Goal: Communication & Community: Answer question/provide support

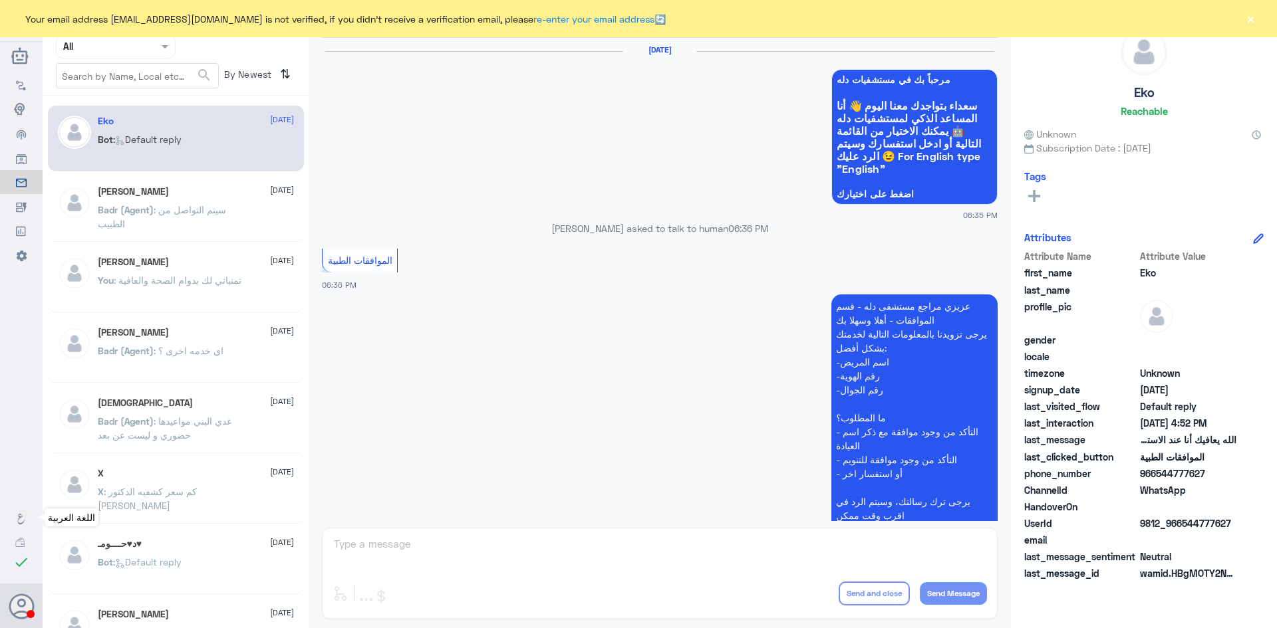
scroll to position [1270, 0]
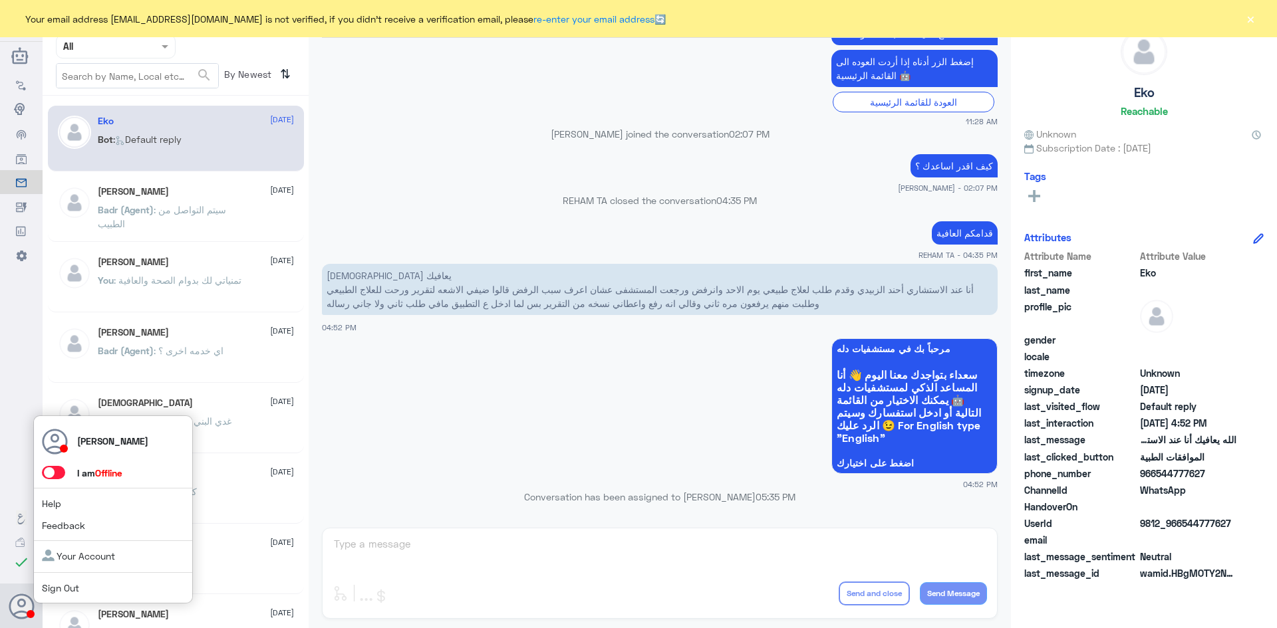
click at [61, 473] on span at bounding box center [53, 472] width 23 height 13
click at [0, 0] on input "checkbox" at bounding box center [0, 0] width 0 height 0
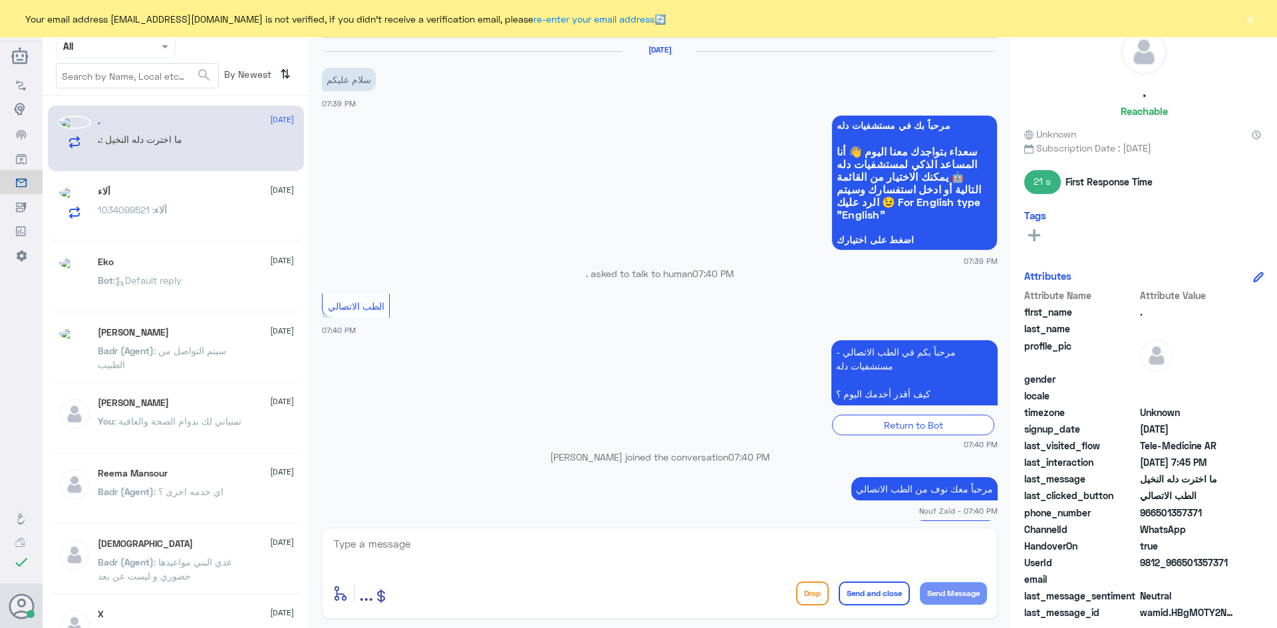
scroll to position [382, 0]
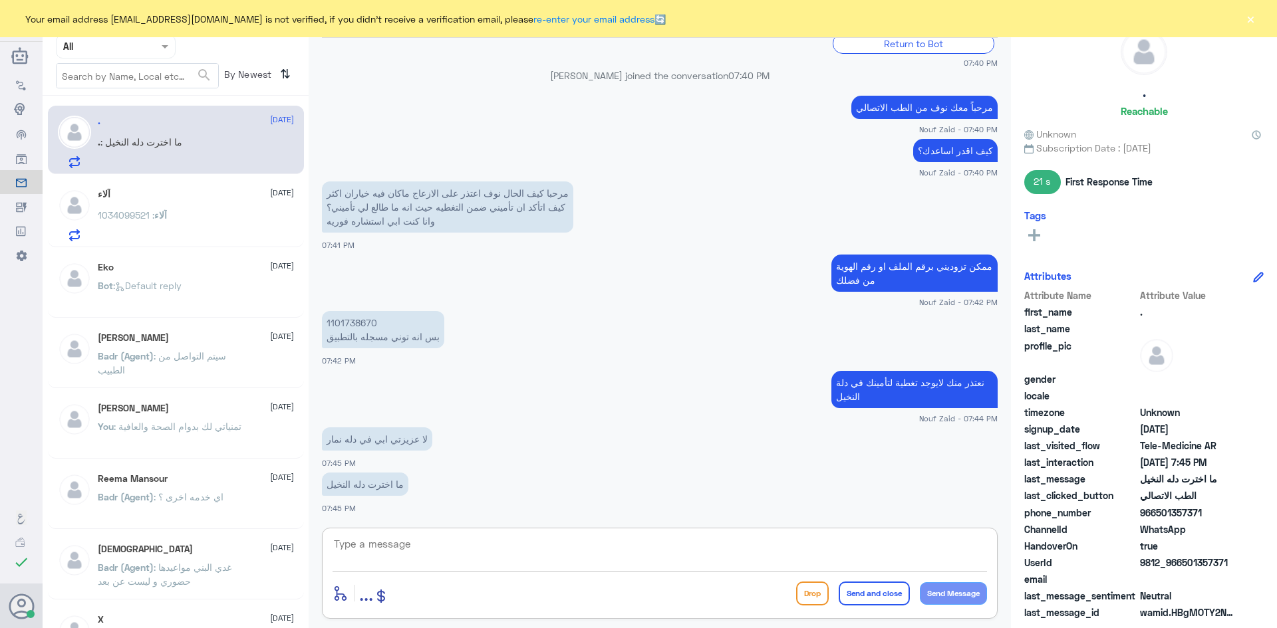
click at [417, 549] on textarea at bounding box center [659, 551] width 654 height 33
click at [1251, 17] on button "×" at bounding box center [1249, 18] width 13 height 13
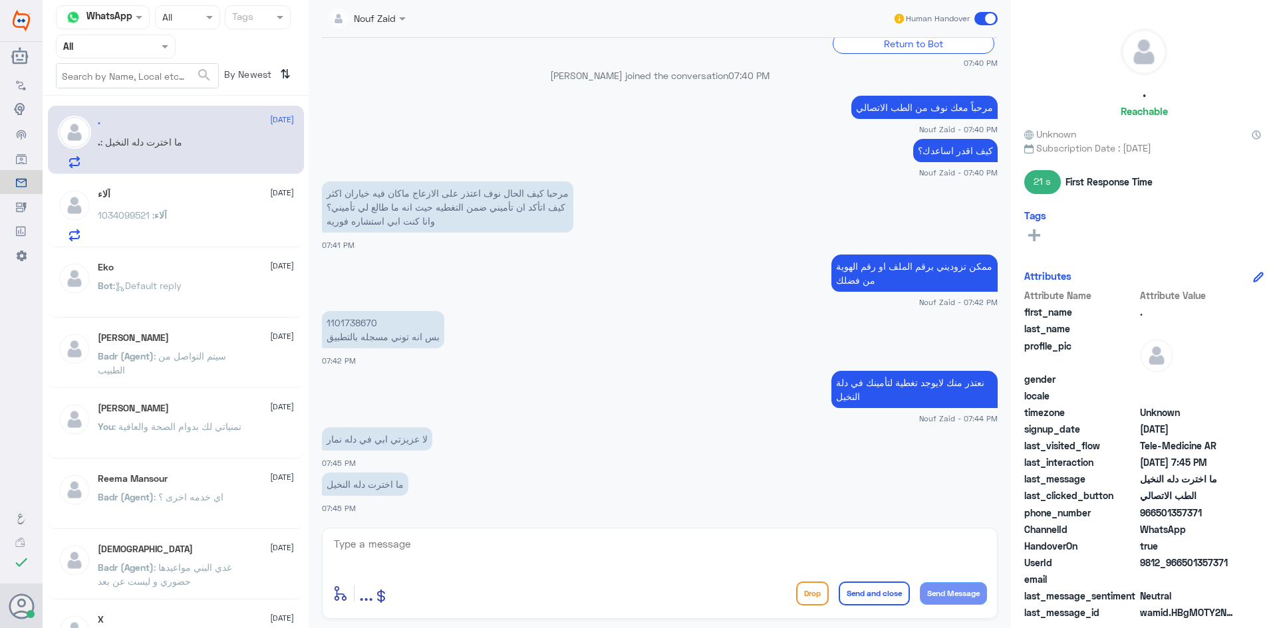
click at [426, 554] on textarea at bounding box center [659, 551] width 654 height 33
type textarea "بإمكانك التواصل مع دله نمار على الرقم 0546022896"
click at [862, 595] on button "Send and close" at bounding box center [873, 594] width 71 height 24
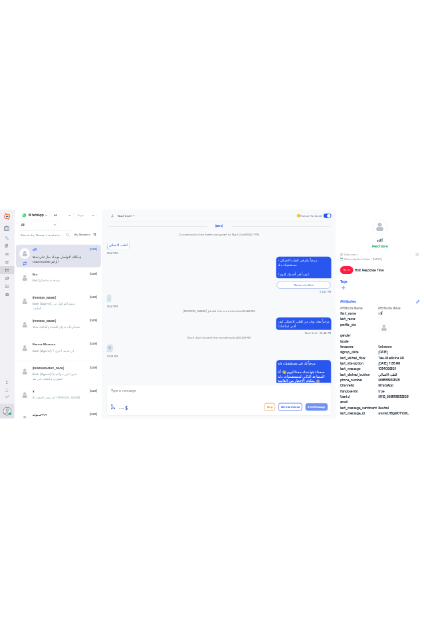
scroll to position [674, 0]
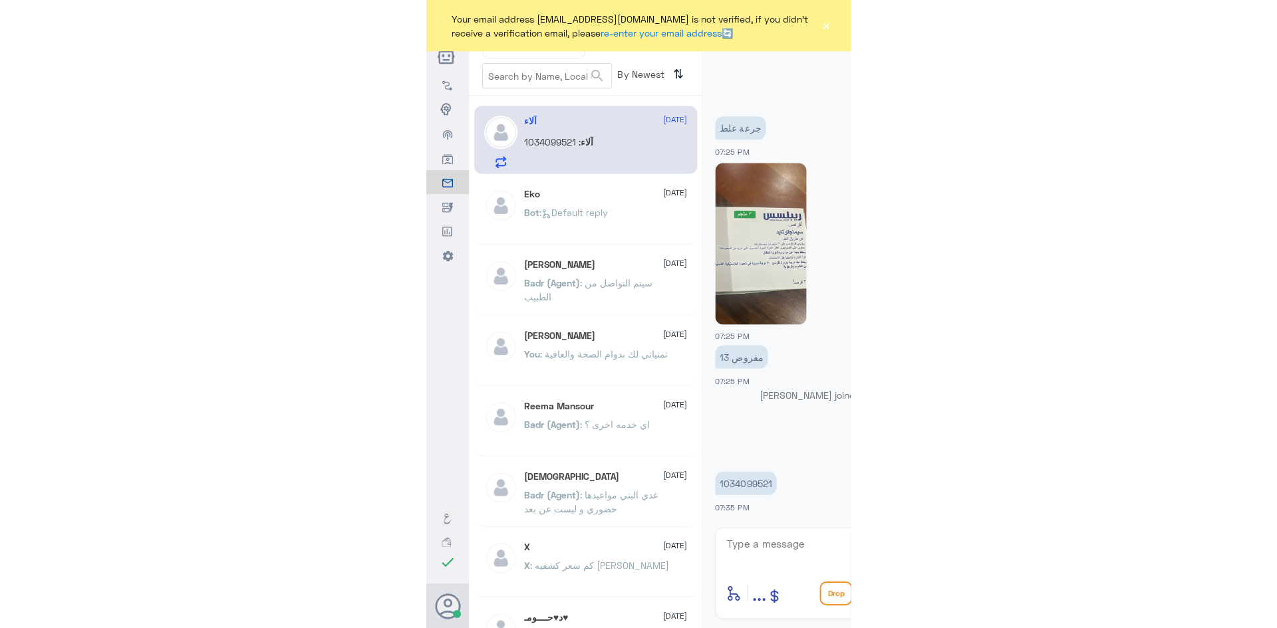
scroll to position [674, 0]
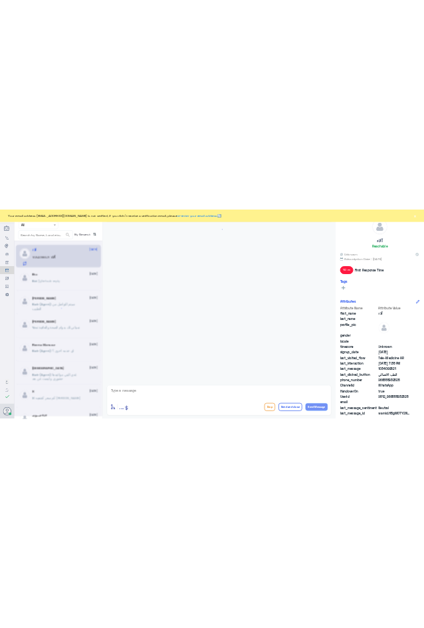
scroll to position [674, 0]
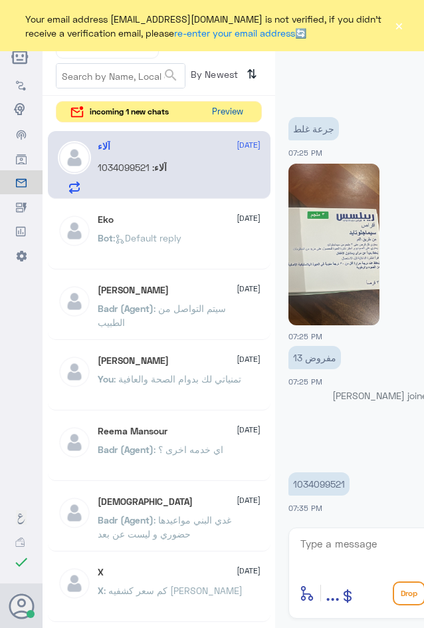
click at [222, 114] on button "Preview" at bounding box center [227, 112] width 41 height 21
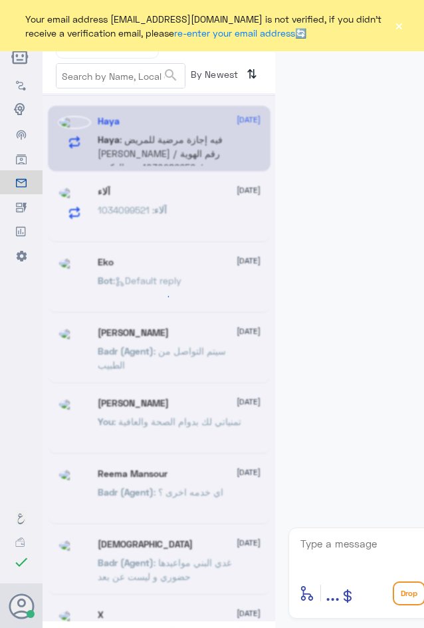
scroll to position [42, 0]
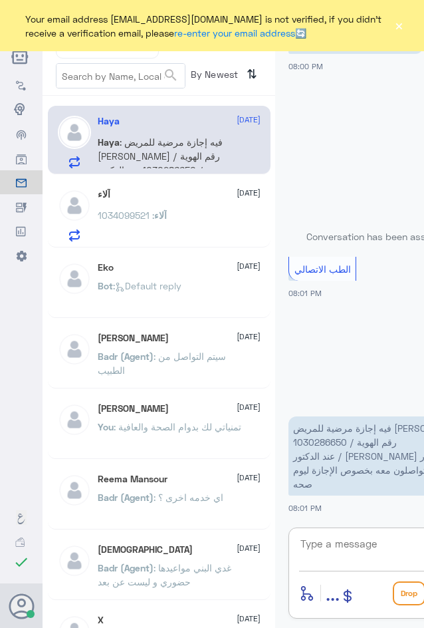
paste textarea "مرحبا معك [PERSON_NAME] من الطب الاتصالي"
type textarea "مرحبا معك [PERSON_NAME] من الطب الاتصالي"
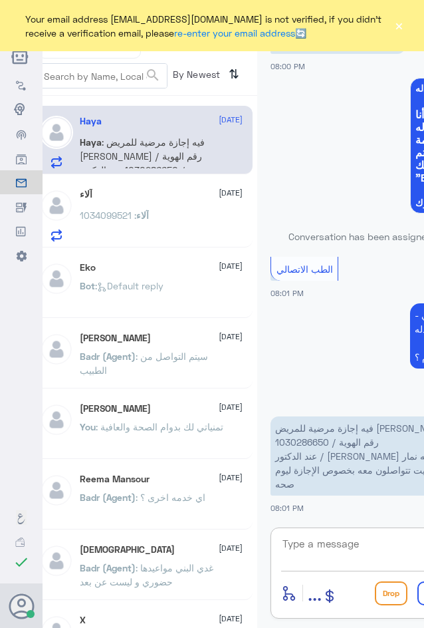
scroll to position [99, 0]
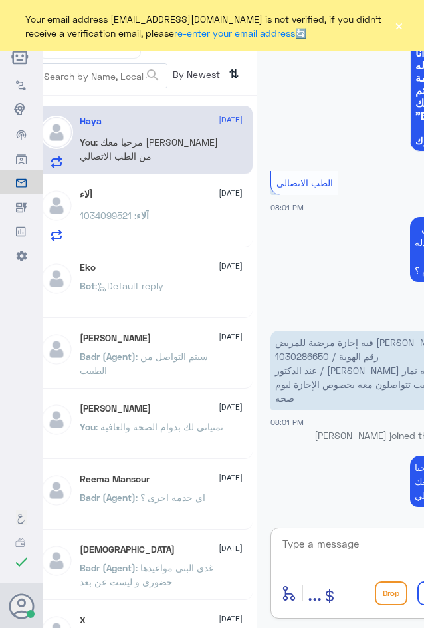
paste textarea "بإمكانك التواصل مع قسم التقارير الطبية على الواتس 0550181732"
type textarea "بإمكانك التواصل مع قسم التقارير الطبية على الواتس 0550181732"
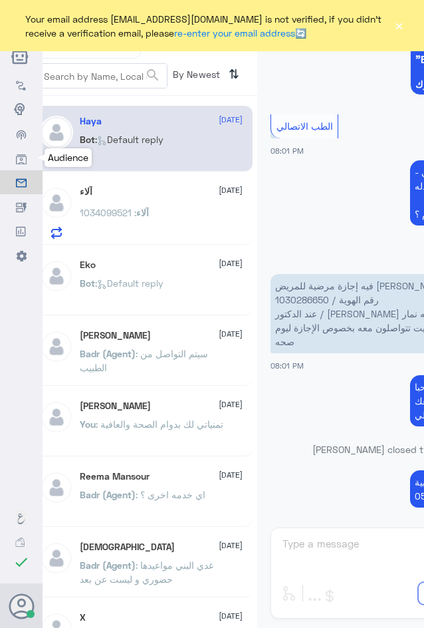
scroll to position [371, 0]
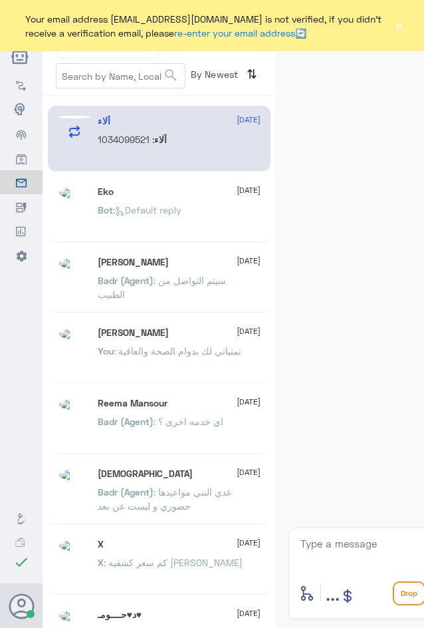
click at [402, 29] on button "×" at bounding box center [399, 25] width 10 height 13
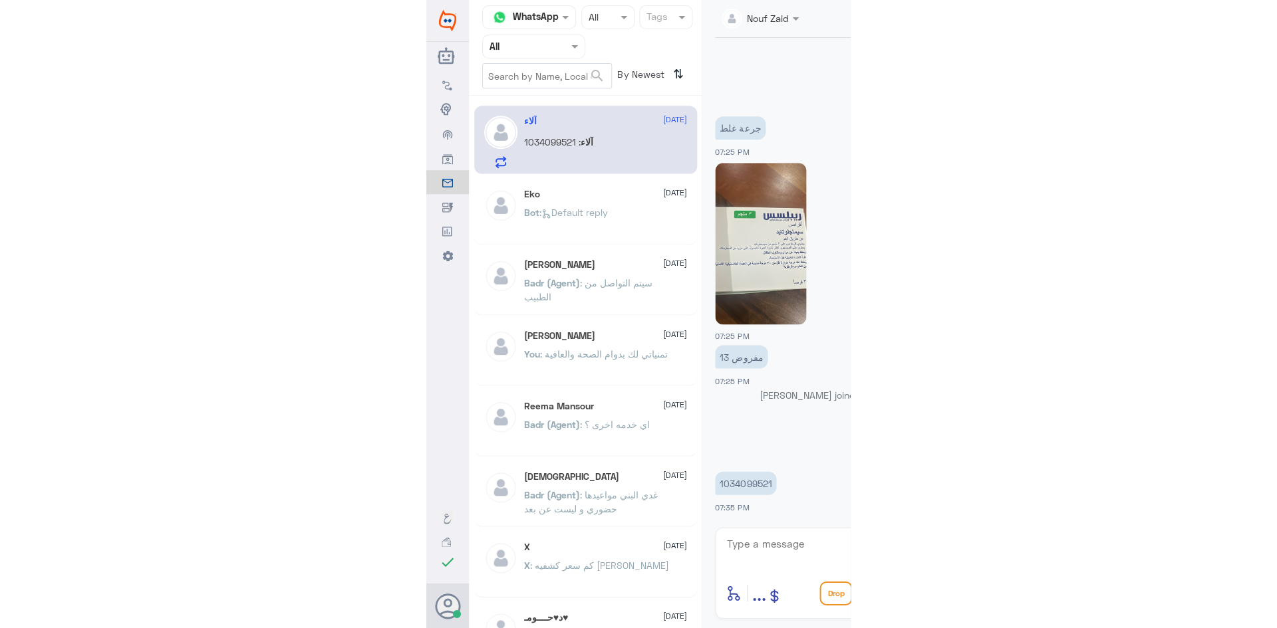
scroll to position [674, 0]
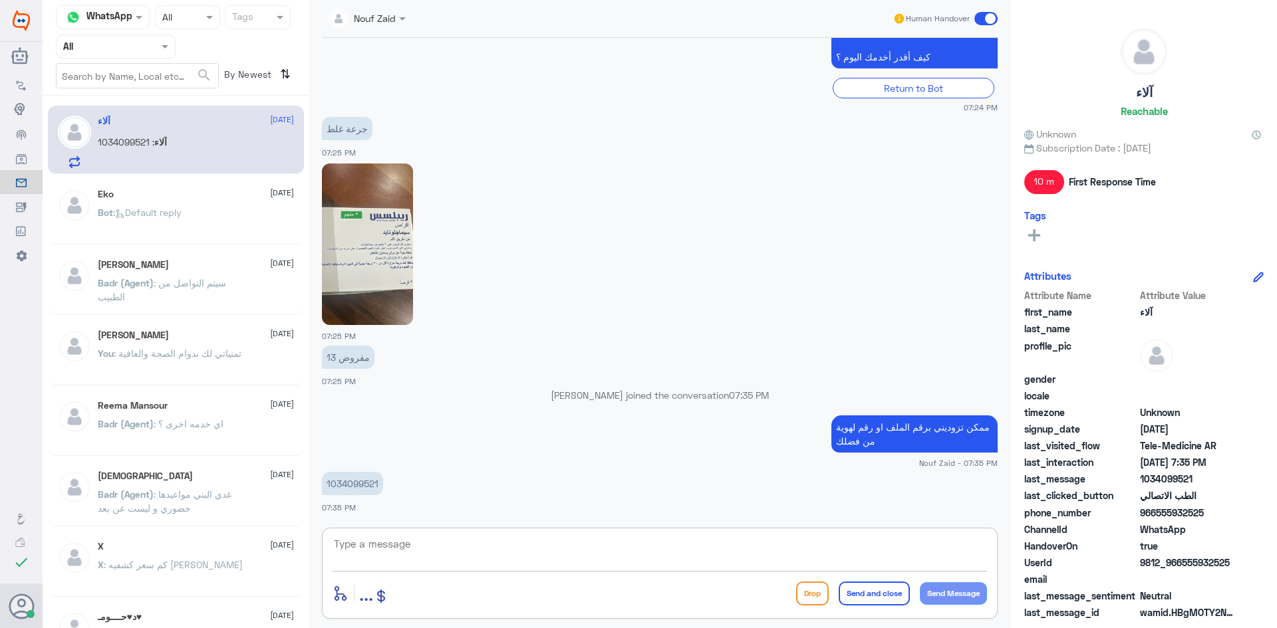
click at [424, 548] on textarea at bounding box center [659, 551] width 654 height 33
click at [424, 17] on span at bounding box center [985, 18] width 23 height 13
click at [0, 0] on input "checkbox" at bounding box center [0, 0] width 0 height 0
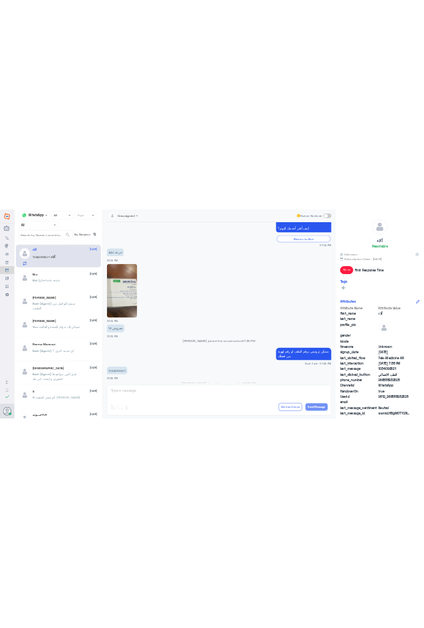
scroll to position [698, 0]
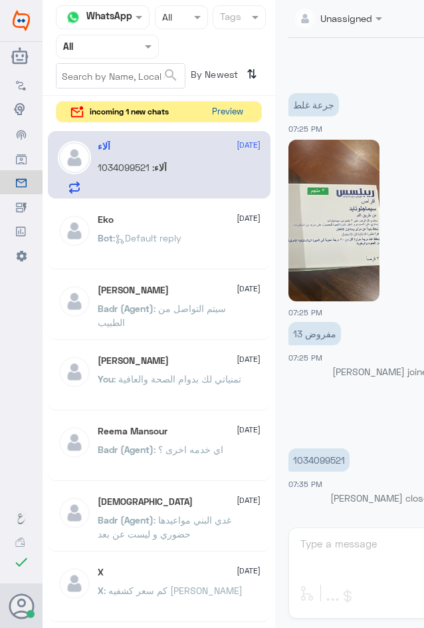
click at [226, 111] on button "Preview" at bounding box center [227, 112] width 41 height 21
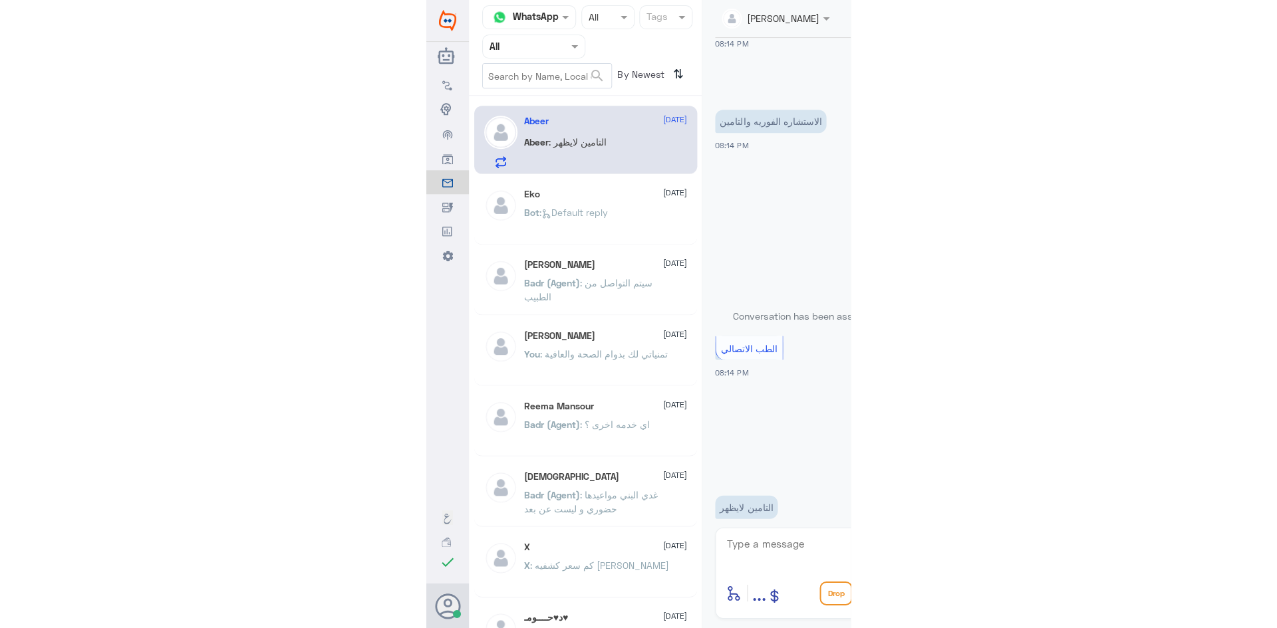
scroll to position [980, 0]
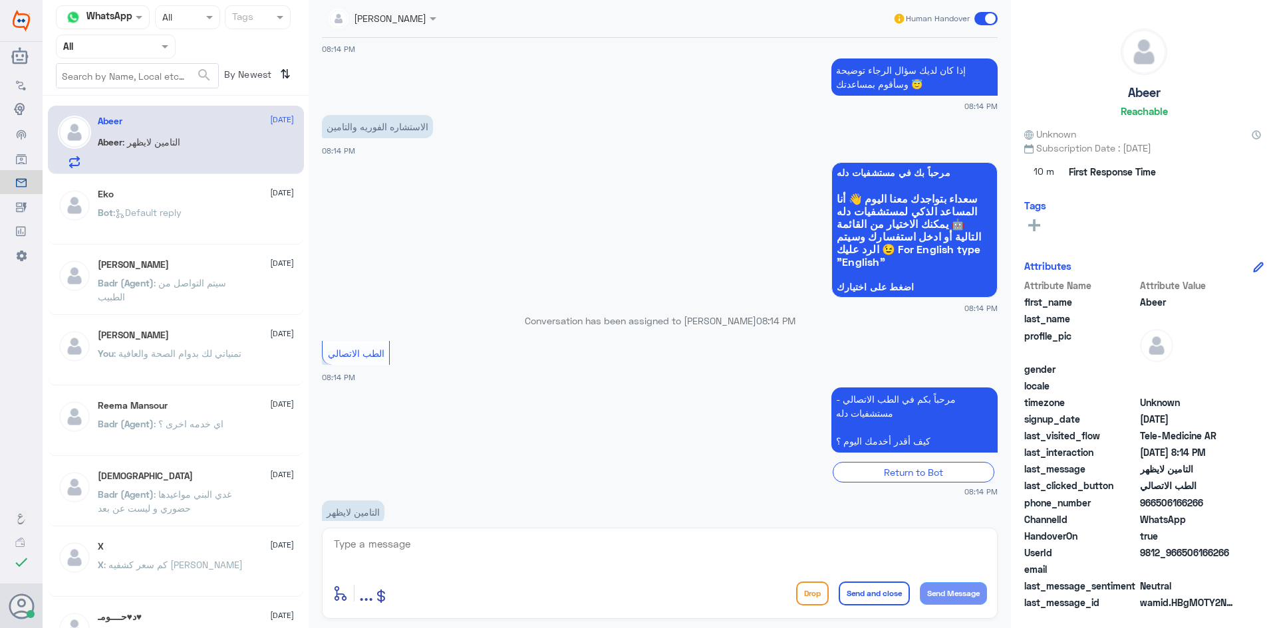
click at [388, 538] on textarea at bounding box center [659, 551] width 654 height 33
paste textarea "مرحبا معك [PERSON_NAME] من الطب الاتصالي"
type textarea "مرحبا معك [PERSON_NAME] من الطب الاتصالي"
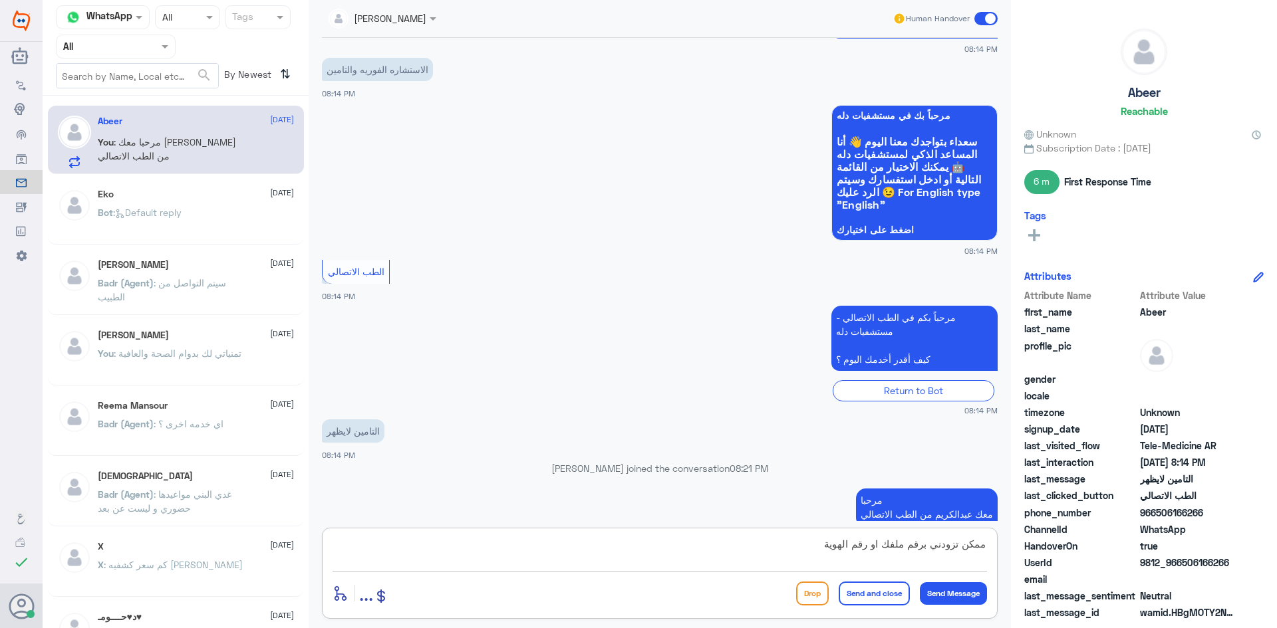
type textarea "ممكن تزودني برقم ملفك او رقم الهوية"
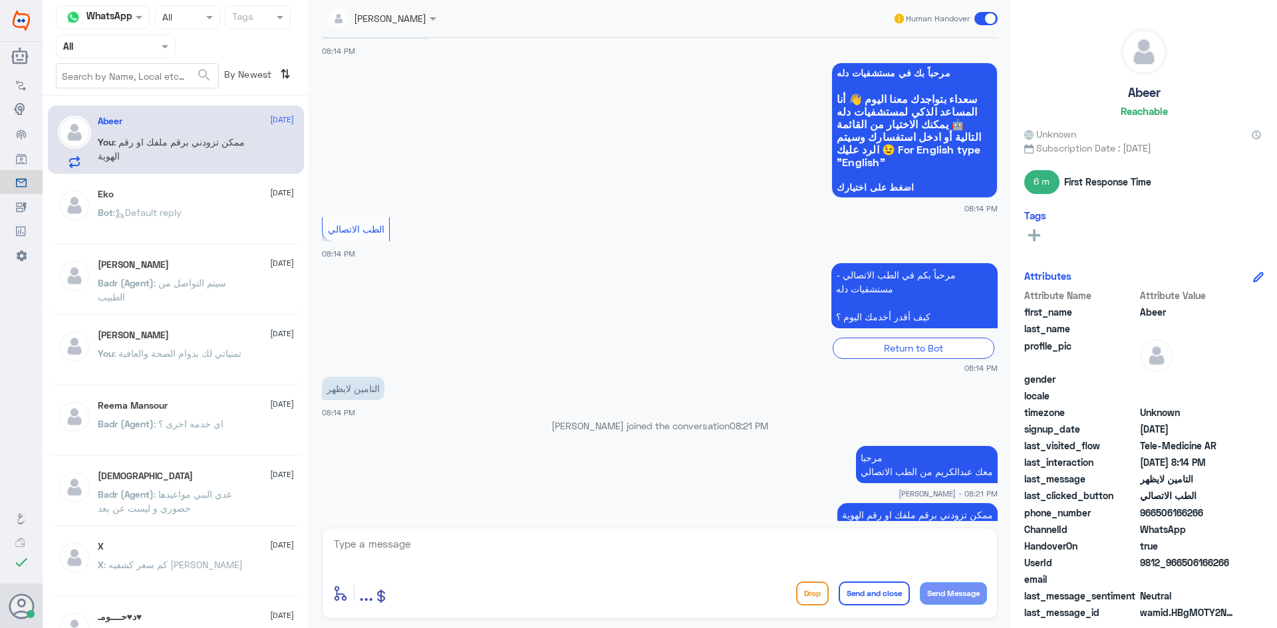
drag, startPoint x: 1231, startPoint y: 559, endPoint x: 1184, endPoint y: 562, distance: 48.0
click at [424, 562] on span "9812_966506166266" at bounding box center [1188, 563] width 96 height 14
copy span "506166266"
click at [424, 548] on textarea at bounding box center [659, 551] width 654 height 33
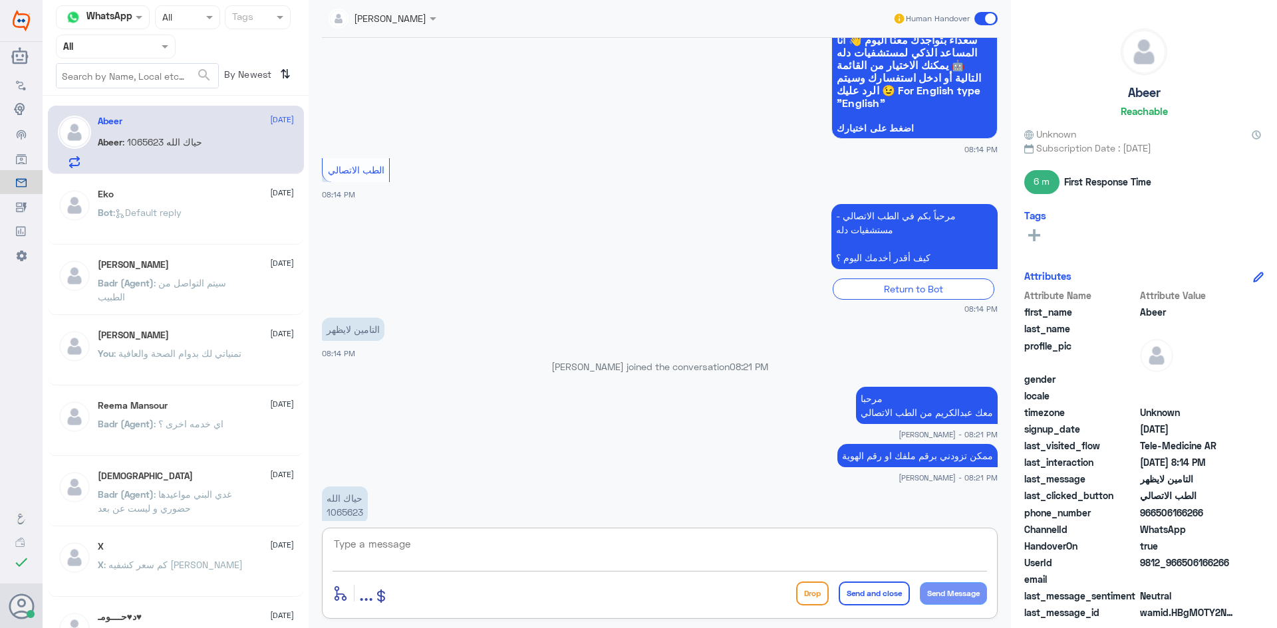
click at [424, 547] on textarea at bounding box center [659, 551] width 654 height 33
drag, startPoint x: 361, startPoint y: 487, endPoint x: 317, endPoint y: 487, distance: 43.9
click at [317, 487] on div "8 Dec 2024 الرجاء الانتظار الخدمة ما زالت قيد العمل... هذه العيادات المتوفره في…" at bounding box center [659, 279] width 689 height 483
copy p "1065623"
click at [366, 487] on p "حياك الله 1065623" at bounding box center [345, 505] width 46 height 37
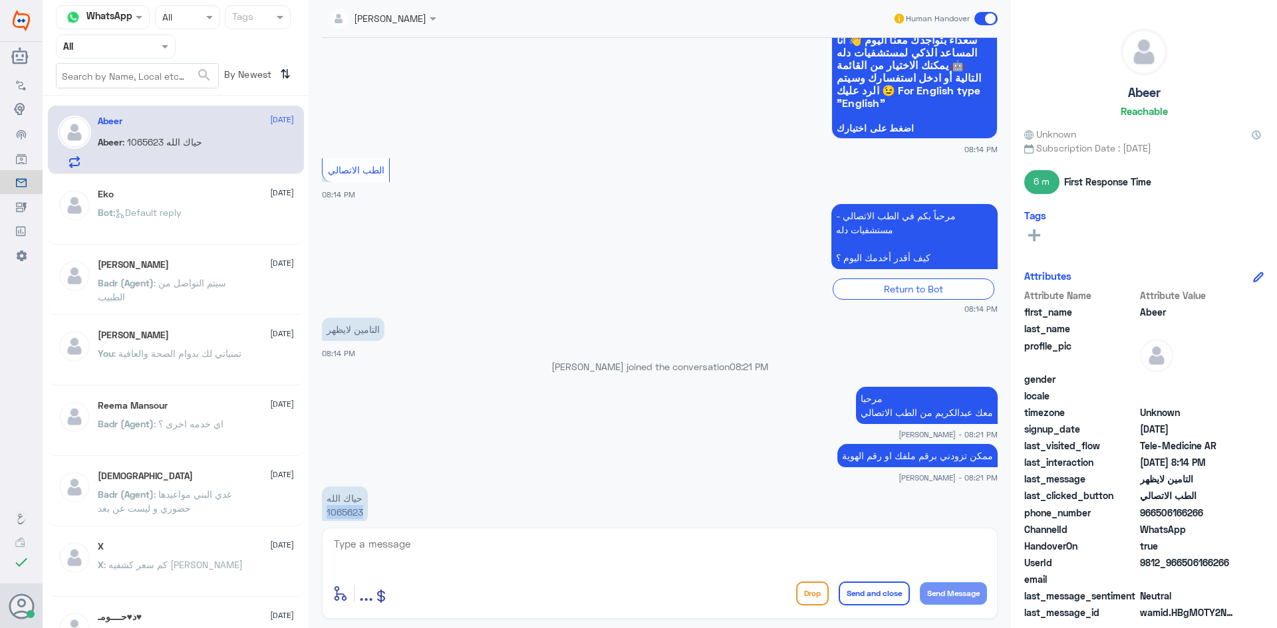
drag, startPoint x: 364, startPoint y: 485, endPoint x: 316, endPoint y: 485, distance: 48.5
click at [316, 485] on div "8 Dec 2024 الرجاء الانتظار الخدمة ما زالت قيد العمل... هذه العيادات المتوفره في…" at bounding box center [659, 279] width 689 height 483
copy p "1065623"
click at [424, 557] on textarea at bounding box center [659, 551] width 654 height 33
type textarea "تم تحديث تأمينك الآن"
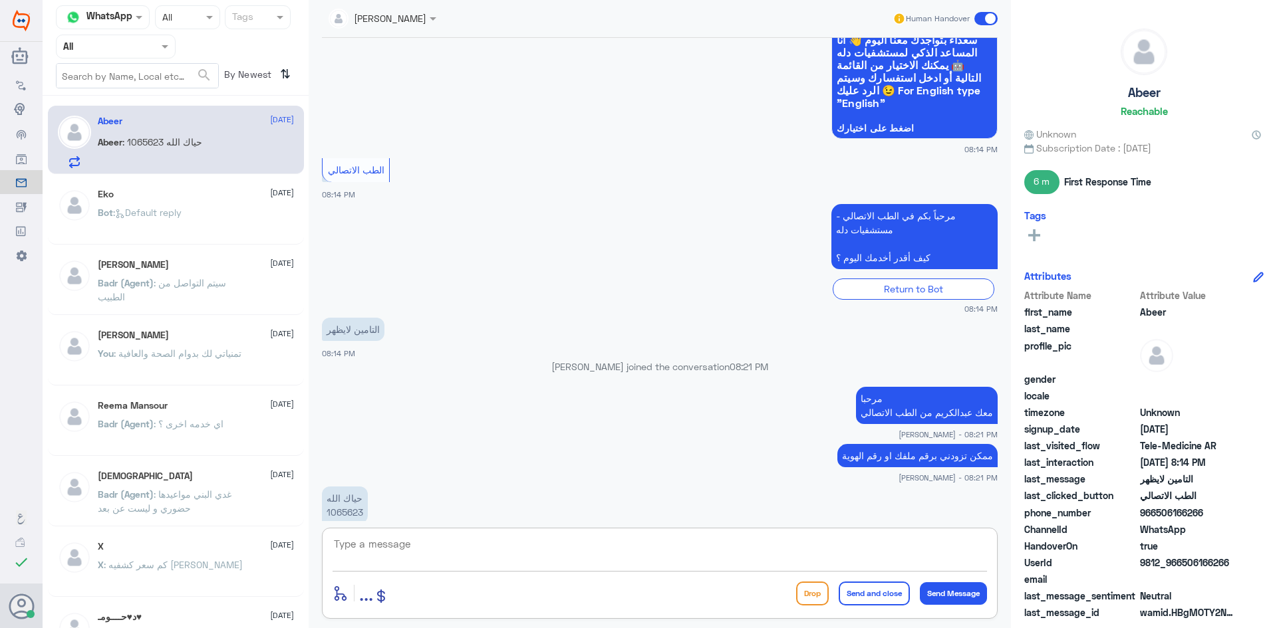
scroll to position [1182, 0]
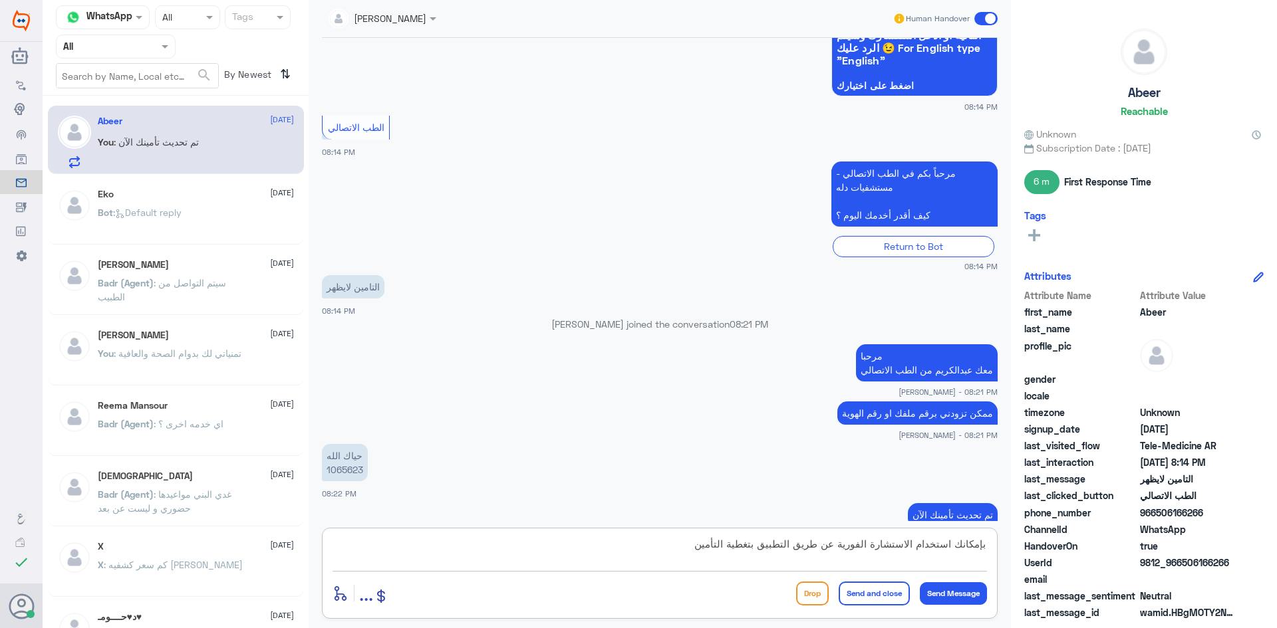
type textarea "بإمكانك استخدام الاستشارة الفورية عن طريق التطبيق بتغطية التأمين"
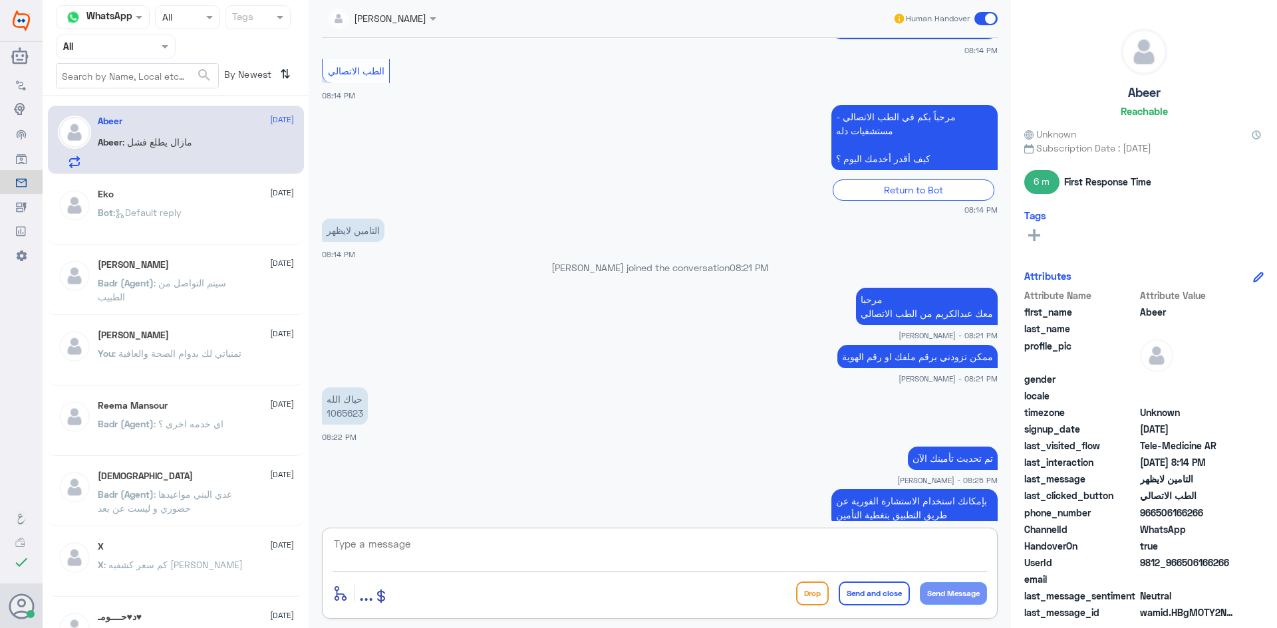
scroll to position [1329, 0]
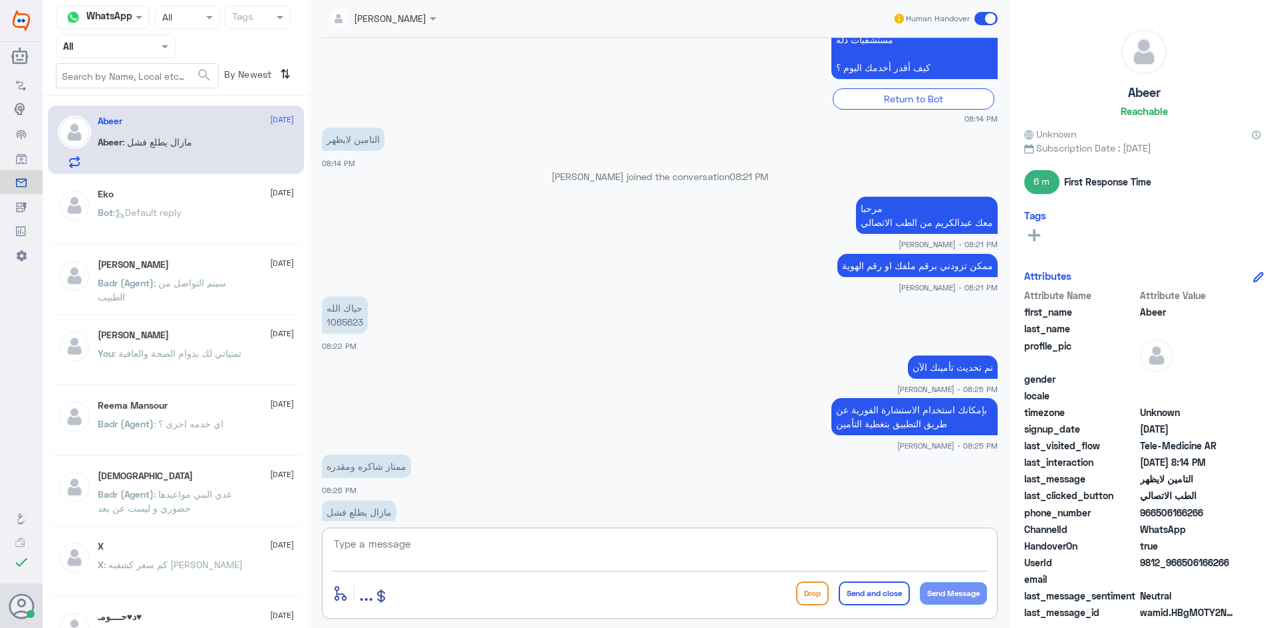
click at [424, 557] on textarea at bounding box center [659, 551] width 654 height 33
type textarea "م"
type textarea "سجلي خروج من التطبيق وادخلي ثانية"
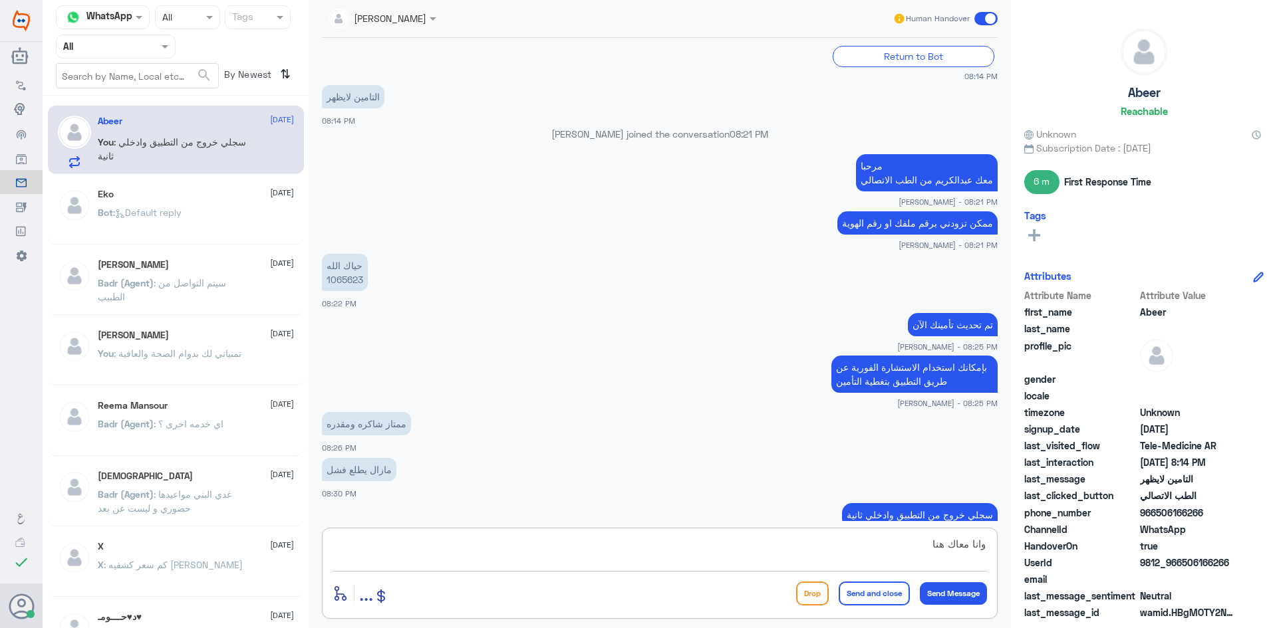
type textarea "وانا معاك هنا"
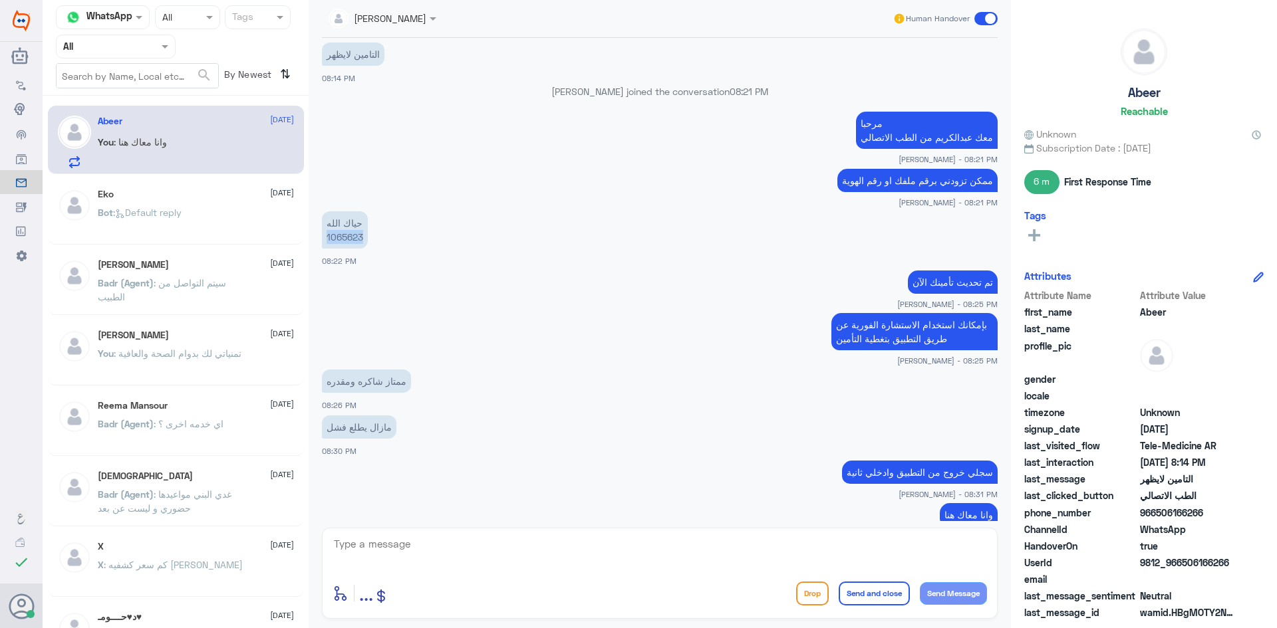
drag, startPoint x: 362, startPoint y: 207, endPoint x: 320, endPoint y: 211, distance: 41.5
click at [320, 211] on div "8 Dec 2024 الرجاء الانتظار الخدمة ما زالت قيد العمل... هذه العيادات المتوفره في…" at bounding box center [659, 279] width 689 height 483
copy p "1065623"
click at [424, 551] on textarea at bounding box center [659, 551] width 654 height 33
drag, startPoint x: 980, startPoint y: 16, endPoint x: 994, endPoint y: 38, distance: 26.0
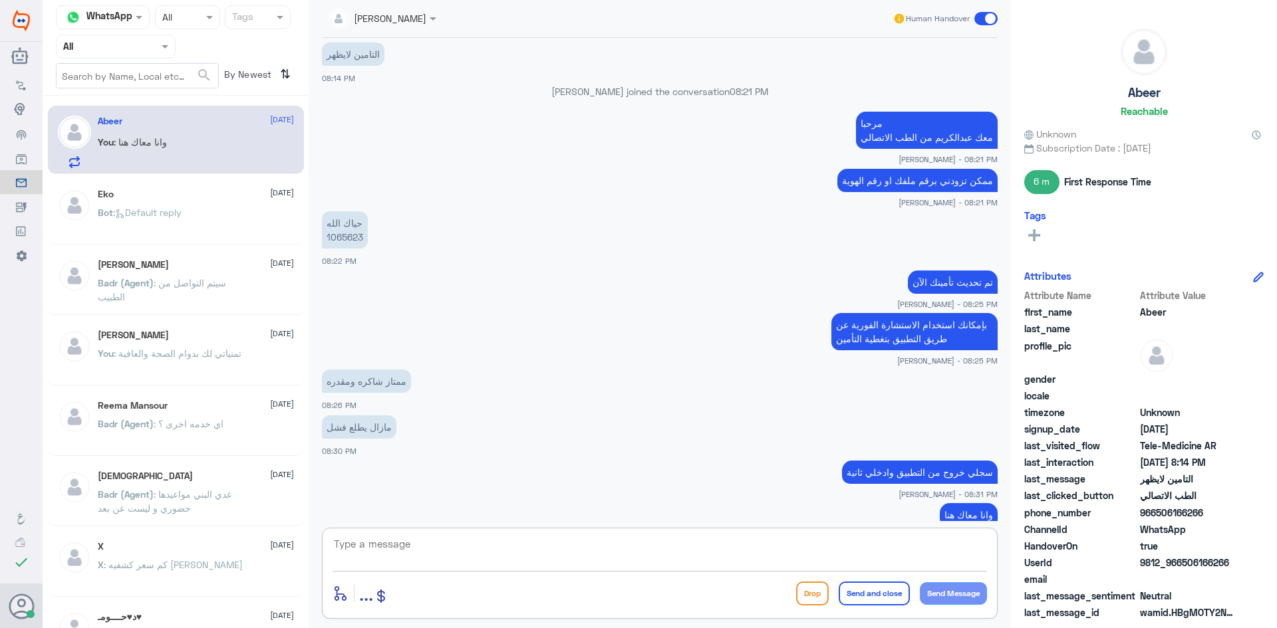
click at [424, 16] on span at bounding box center [985, 18] width 23 height 13
click at [0, 0] on input "checkbox" at bounding box center [0, 0] width 0 height 0
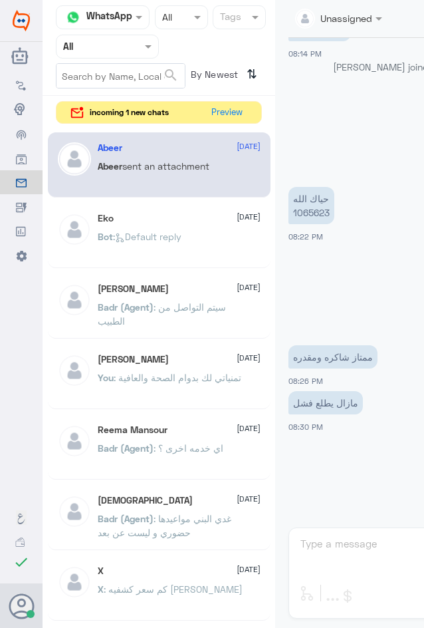
scroll to position [2477, 0]
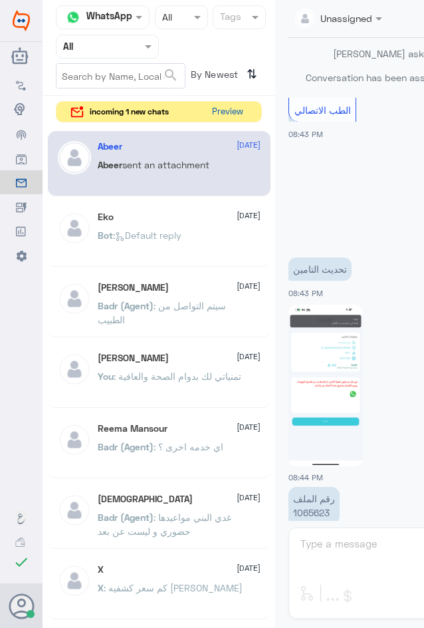
click at [221, 116] on button "Preview" at bounding box center [227, 112] width 41 height 21
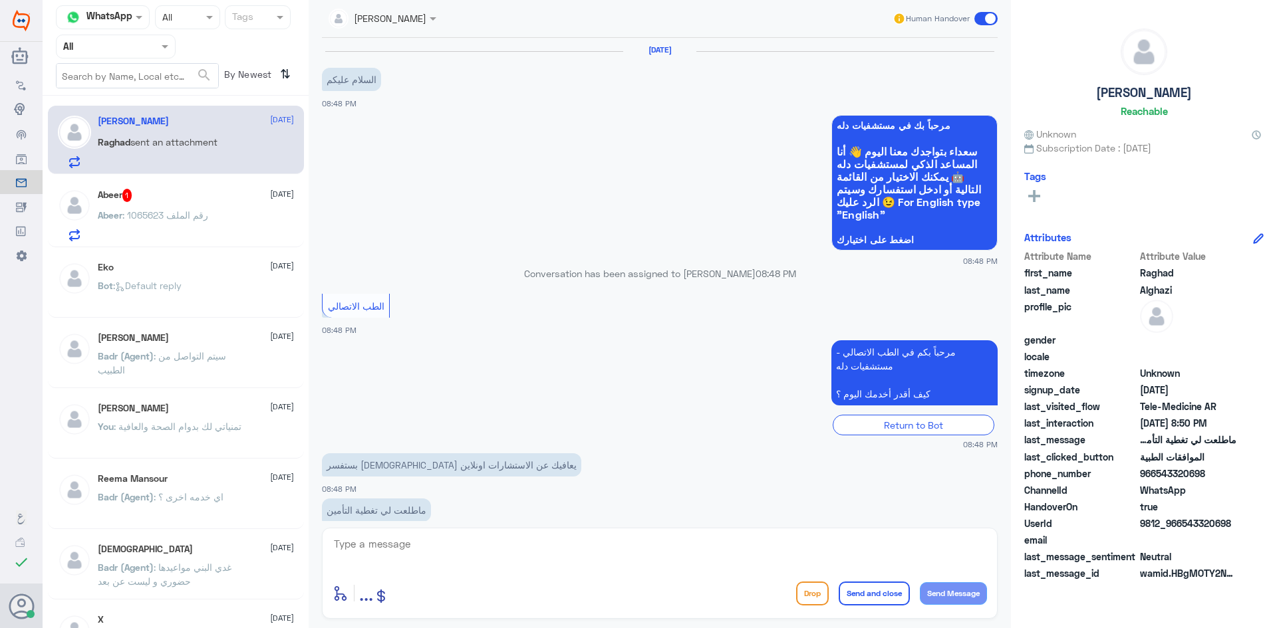
scroll to position [92, 0]
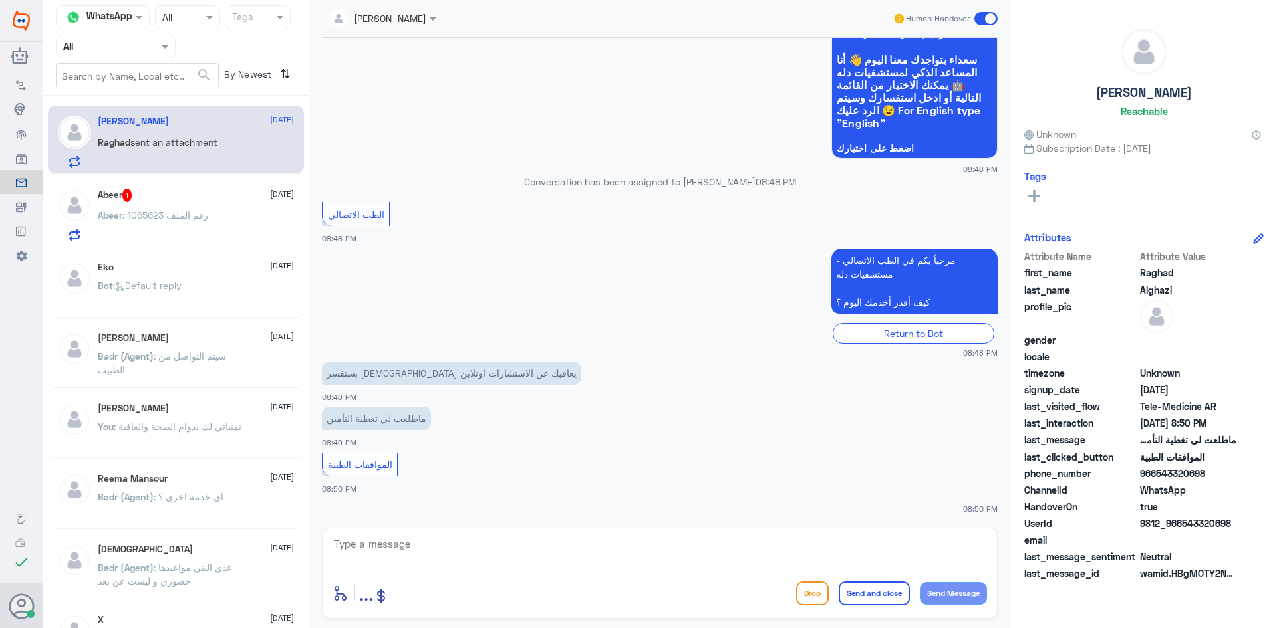
click at [424, 553] on textarea at bounding box center [659, 551] width 654 height 33
paste textarea "مرحبا معك عبدالكريم من الطب الاتصالي"
type textarea "مرحبا معك عبدالكريم من الطب الاتصالي"
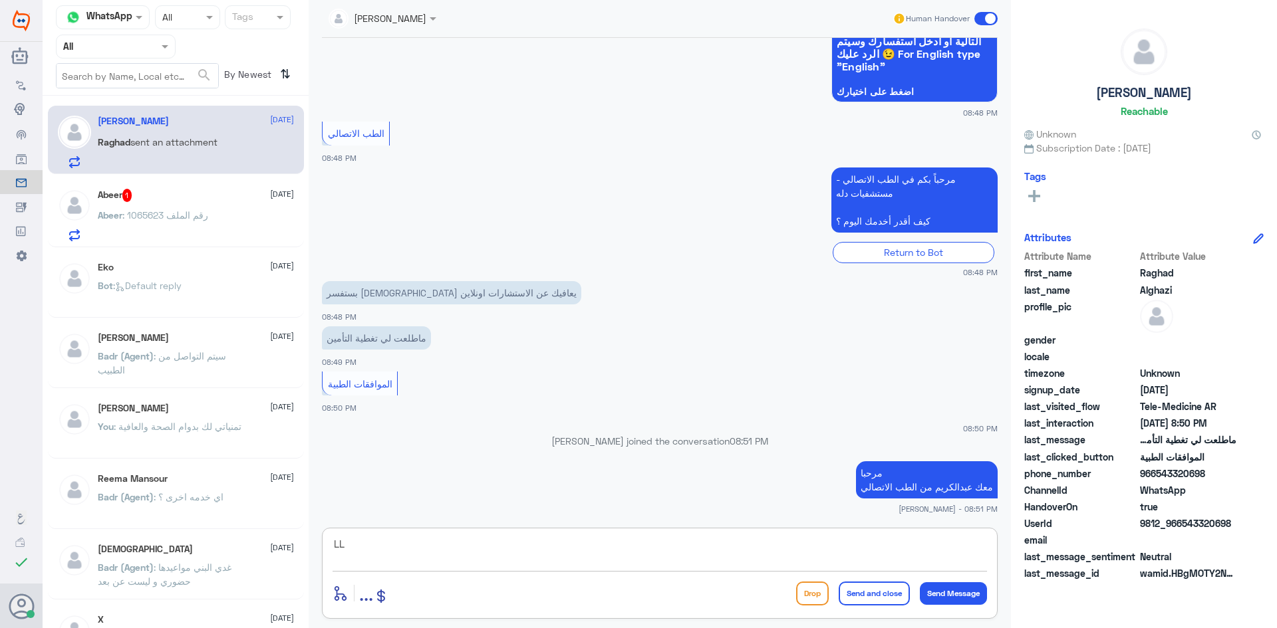
type textarea "L"
type textarea "ممكن تزودني برقم الملف او رقم الهوية"
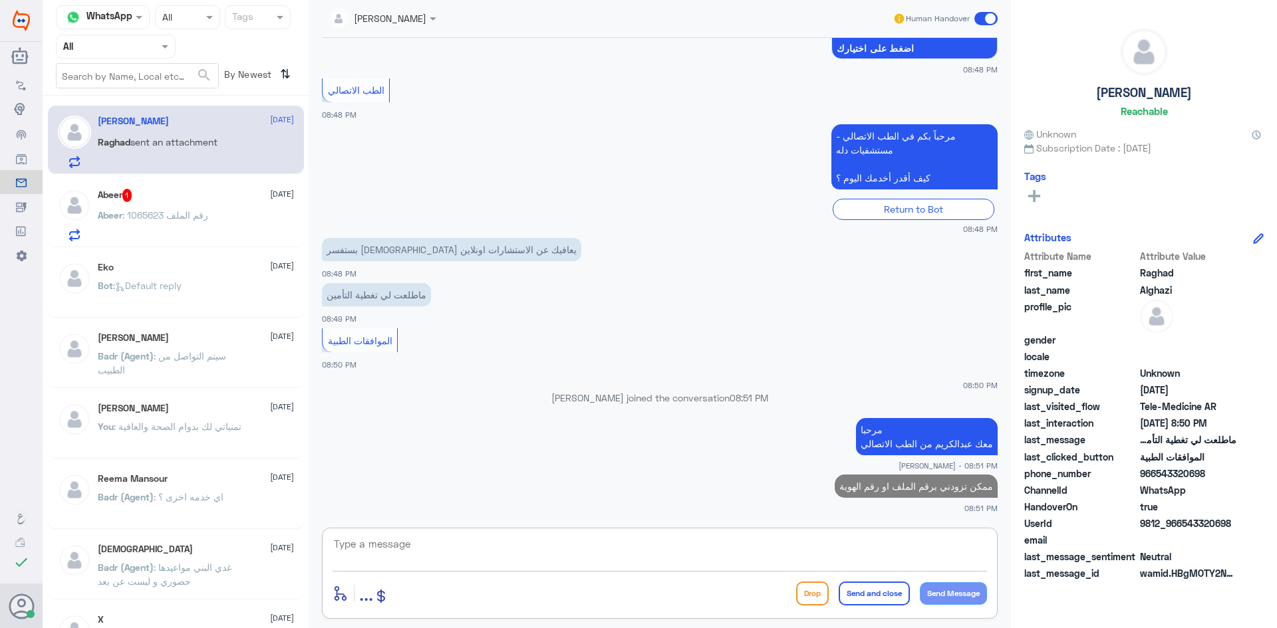
click at [166, 191] on div "Abeer 1 27 August" at bounding box center [196, 195] width 196 height 13
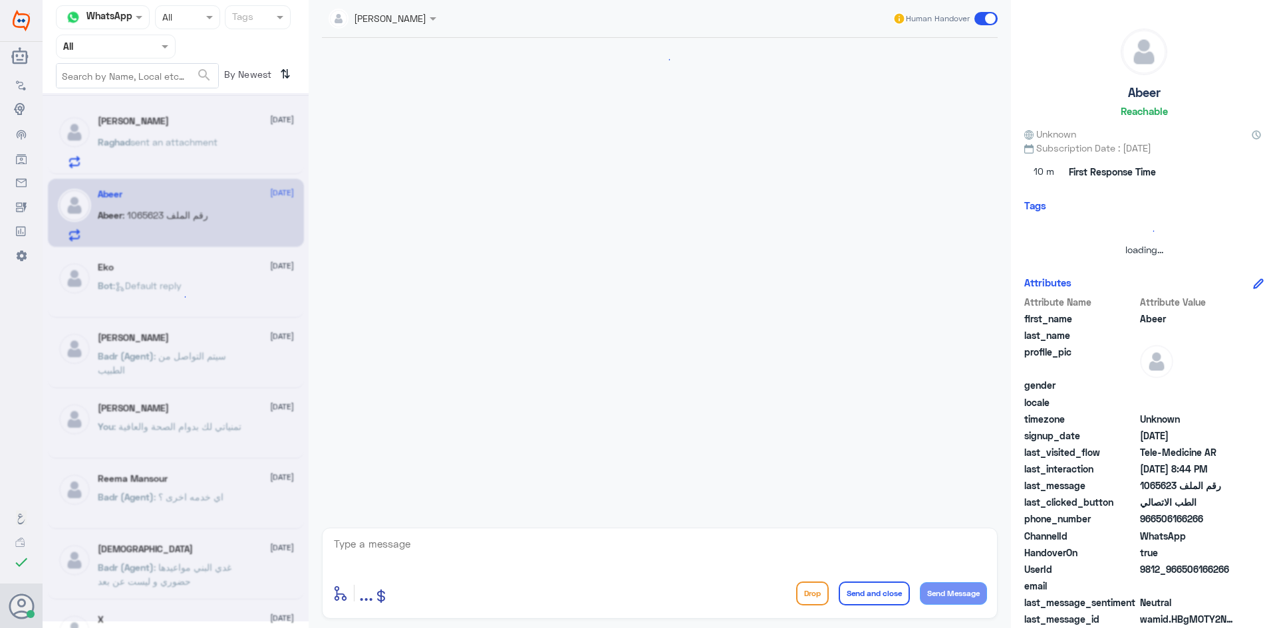
scroll to position [966, 0]
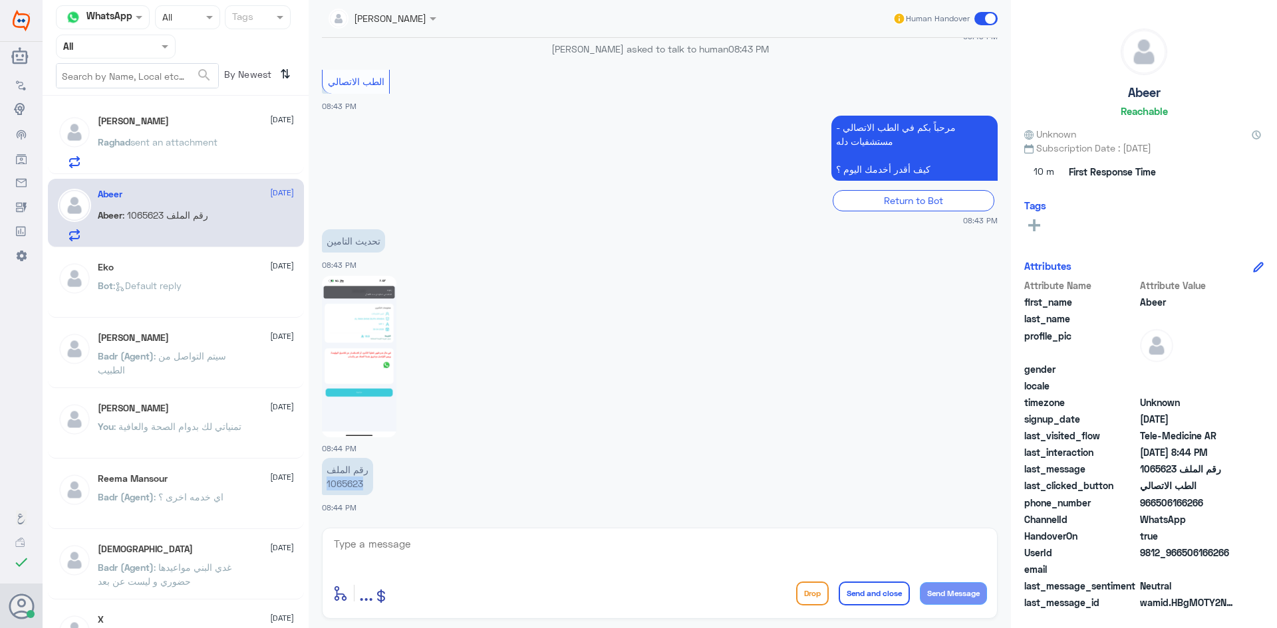
drag, startPoint x: 365, startPoint y: 482, endPoint x: 320, endPoint y: 482, distance: 44.5
click at [320, 482] on div "27 Aug 2025 ممكن تزودني برقم ملفك او رقم الهوية عبدالكريم الموسى - 08:21 PM حيا…" at bounding box center [659, 279] width 689 height 483
copy p "1065623"
click at [366, 485] on p "رقم الملف 1065623" at bounding box center [347, 476] width 51 height 37
drag, startPoint x: 364, startPoint y: 485, endPoint x: 319, endPoint y: 490, distance: 44.9
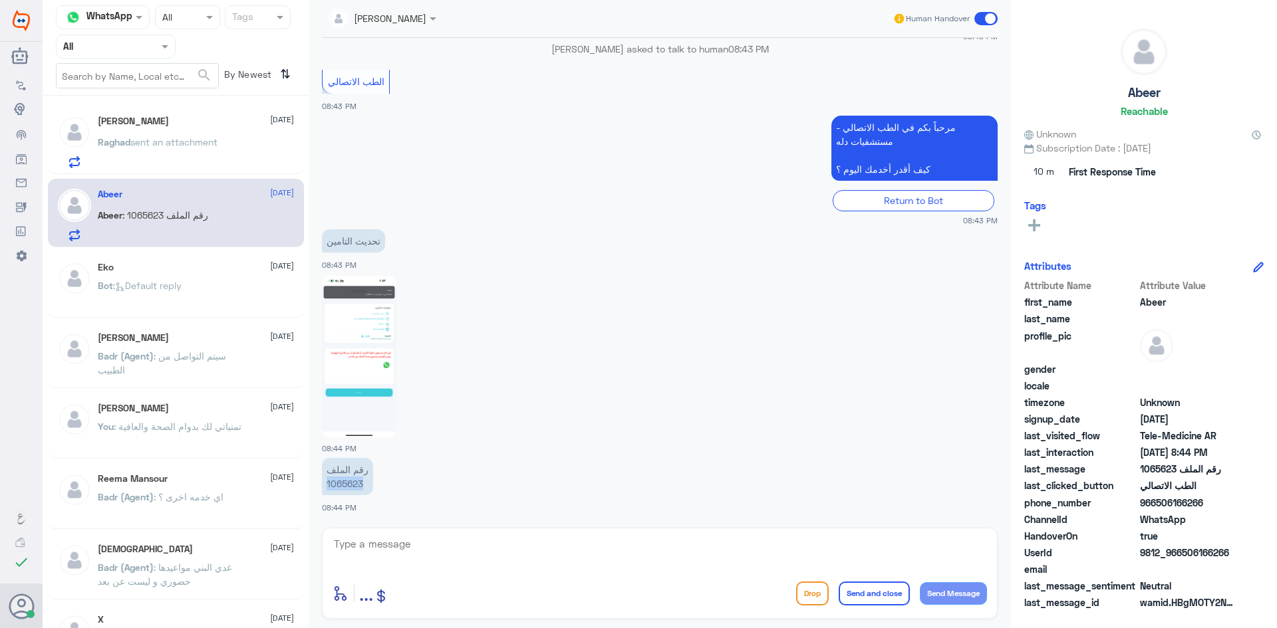
click at [319, 490] on div "27 Aug 2025 ممكن تزودني برقم ملفك او رقم الهوية عبدالكريم الموسى - 08:21 PM حيا…" at bounding box center [659, 279] width 689 height 483
copy p "1065623"
click at [424, 548] on textarea at bounding box center [659, 551] width 654 height 33
type textarea "تم التحديث"
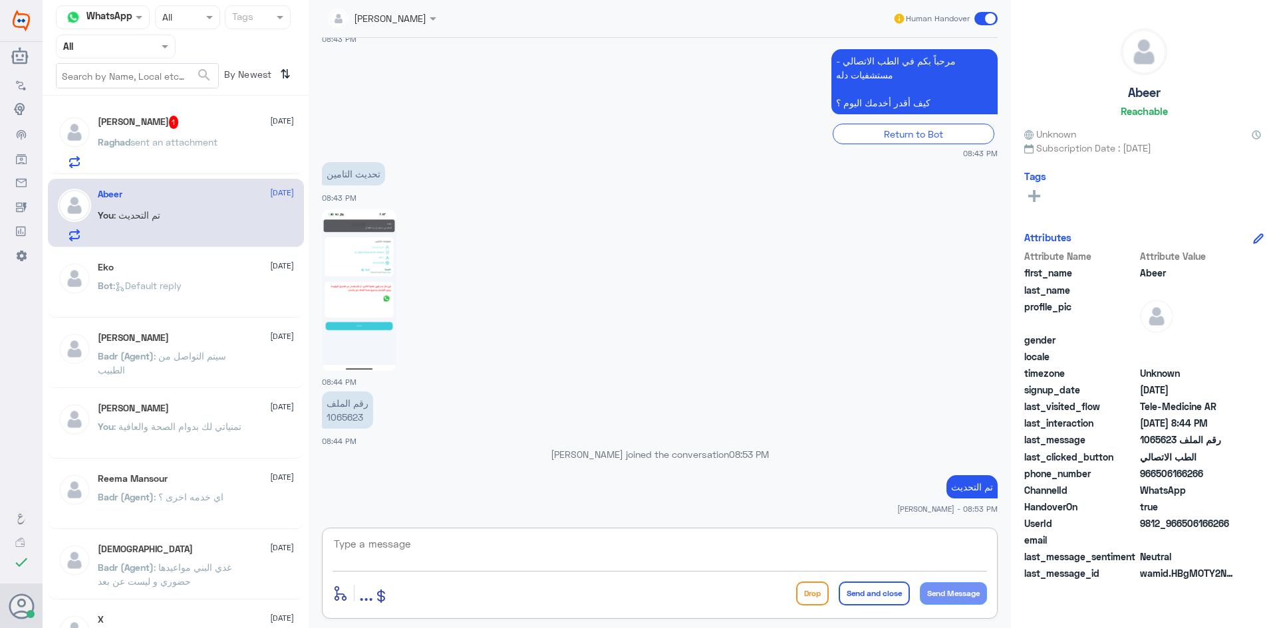
click at [211, 132] on div "Raghad Alghazi 1 27 August Raghad sent an attachment" at bounding box center [196, 142] width 196 height 53
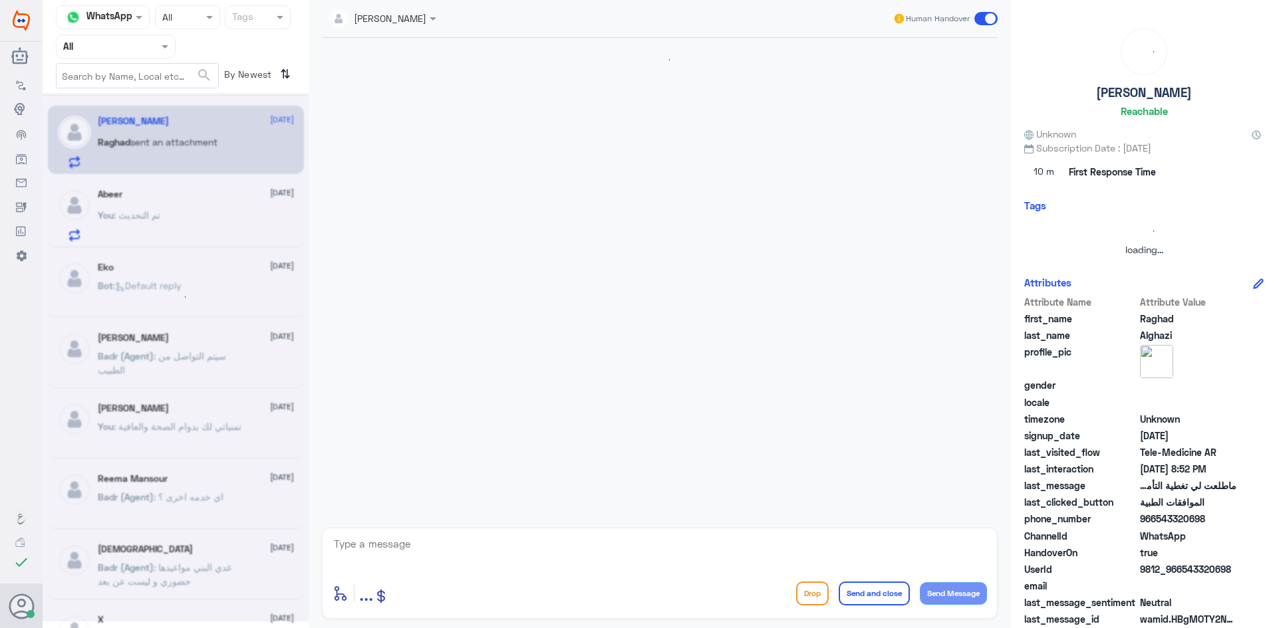
scroll to position [261, 0]
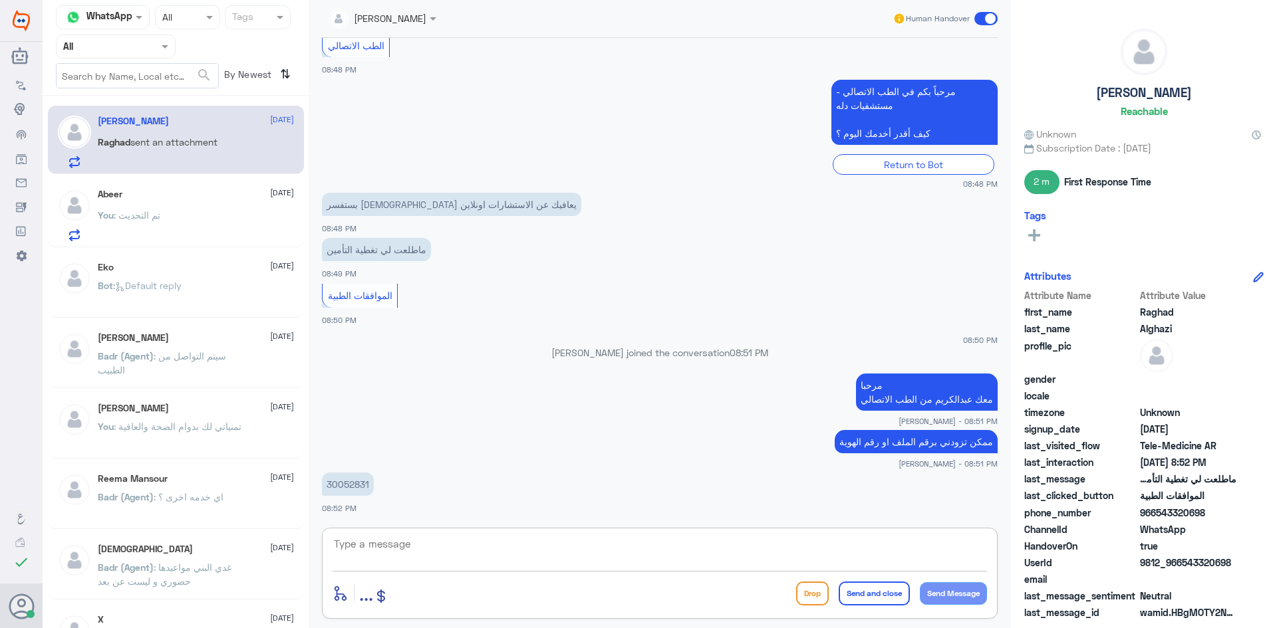
click at [412, 539] on textarea at bounding box center [659, 551] width 654 height 33
type textarea "لحظات من فضلك"
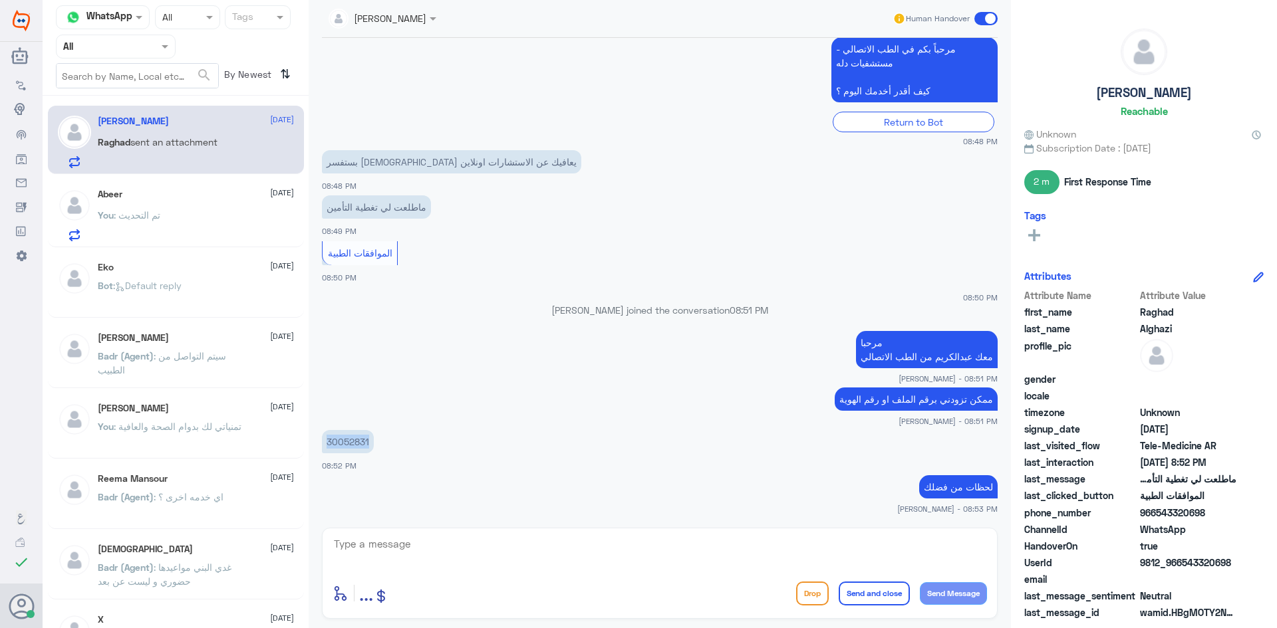
drag, startPoint x: 370, startPoint y: 442, endPoint x: 320, endPoint y: 449, distance: 50.3
click at [320, 449] on div "27 Aug 2025 السلام عليكم 08:48 PM مرحباً بك في مستشفيات دله سعداء بتواجدك معنا …" at bounding box center [659, 279] width 689 height 483
copy p "30052831"
click at [193, 195] on div "Abeer 27 August" at bounding box center [196, 194] width 196 height 11
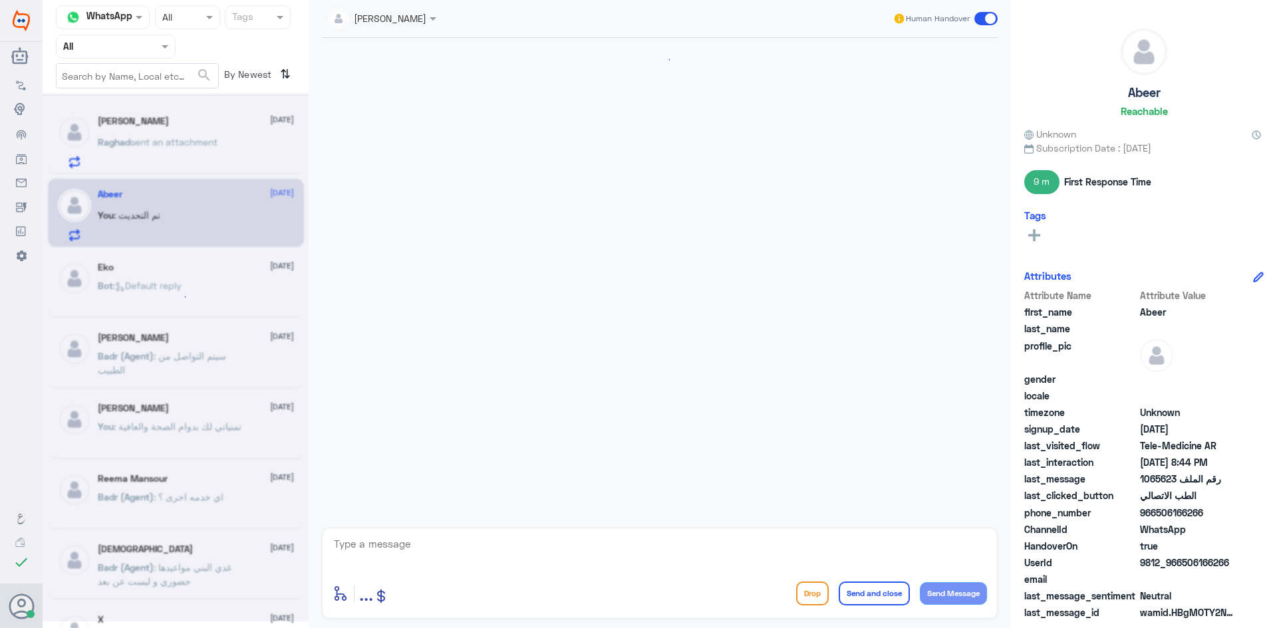
scroll to position [931, 0]
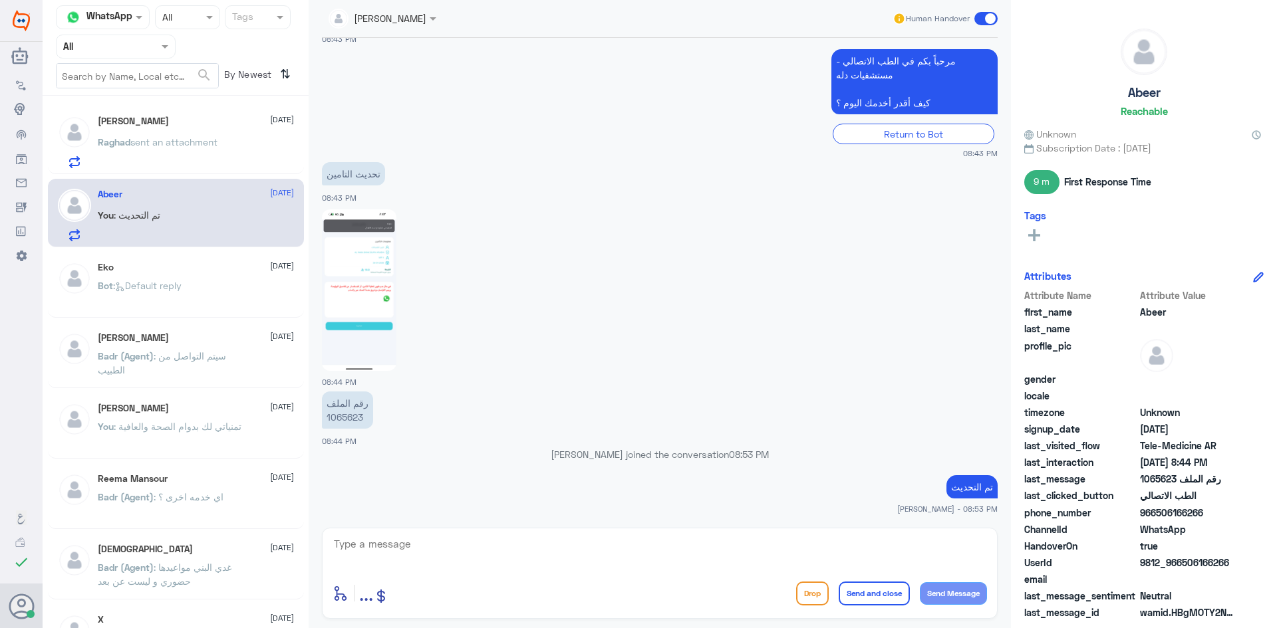
click at [148, 140] on span "sent an attachment" at bounding box center [173, 141] width 87 height 11
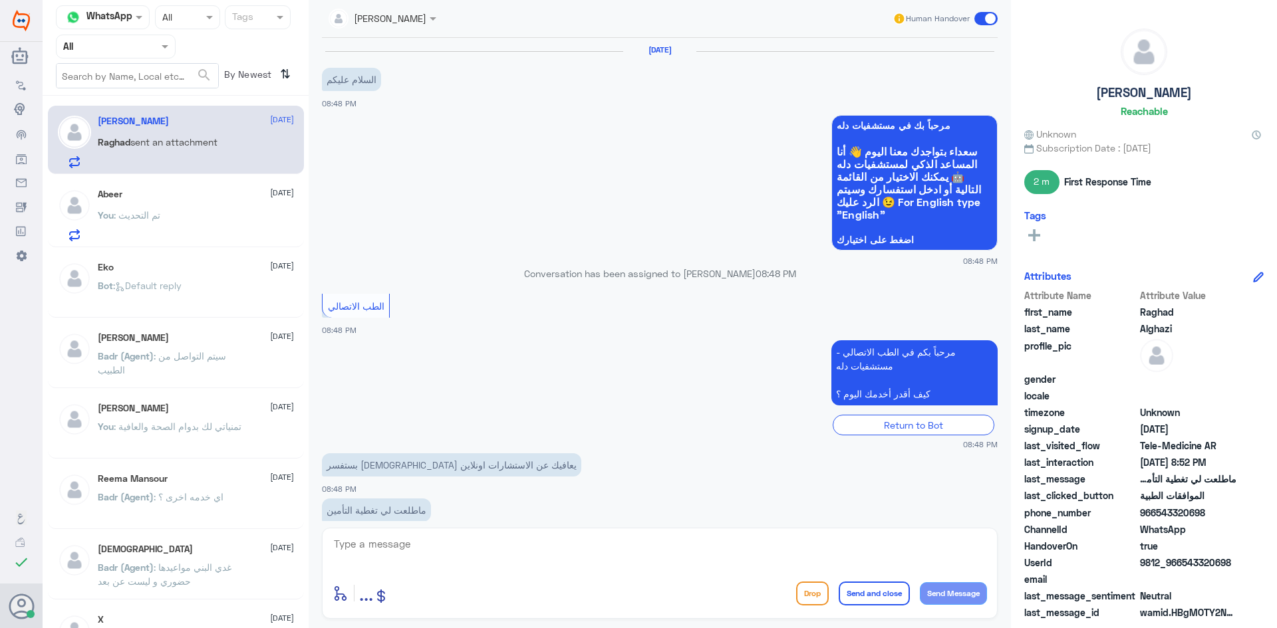
scroll to position [303, 0]
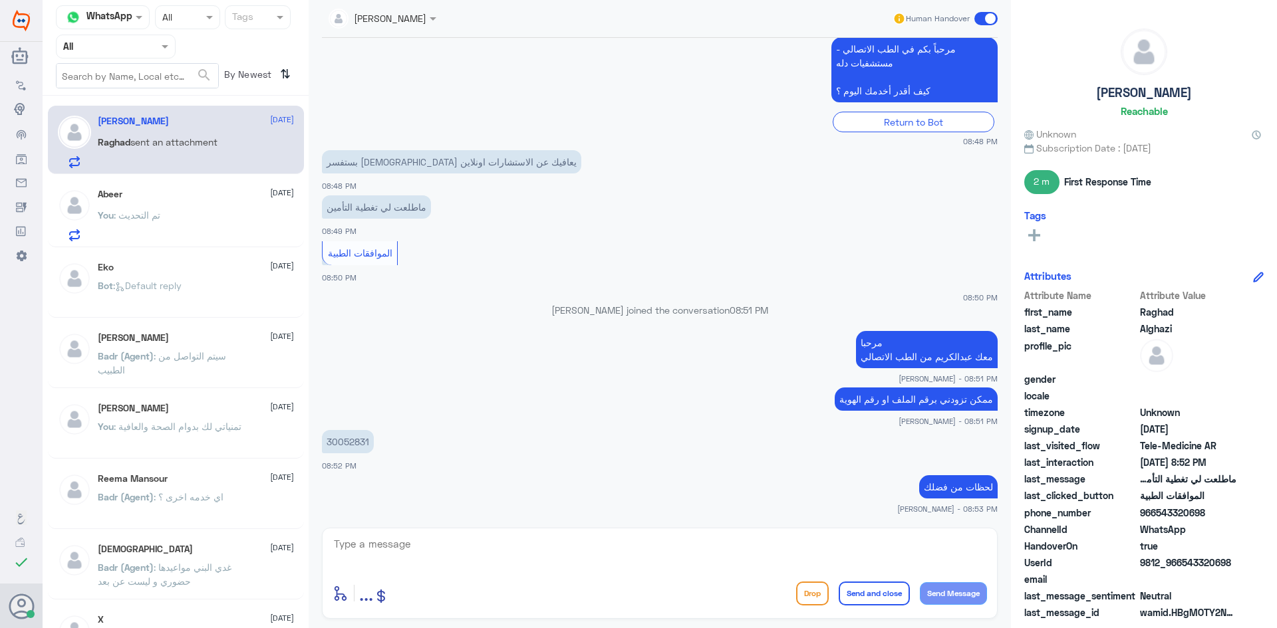
click at [424, 535] on textarea at bounding box center [659, 551] width 654 height 33
type textarea "تم تحديث التأمين بإمكانك استخدام الاستشارة الفورية عن طريق التطبيق بتغطية التأم…"
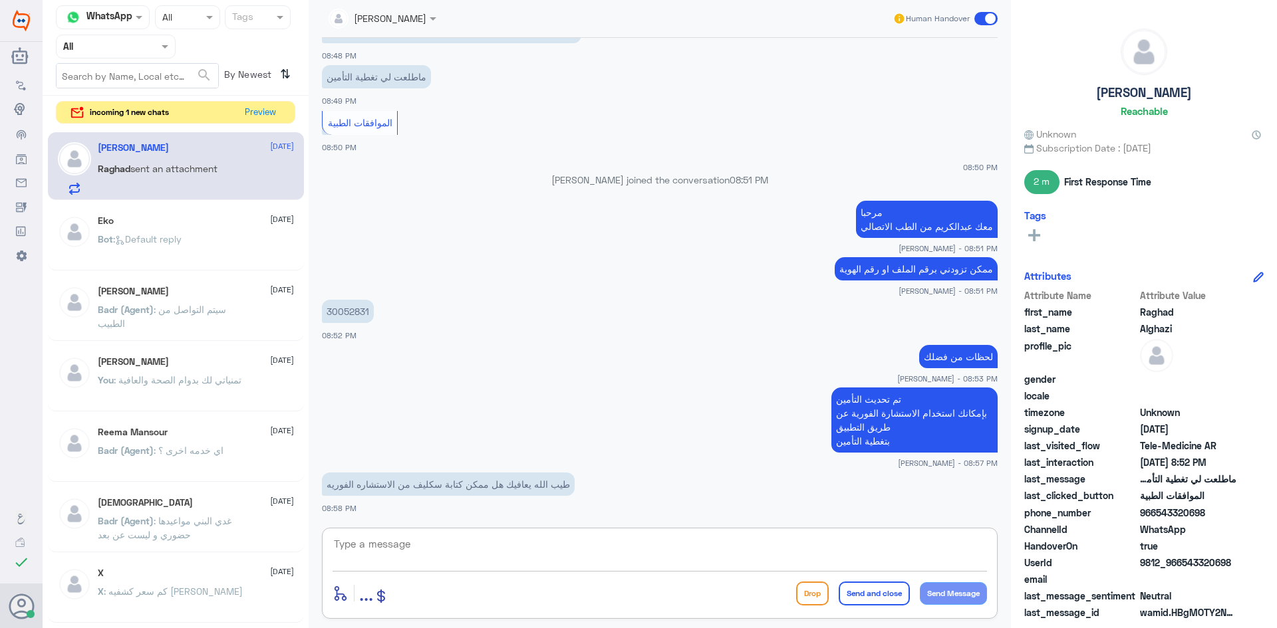
scroll to position [479, 0]
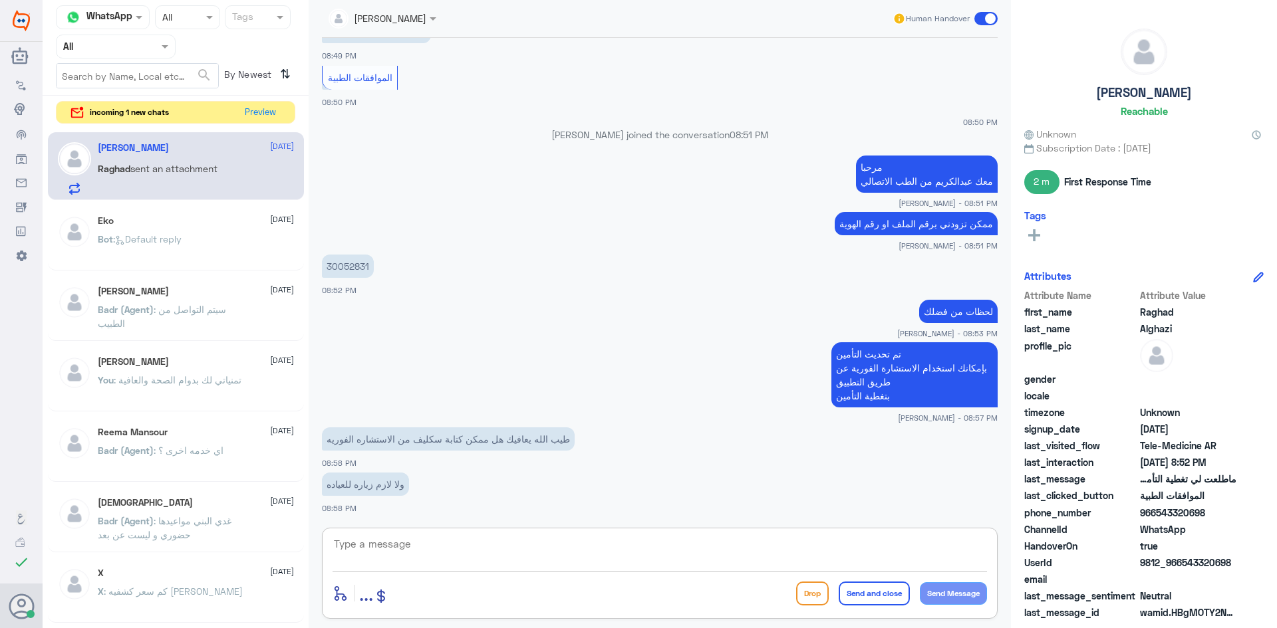
click at [424, 551] on textarea at bounding box center [659, 551] width 654 height 33
type textarea "ايه نعم على حسب حالتك وتشخيص الطبيب راح يصرف لك السكليف"
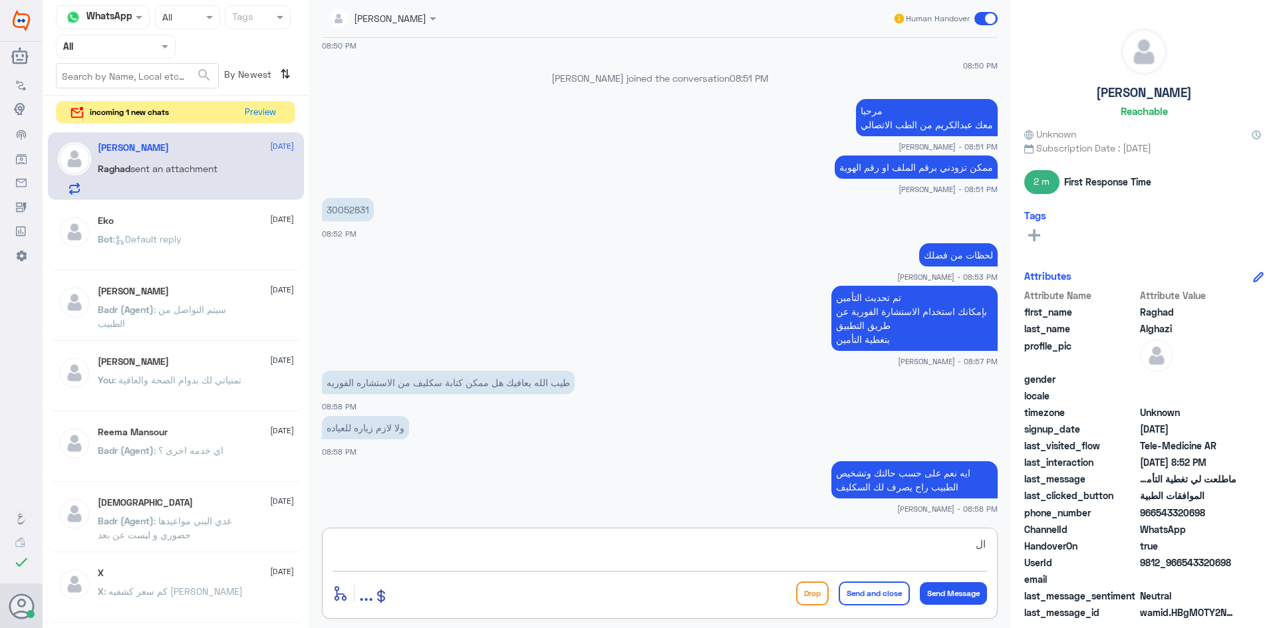
type textarea "ا"
type textarea "في الاستشارة الفورية"
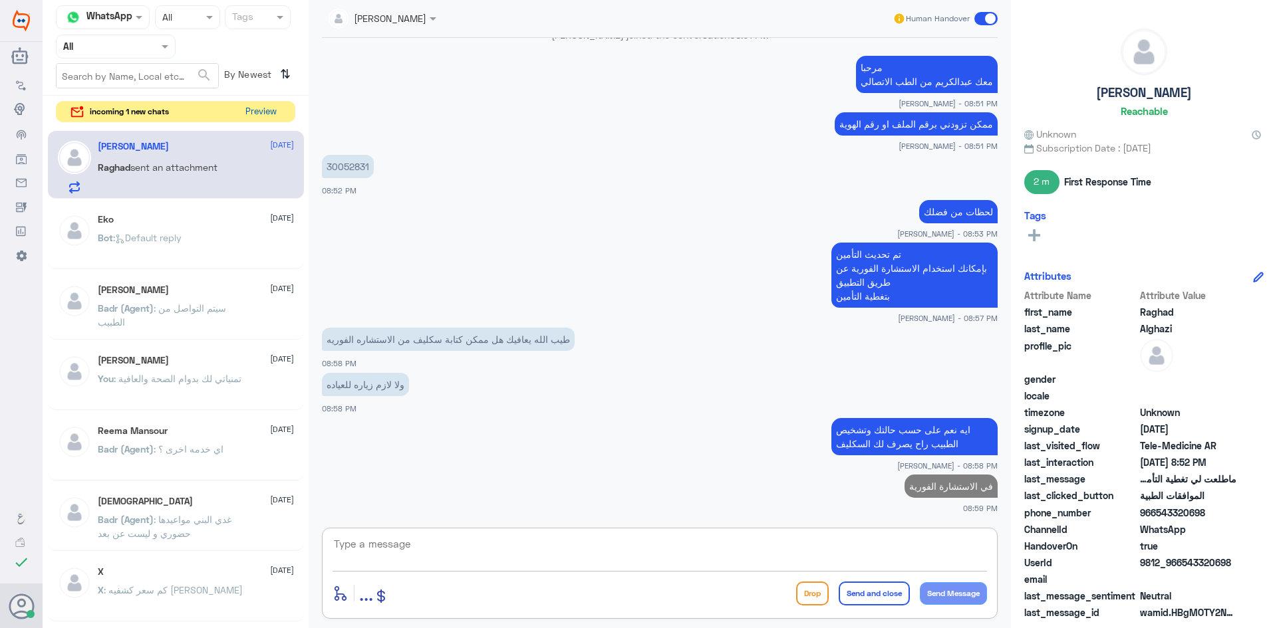
click at [245, 112] on button "Preview" at bounding box center [260, 112] width 41 height 21
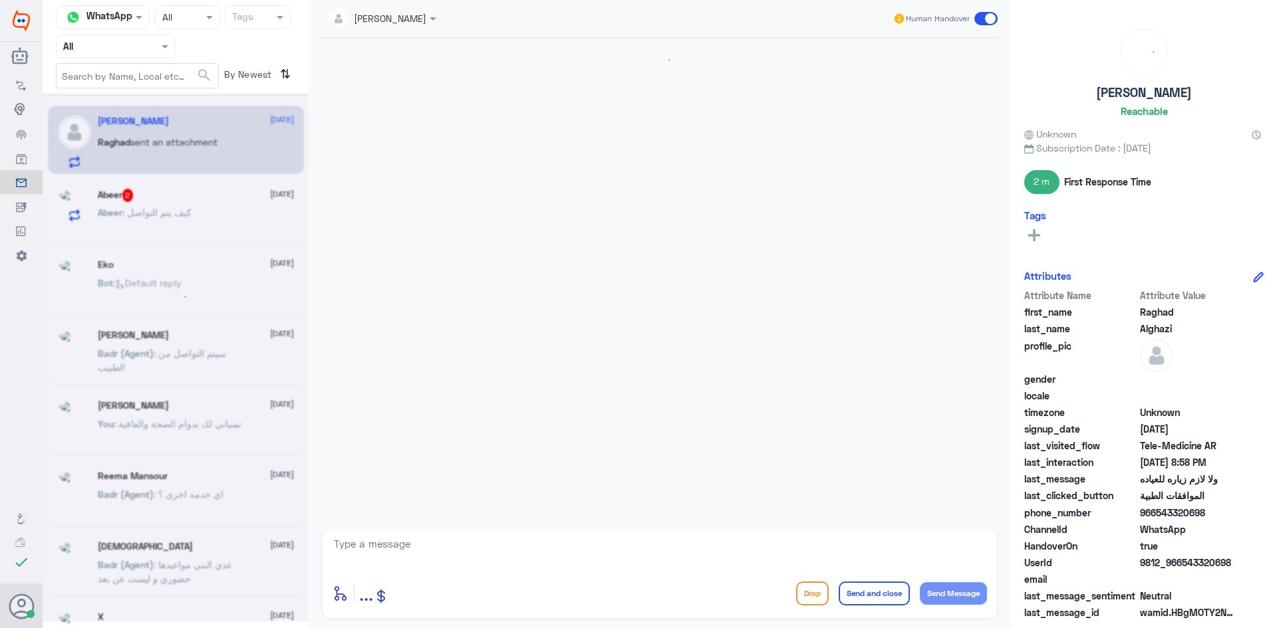
scroll to position [578, 0]
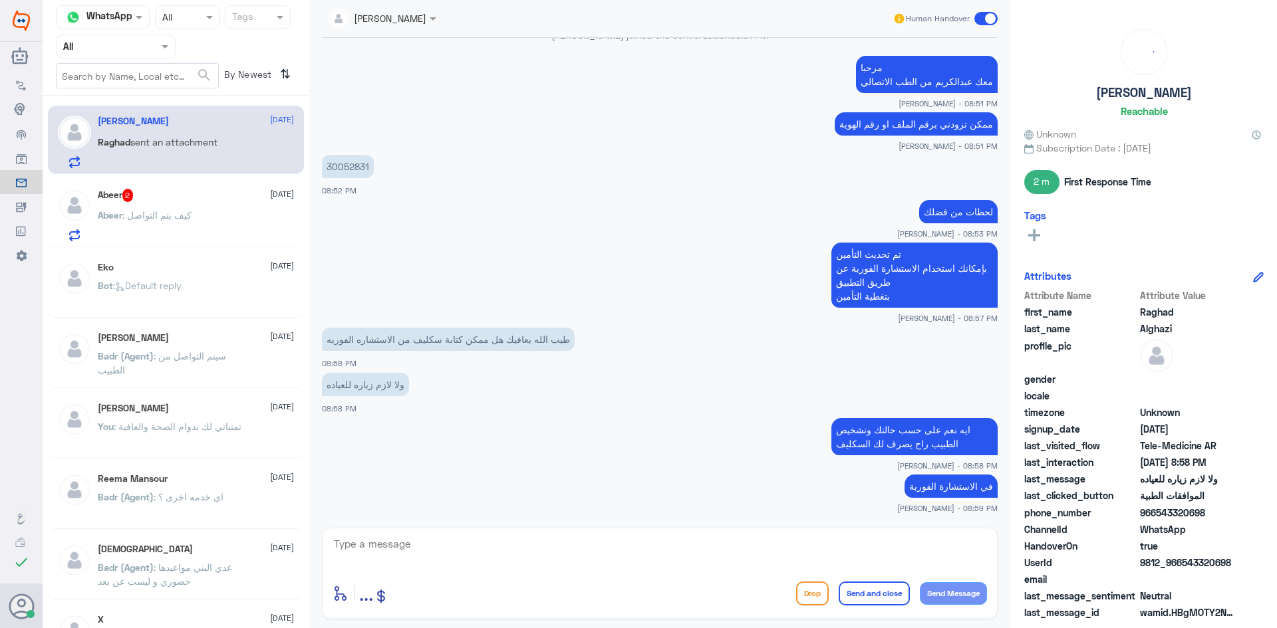
click at [214, 201] on div "Abeer 2 27 August" at bounding box center [196, 195] width 196 height 13
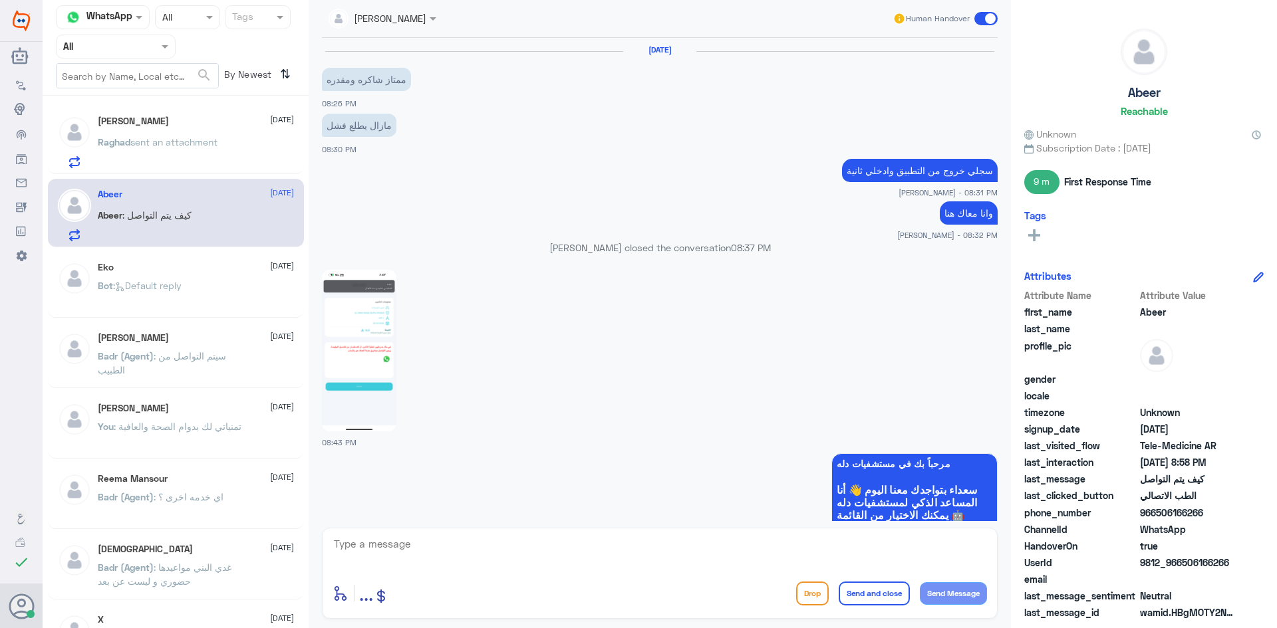
scroll to position [1061, 0]
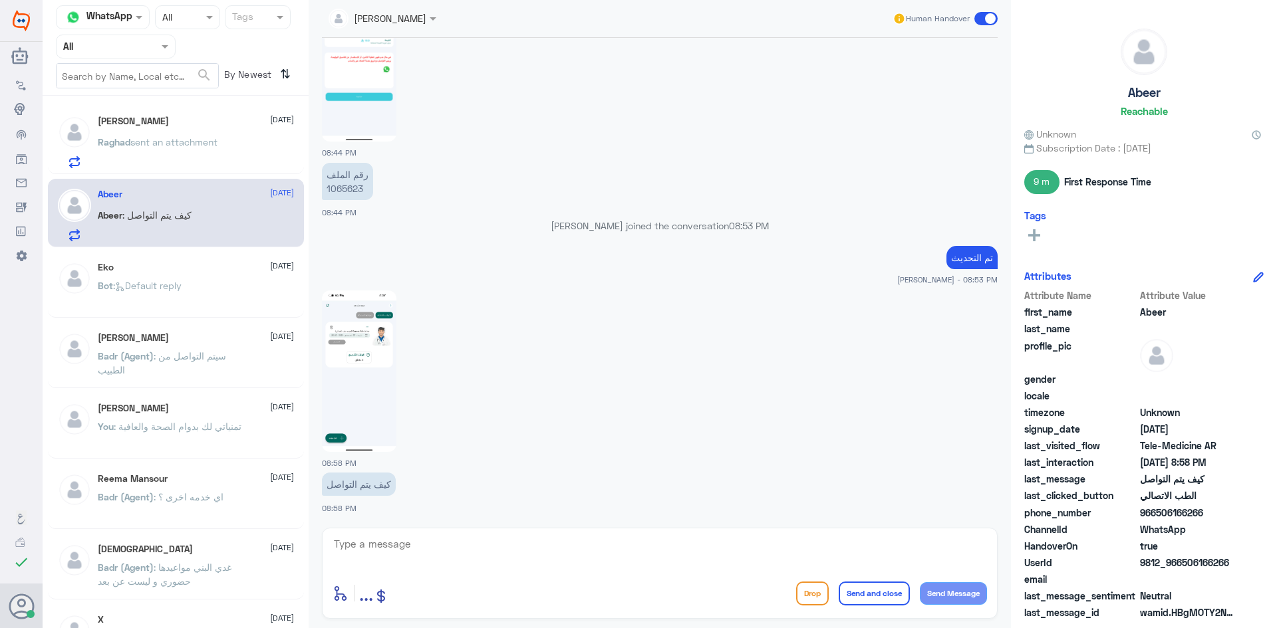
click at [360, 391] on img at bounding box center [359, 372] width 74 height 162
click at [424, 555] on textarea at bounding box center [659, 551] width 654 height 33
type textarea "اونلاين عن طريق زوم"
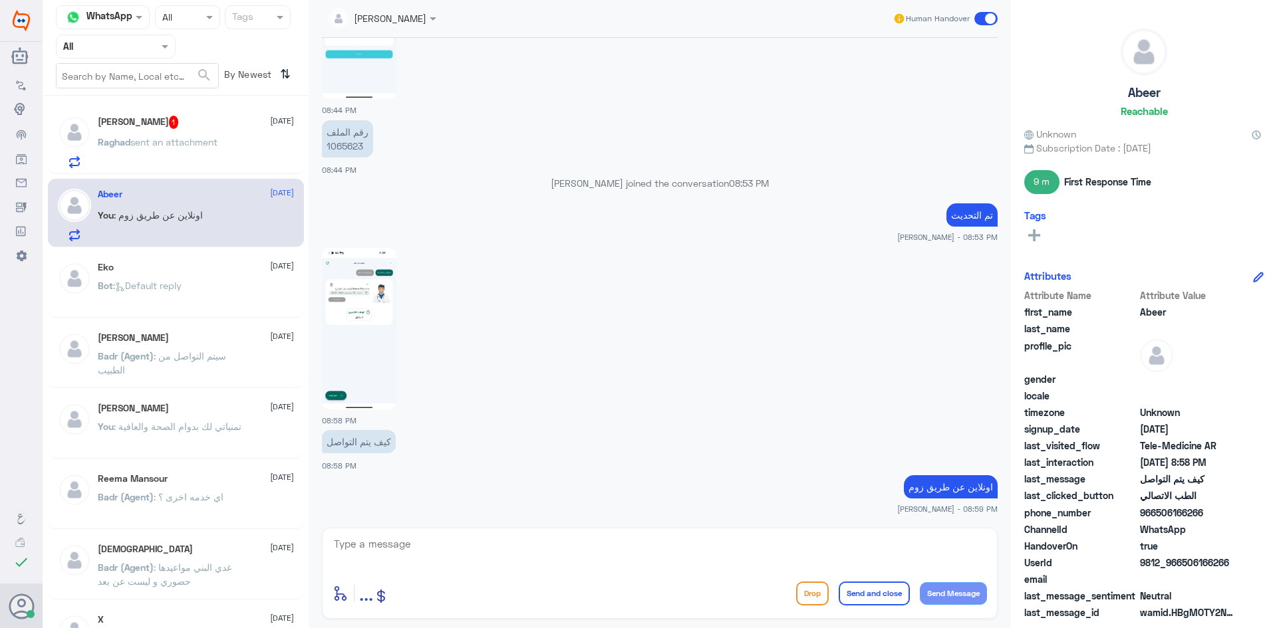
click at [392, 352] on img at bounding box center [359, 329] width 74 height 162
click at [204, 130] on div "Raghad Alghazi 1 27 August Raghad sent an attachment" at bounding box center [196, 142] width 196 height 53
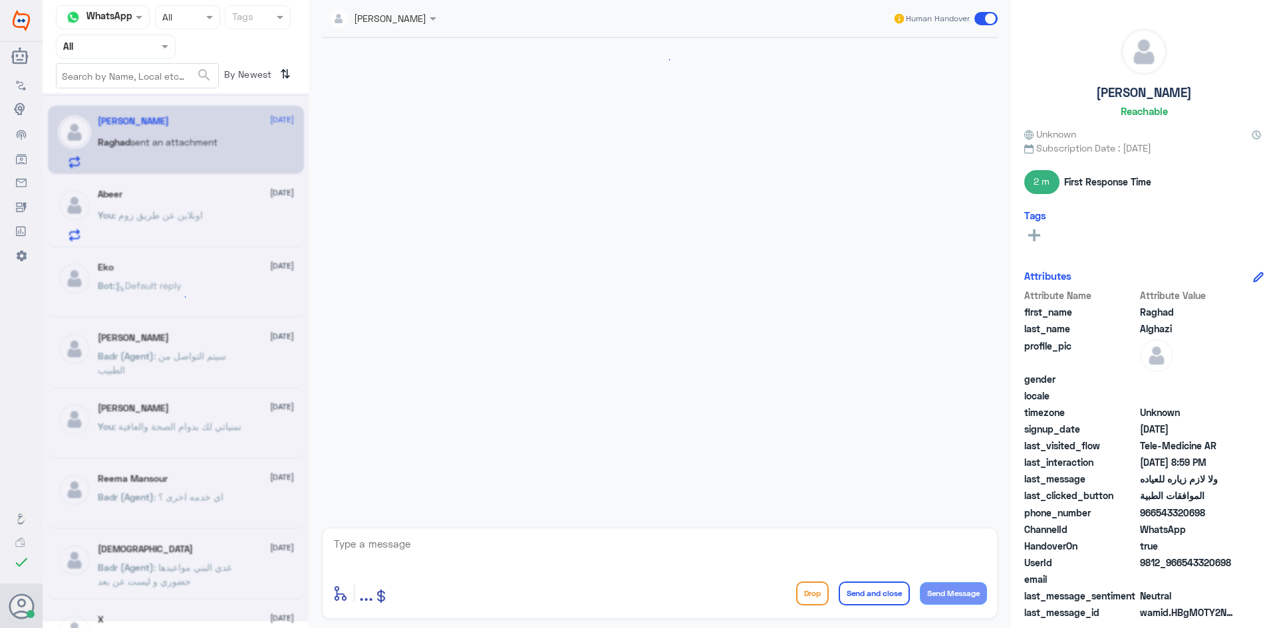
scroll to position [578, 0]
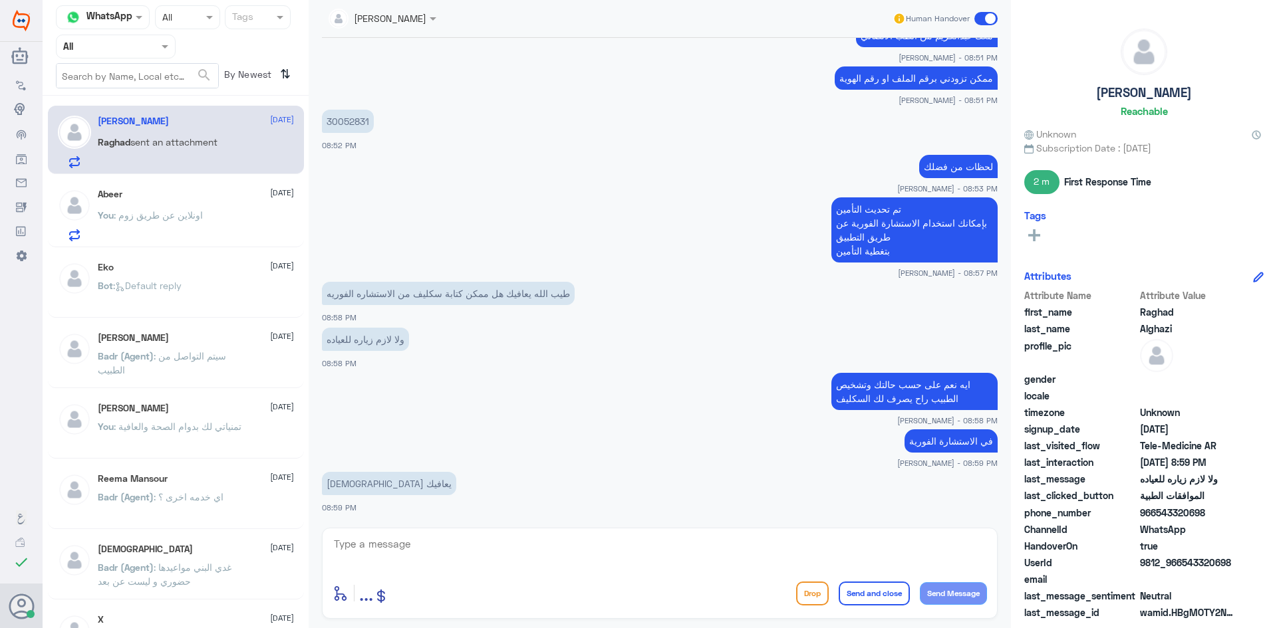
click at [424, 551] on textarea at bounding box center [659, 551] width 654 height 33
type textarea "امين وياك وتمنياتي لك بدوام الصحة والعافية"
click at [424, 592] on button "Send and close" at bounding box center [873, 594] width 71 height 24
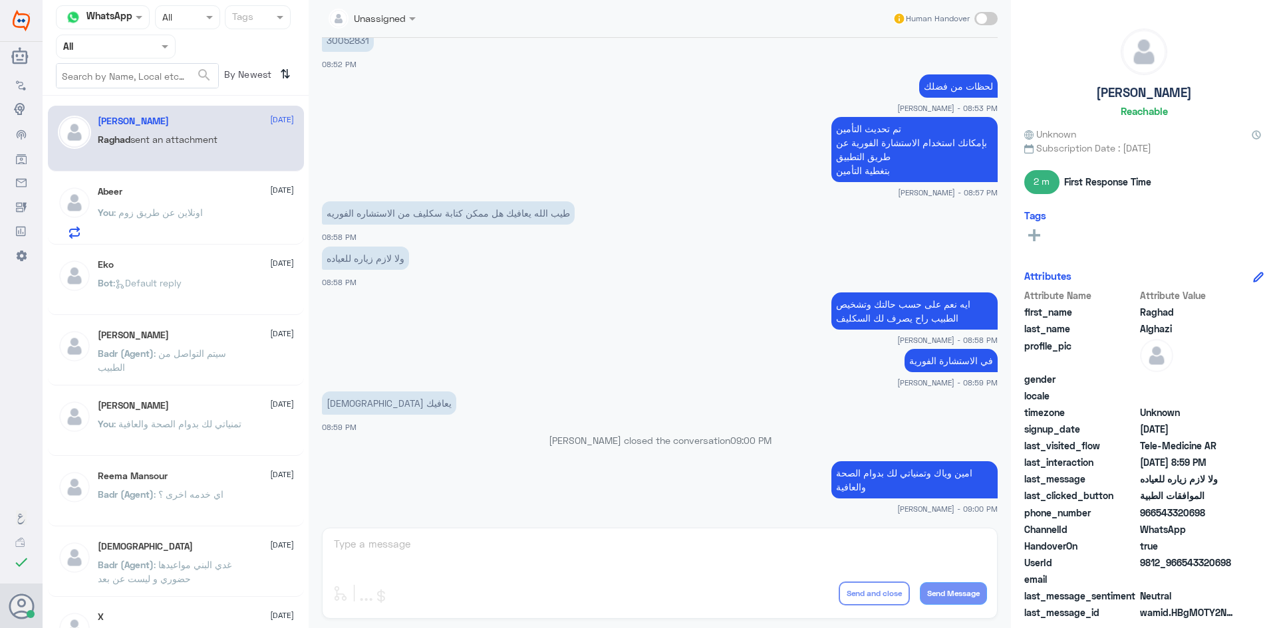
click at [203, 186] on div "Abeer 27 August" at bounding box center [196, 191] width 196 height 11
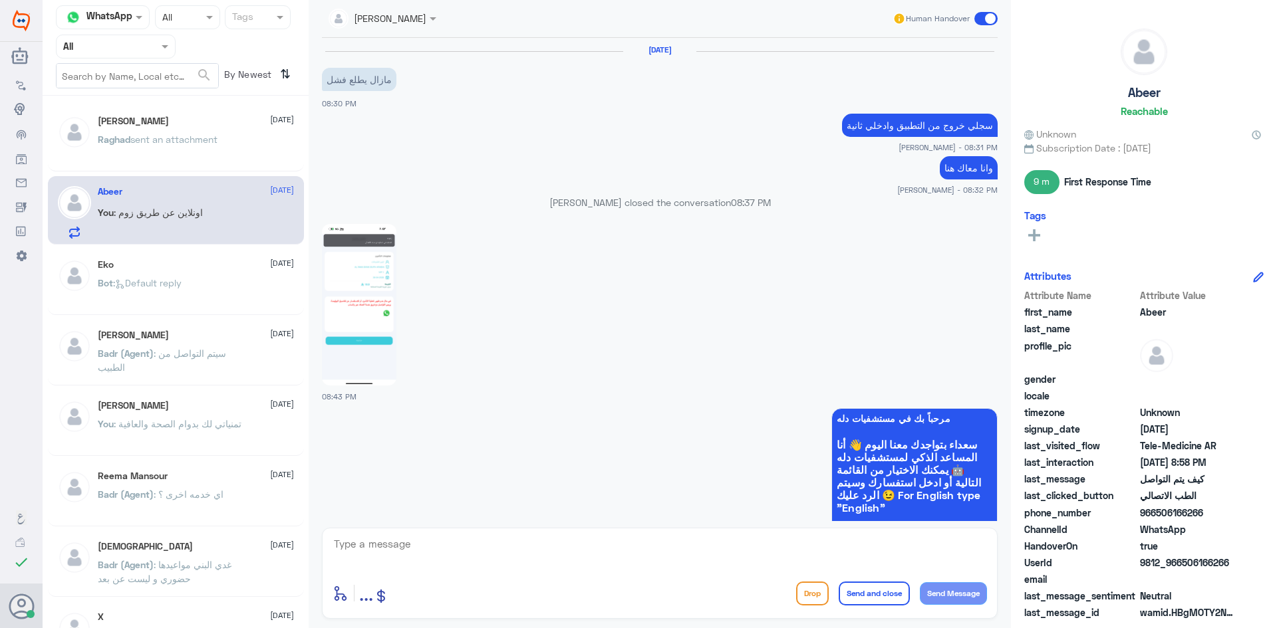
scroll to position [1058, 0]
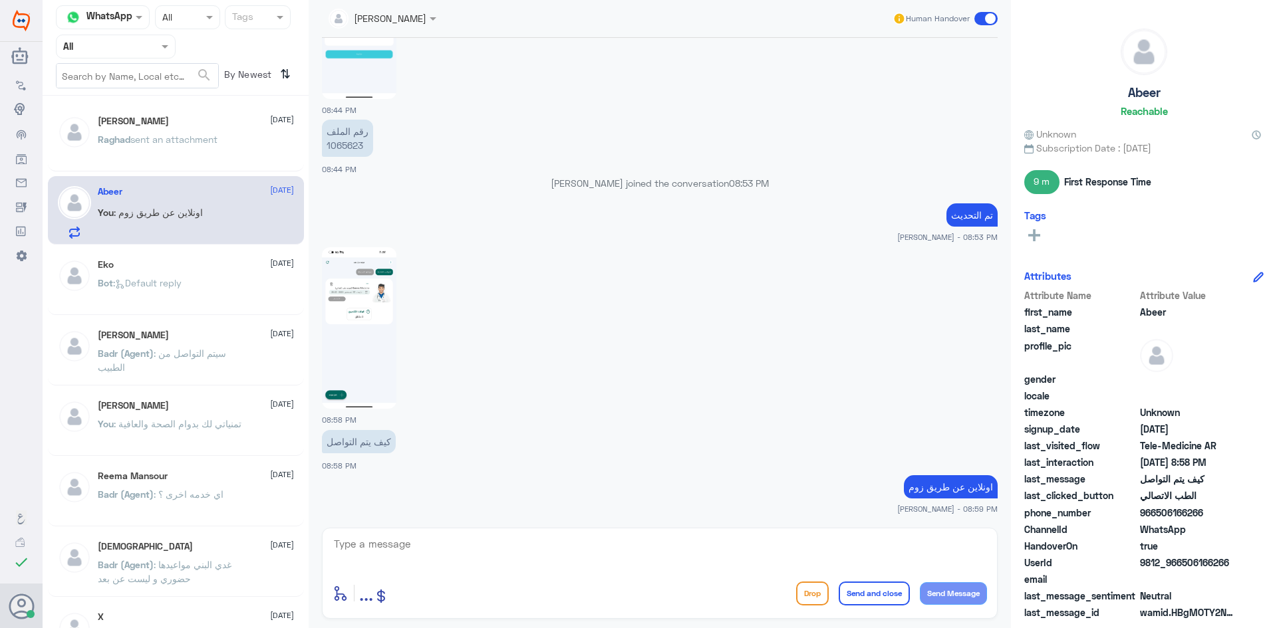
click at [388, 374] on img at bounding box center [359, 328] width 74 height 162
click at [424, 561] on textarea at bounding box center [659, 551] width 654 height 33
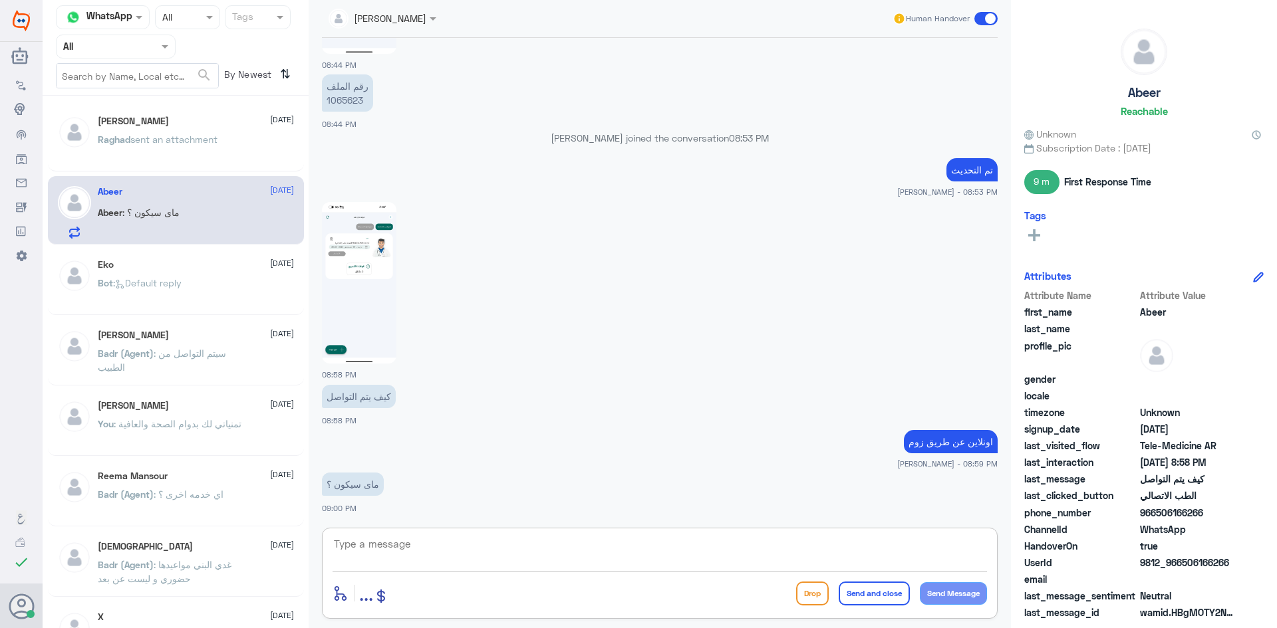
click at [424, 532] on div "enter flow name ... Drop Send and close Send Message" at bounding box center [660, 573] width 676 height 91
click at [409, 540] on textarea at bounding box center [659, 551] width 654 height 33
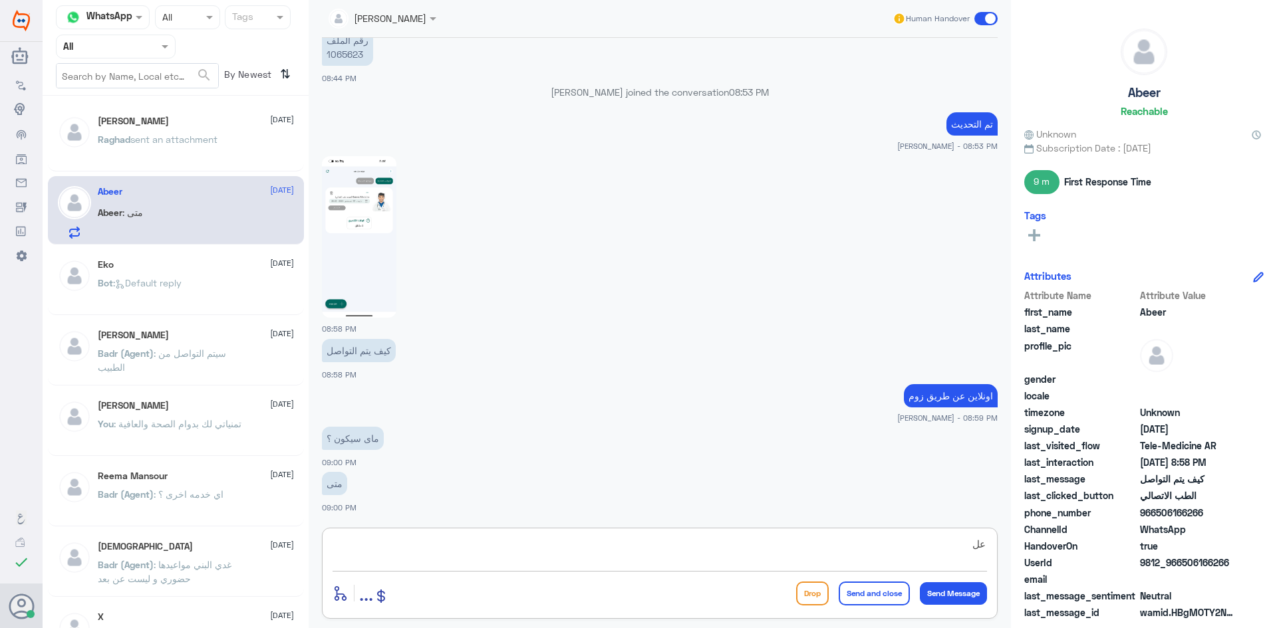
type textarea "ع"
type textarea "انتي اخترتي موعد عن بعد أو استشارة فورية ؟"
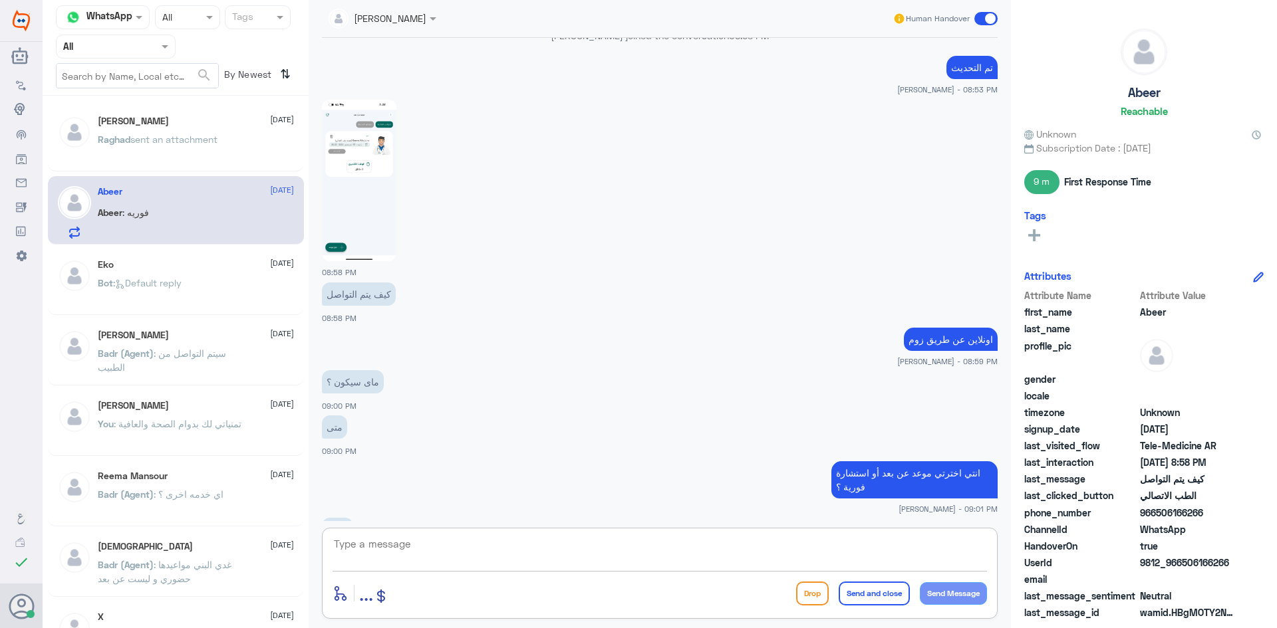
scroll to position [1251, 0]
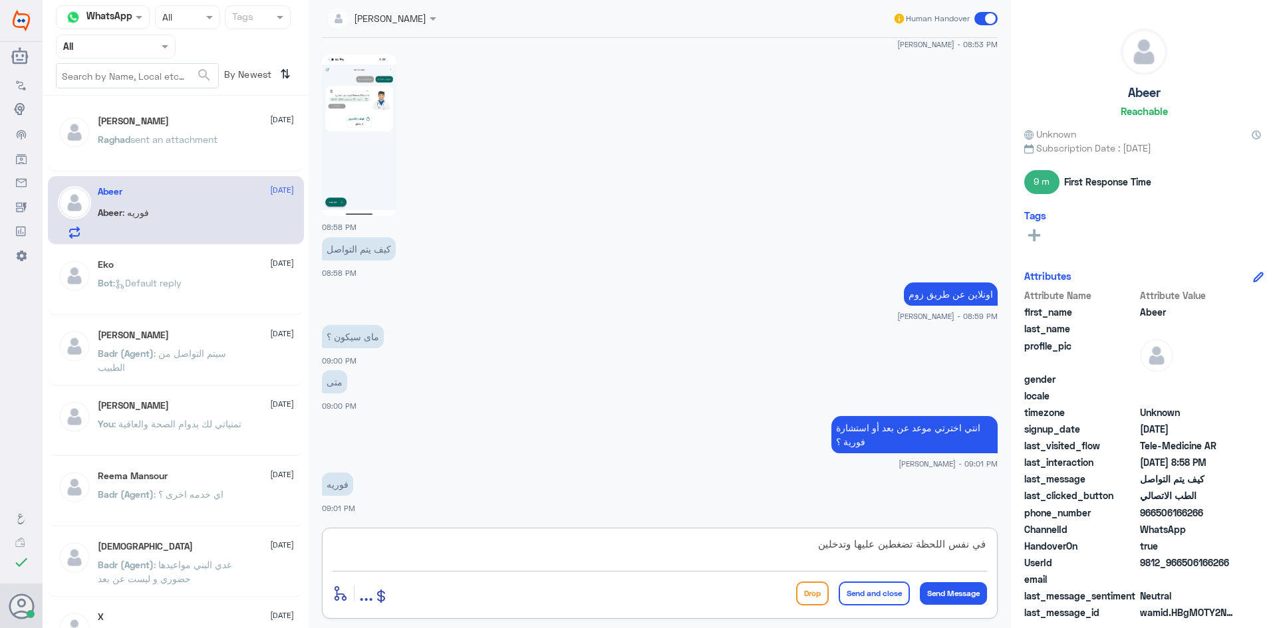
type textarea "في نفس اللحظة تضغطين عليها وتدخلين"
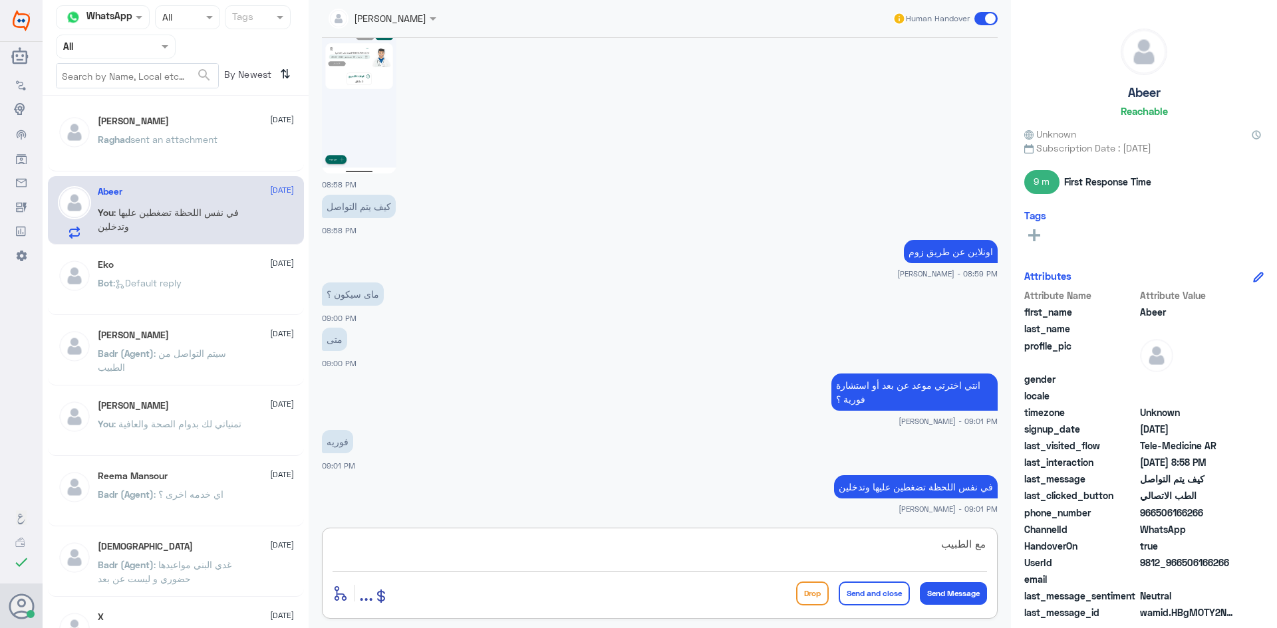
type textarea "مع الطبيب"
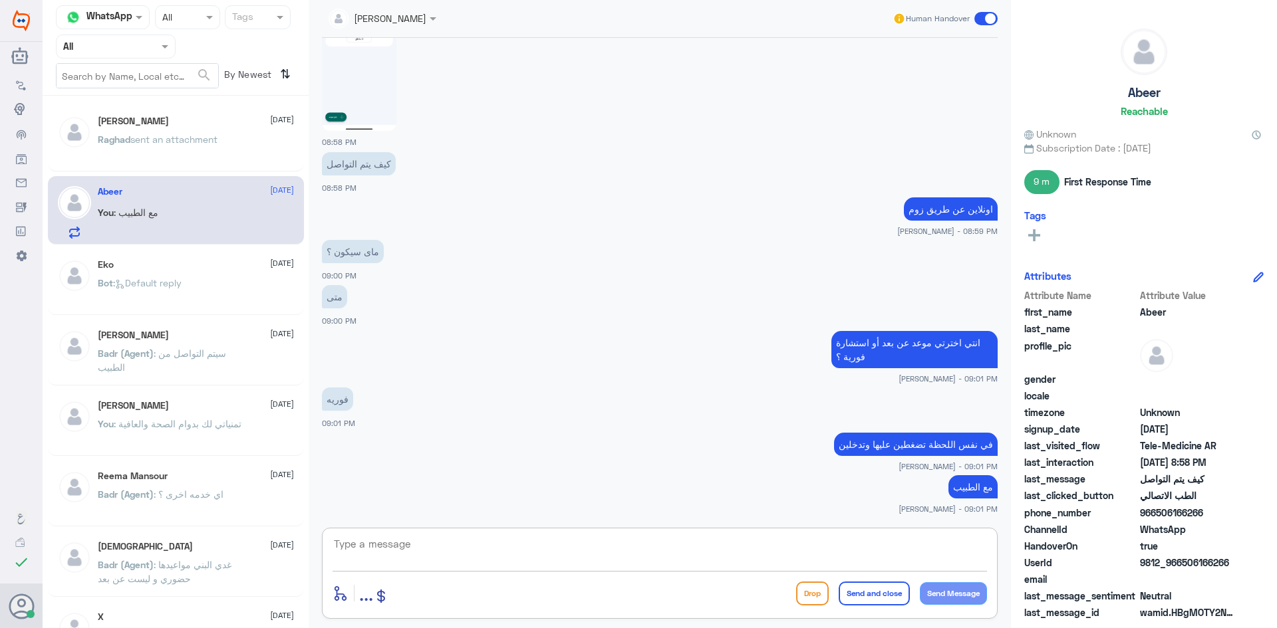
click at [370, 67] on img at bounding box center [359, 50] width 74 height 162
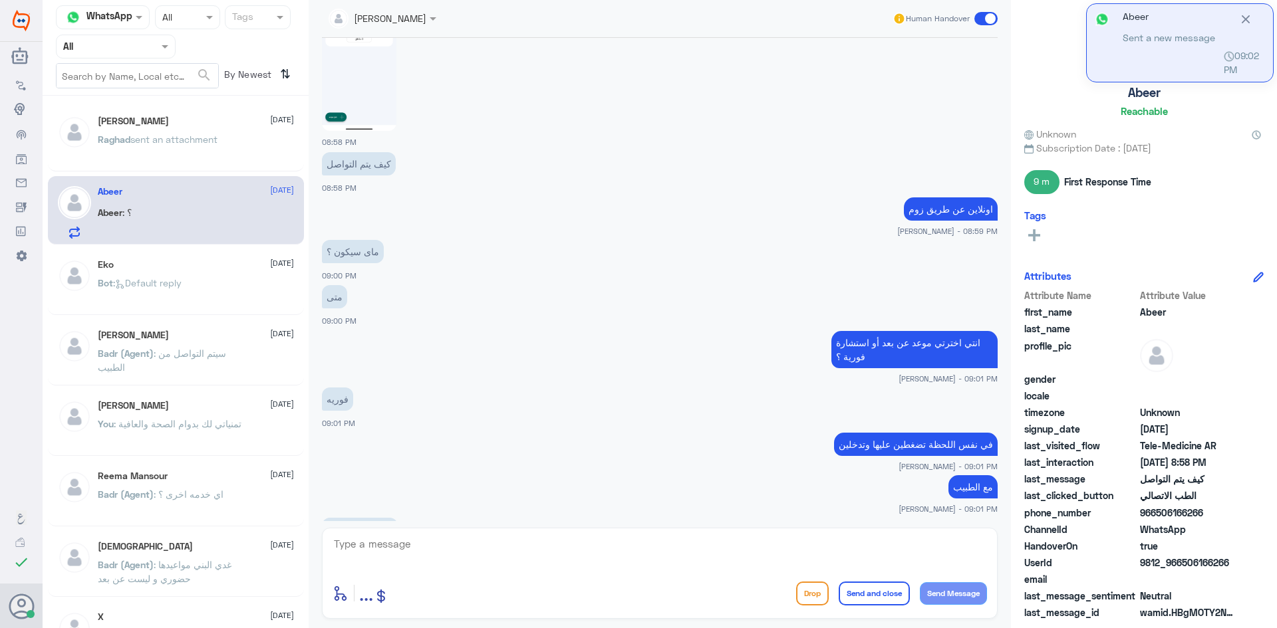
scroll to position [1427, 0]
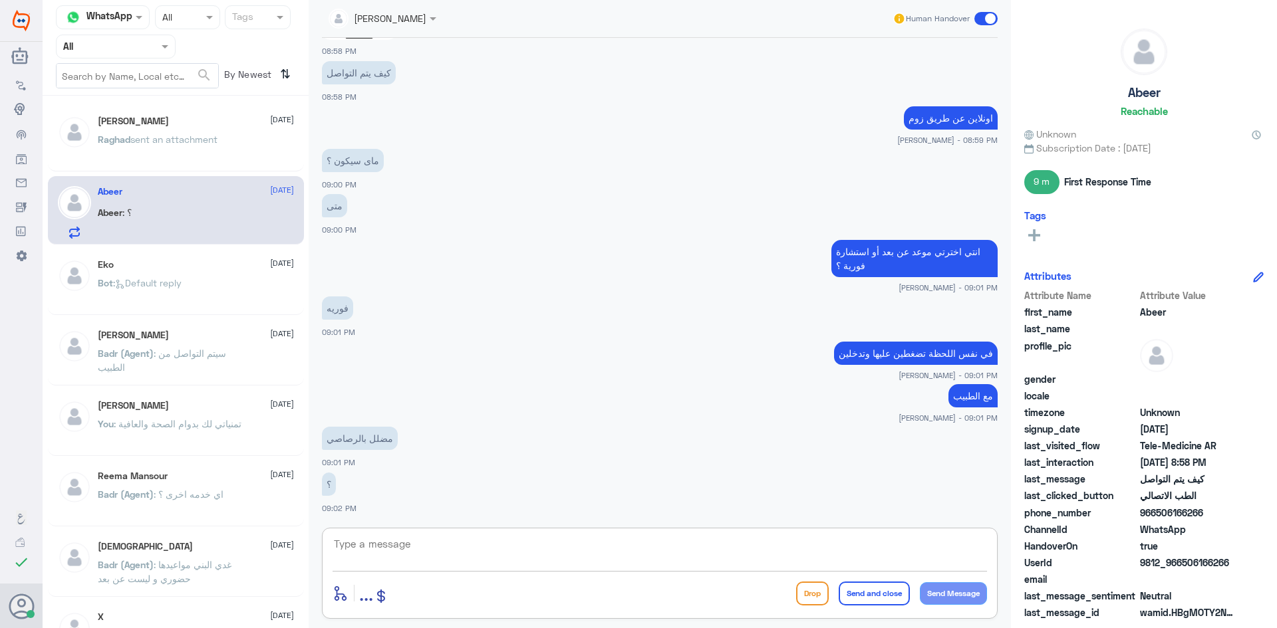
click at [424, 549] on textarea at bounding box center [659, 551] width 654 height 33
type textarea "ض"
type textarea "ما يضغط عندك على كلمة انضمام ؟"
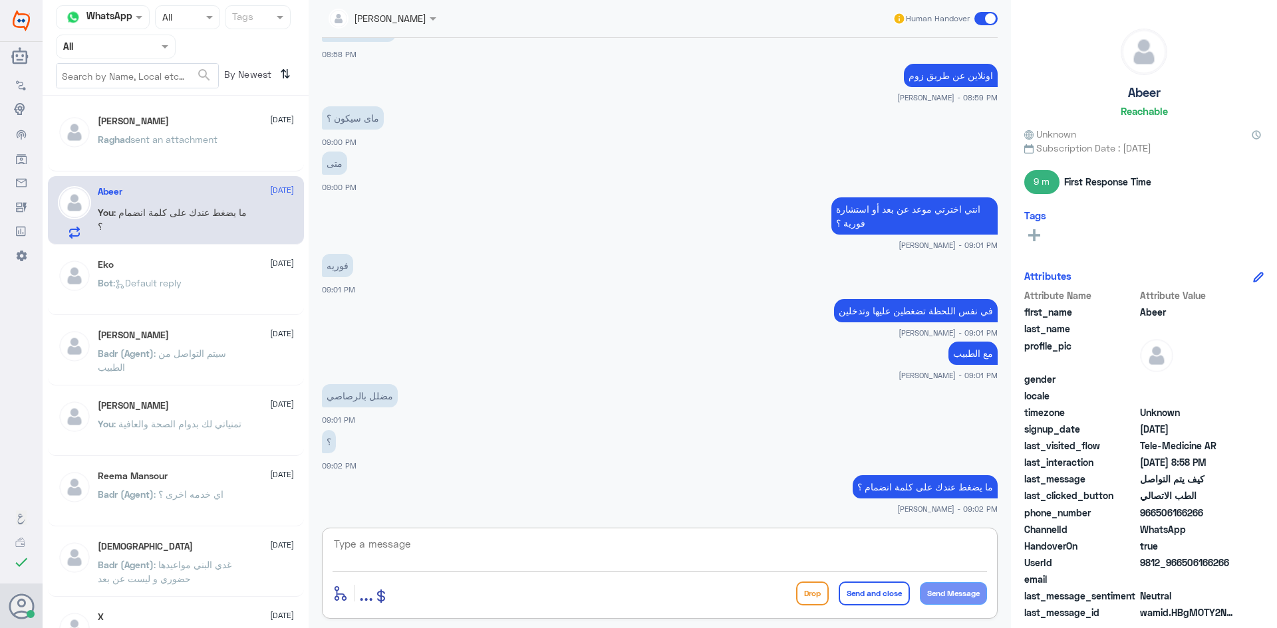
scroll to position [1515, 0]
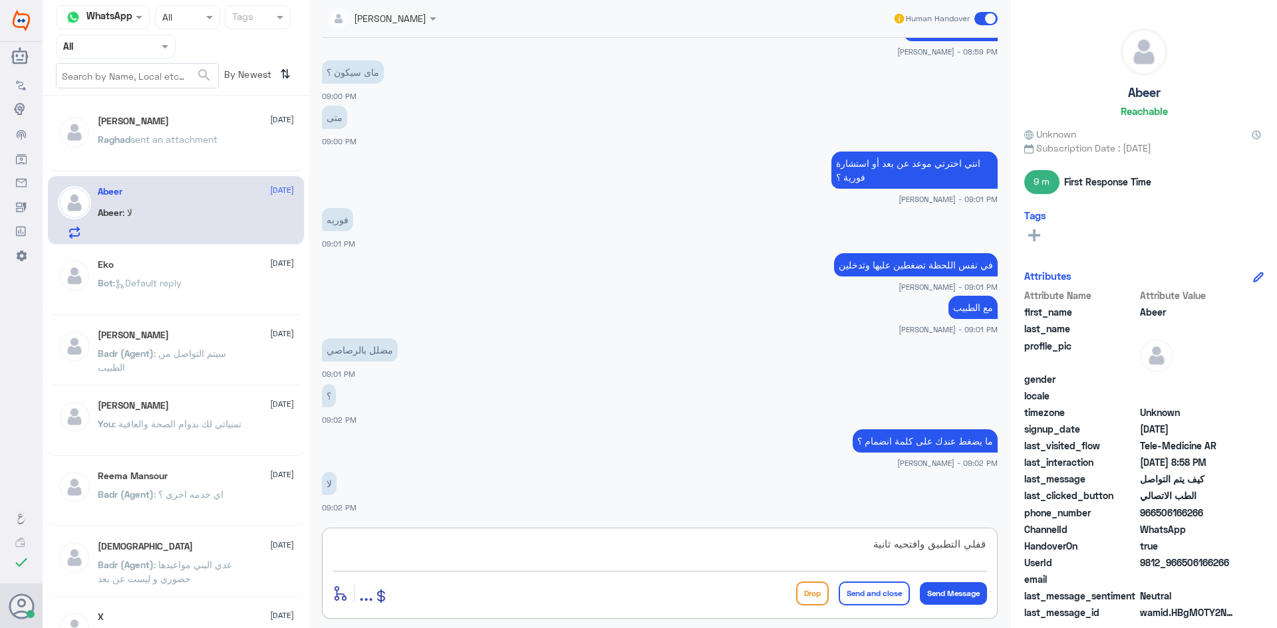
type textarea "قفلي التطبيق وافتحيه ثانية"
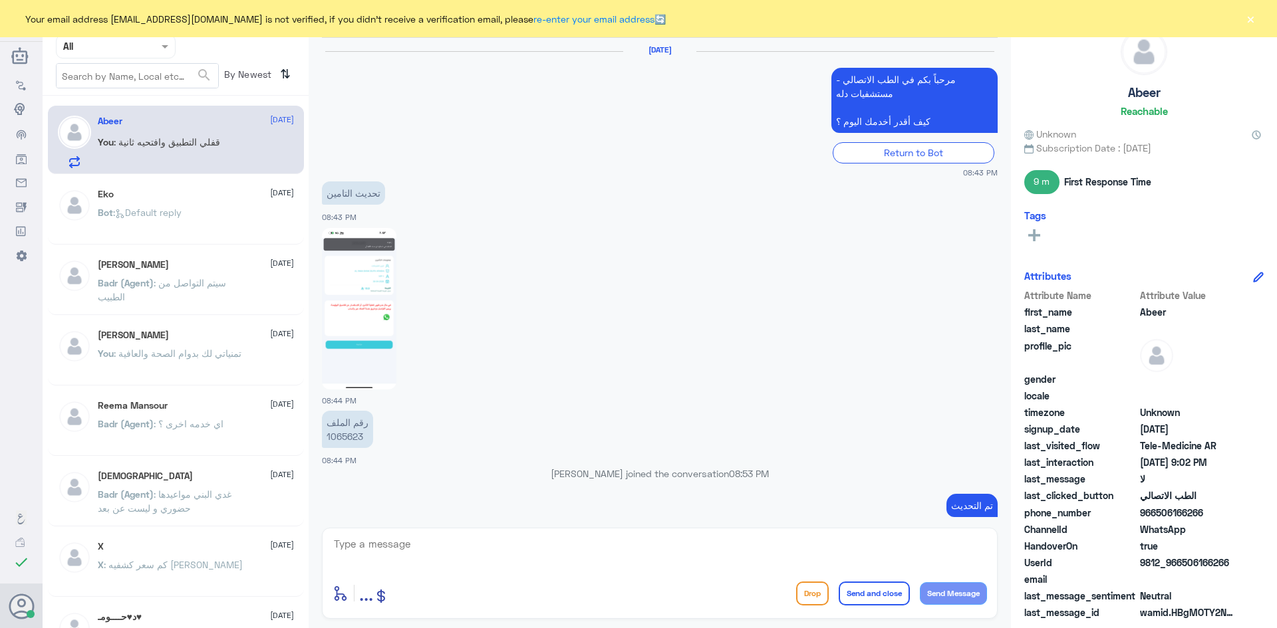
scroll to position [791, 0]
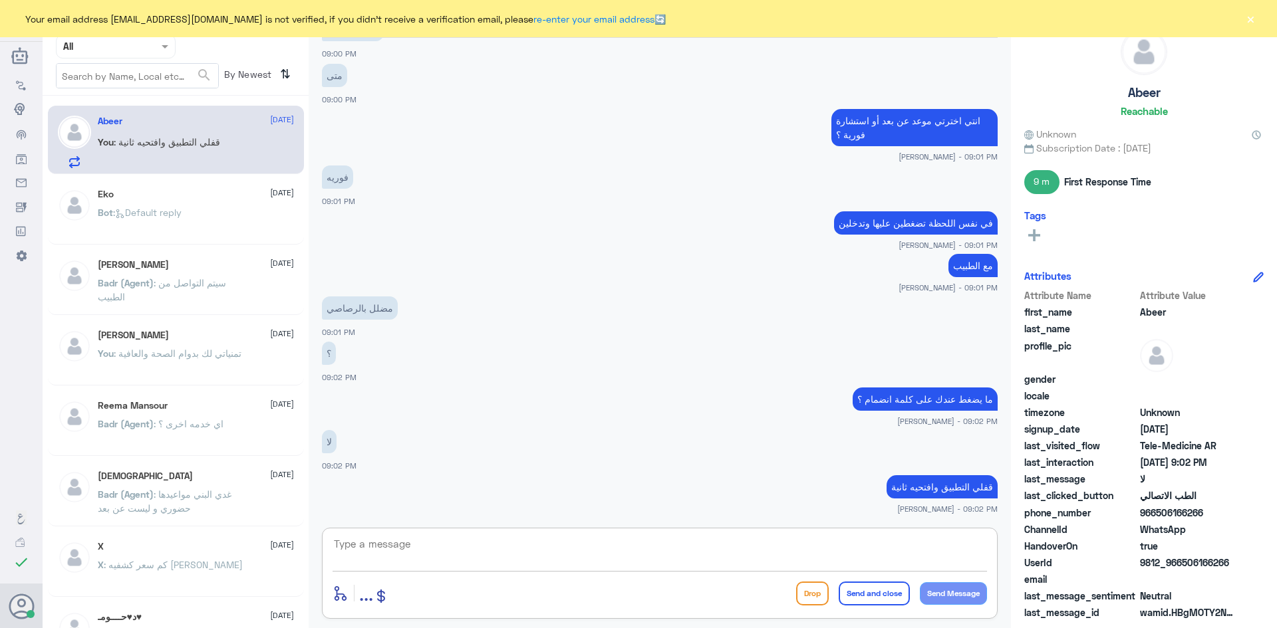
click at [677, 545] on textarea at bounding box center [659, 551] width 654 height 33
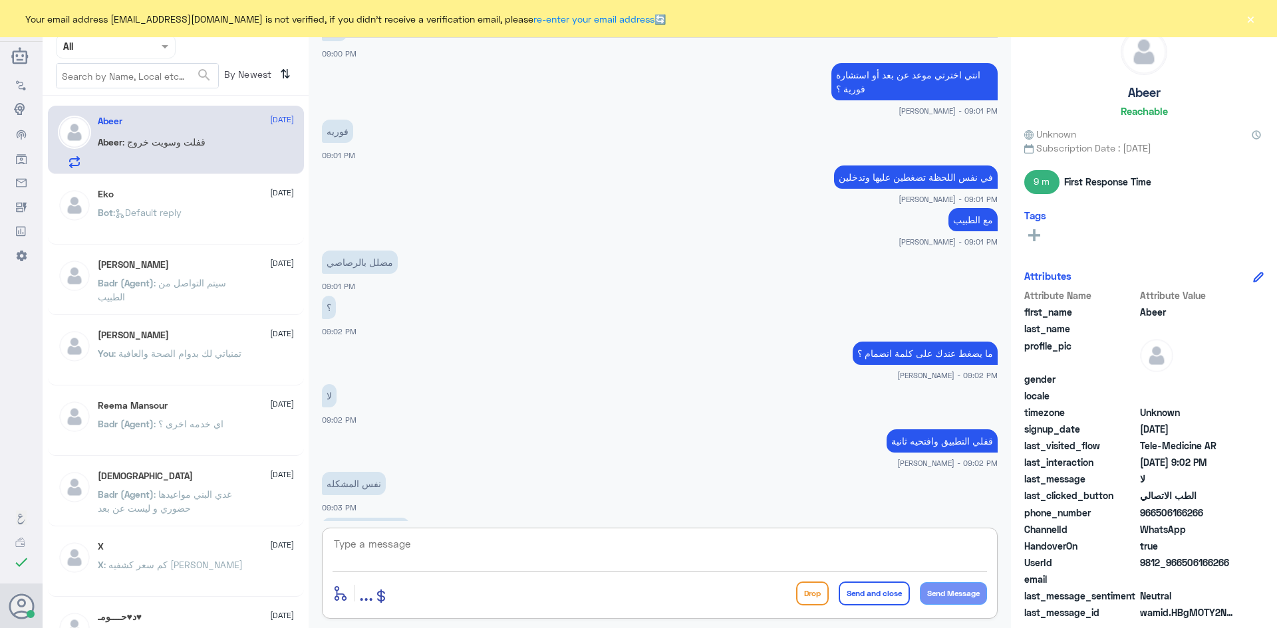
scroll to position [882, 0]
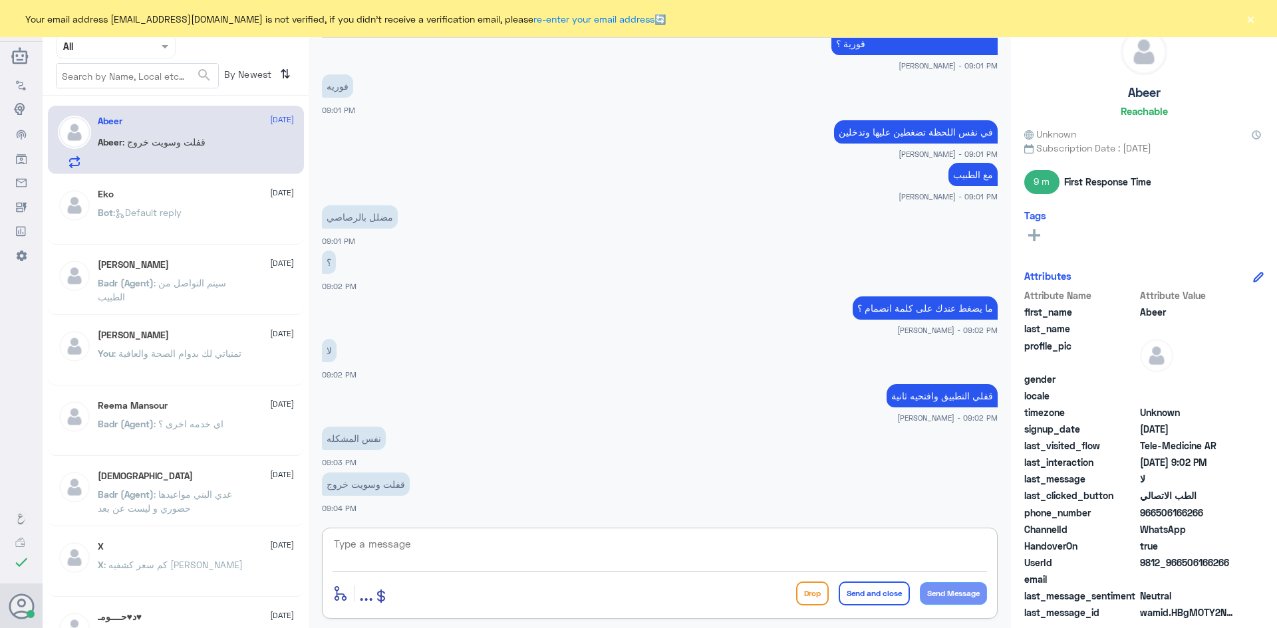
click at [677, 546] on textarea at bounding box center [659, 551] width 654 height 33
type textarea "التطبيق عندك محدث اخر تحديث ؟"
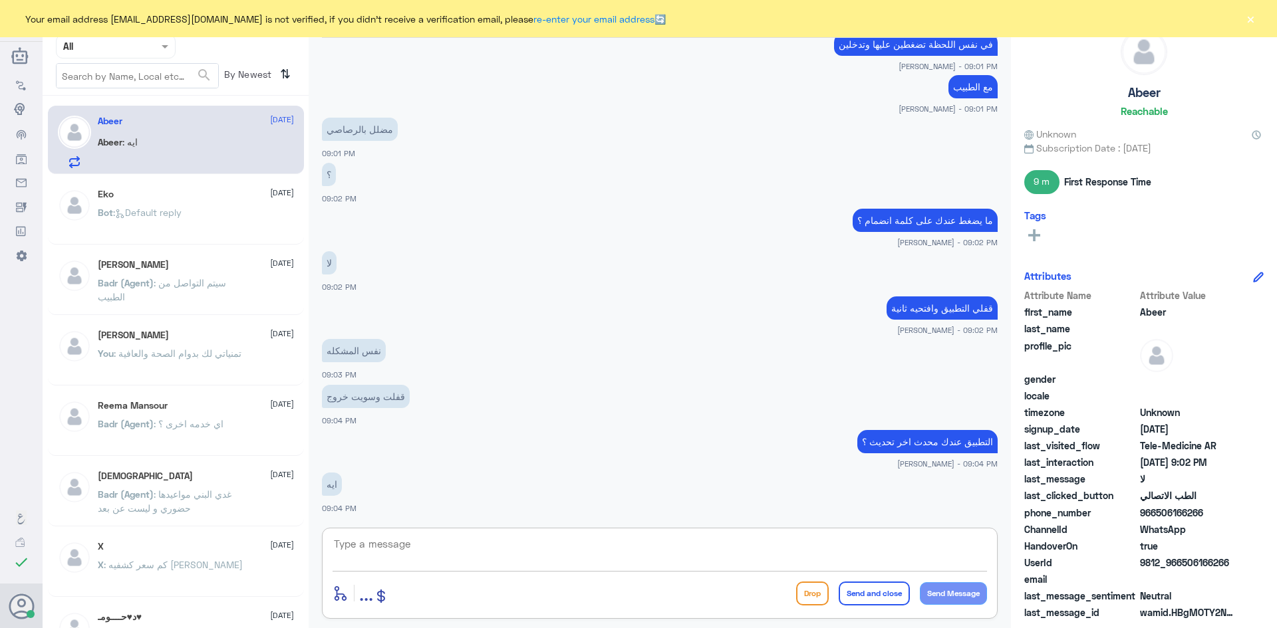
scroll to position [1154, 0]
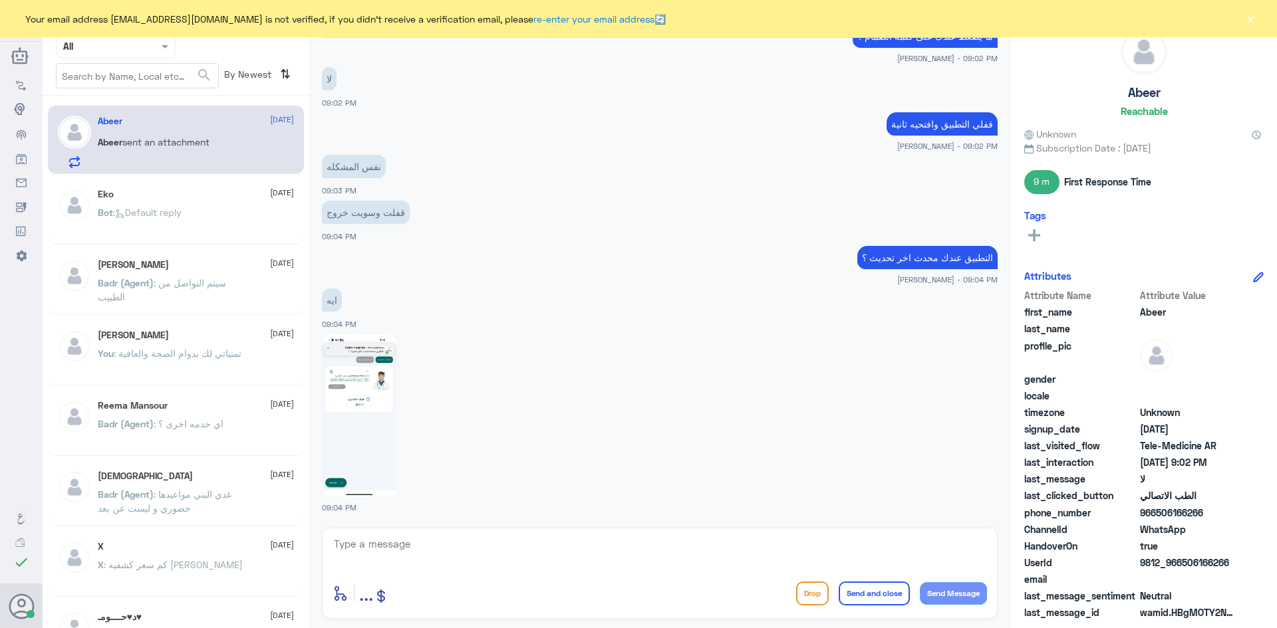
click at [362, 410] on img at bounding box center [359, 416] width 74 height 162
click at [429, 556] on textarea at bounding box center [659, 551] width 654 height 33
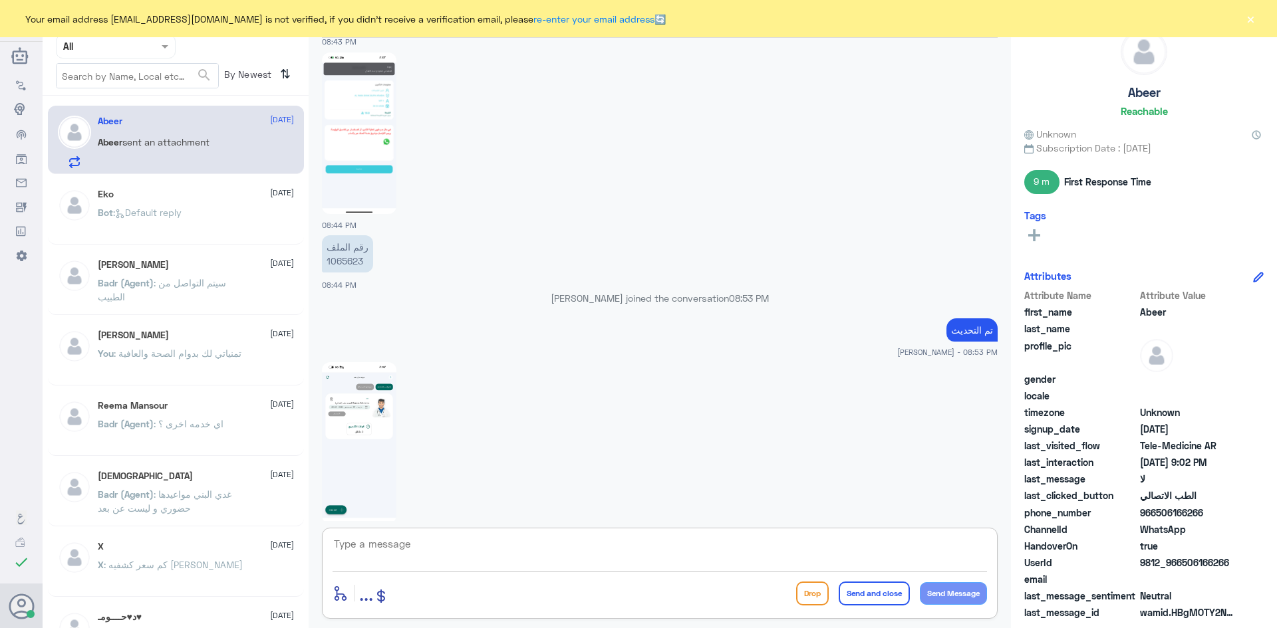
scroll to position [156, 0]
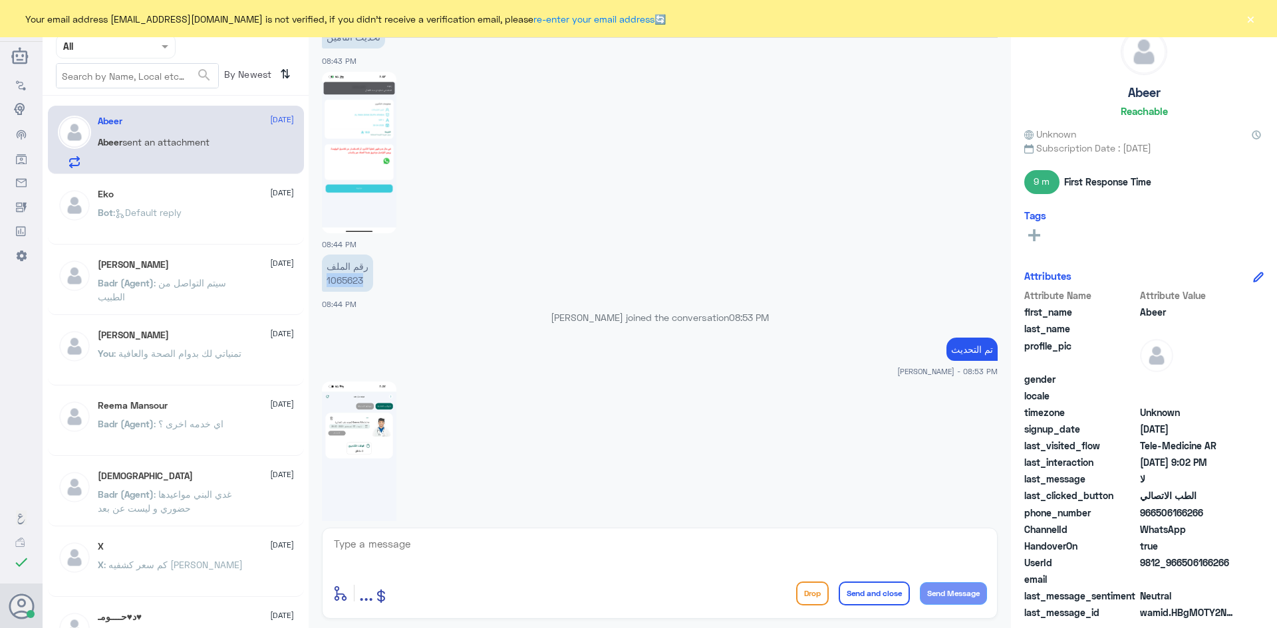
drag, startPoint x: 368, startPoint y: 282, endPoint x: 317, endPoint y: 284, distance: 50.6
click at [317, 284] on div "27 Aug 2025 مرحباً بكم في الطب الاتصالي - مستشفيات دله كيف أقدر أخدمك اليوم ؟ R…" at bounding box center [659, 279] width 689 height 483
copy p "1065623"
click at [1250, 19] on button "×" at bounding box center [1249, 18] width 13 height 13
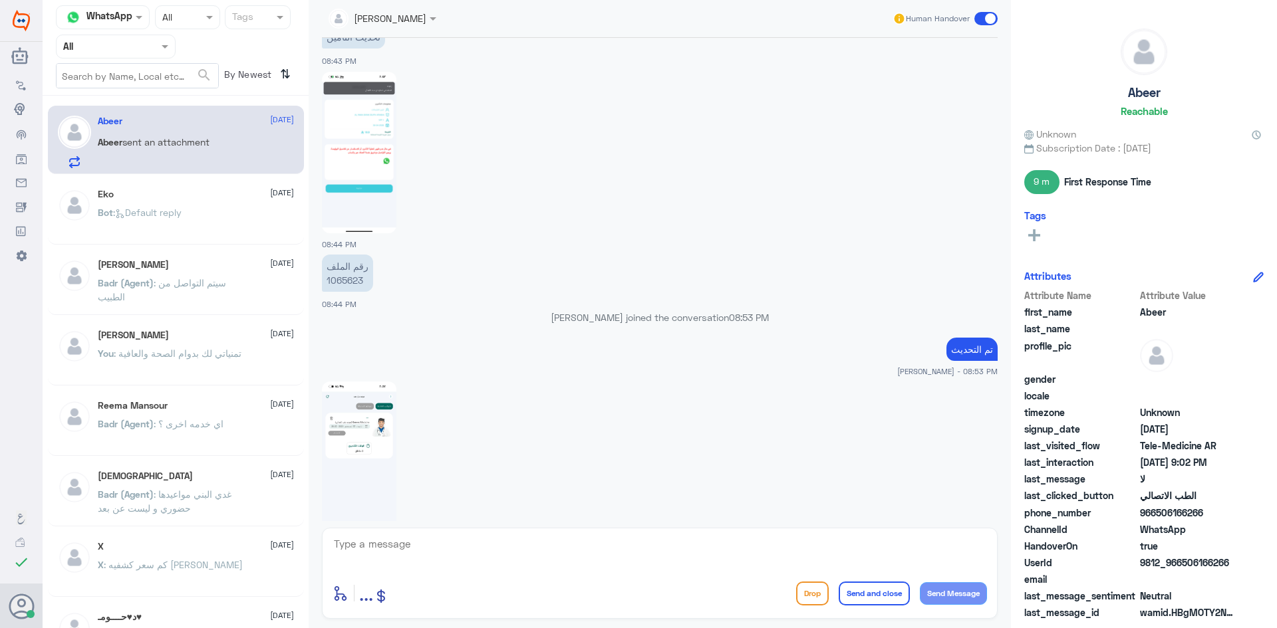
click at [977, 18] on span at bounding box center [985, 18] width 23 height 13
click at [0, 0] on input "checkbox" at bounding box center [0, 0] width 0 height 0
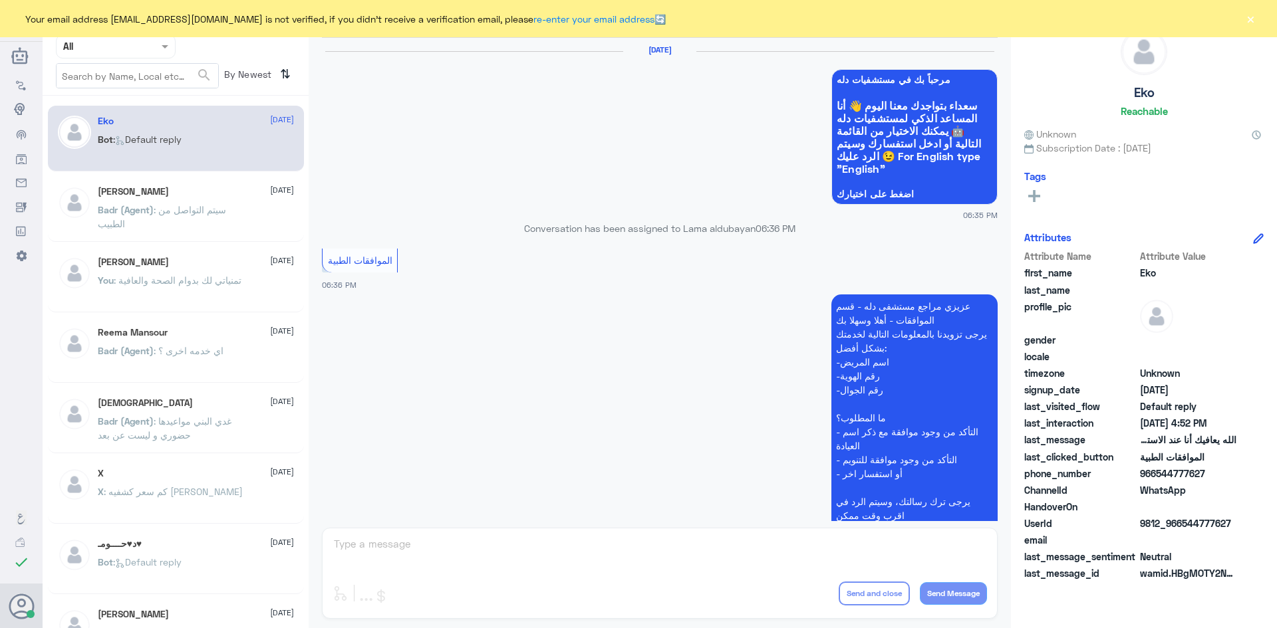
scroll to position [1270, 0]
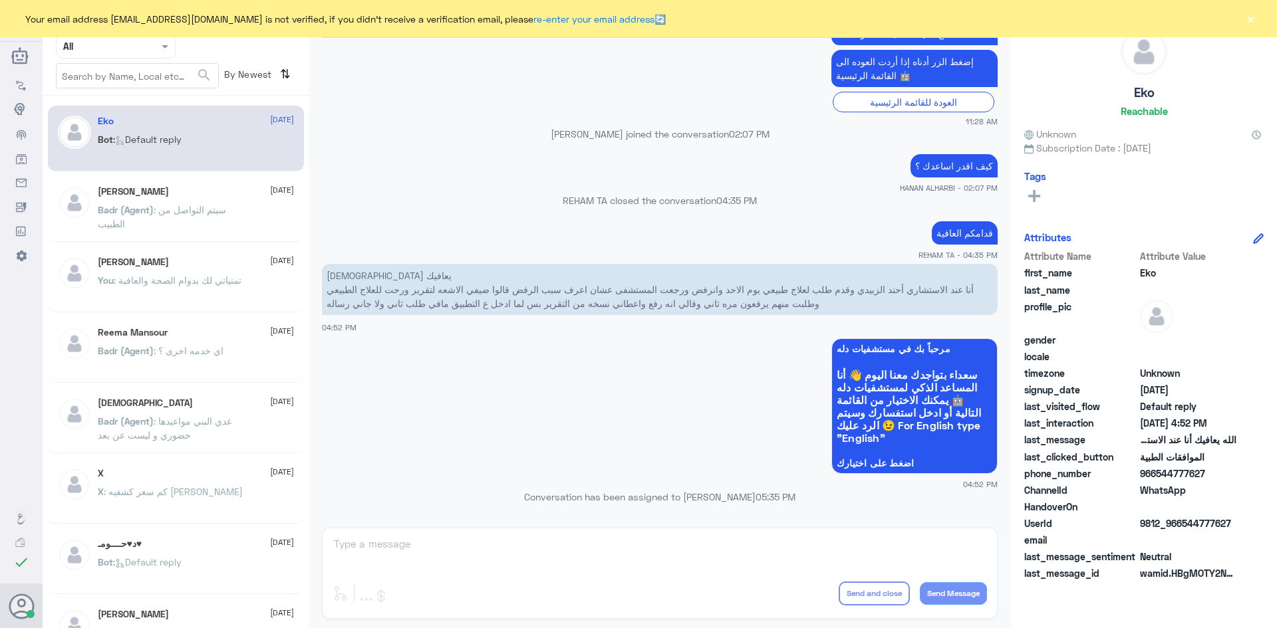
click at [164, 51] on span at bounding box center [166, 46] width 17 height 14
click at [151, 106] on div "Unassigned" at bounding box center [116, 105] width 120 height 31
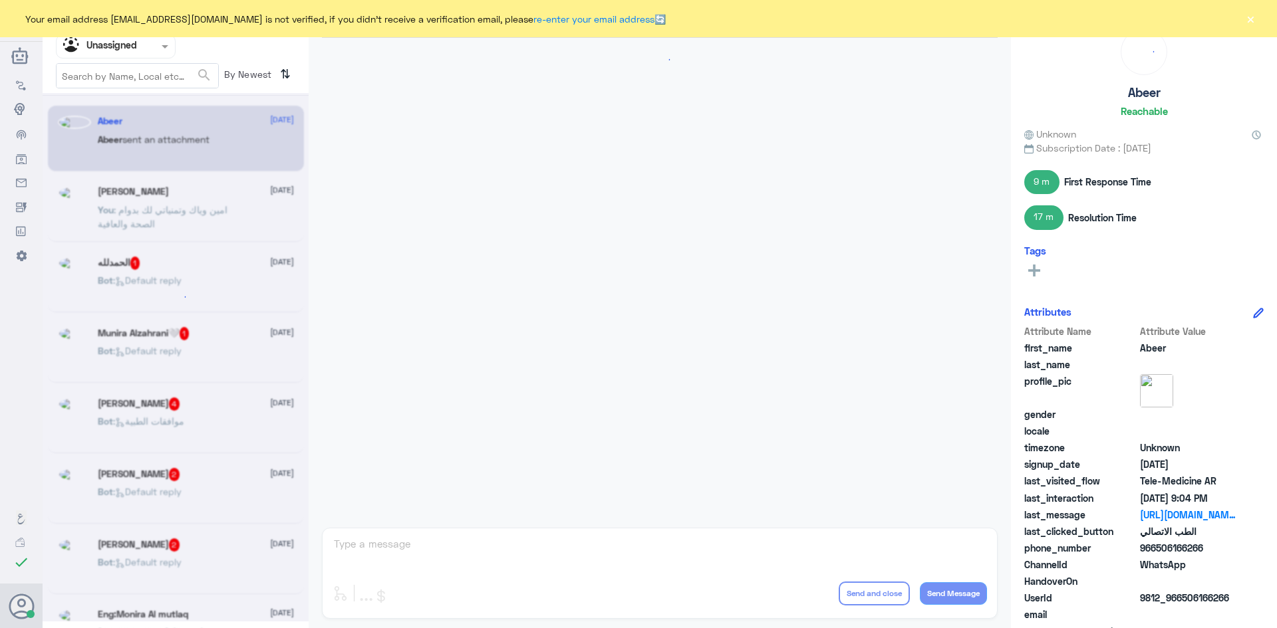
scroll to position [709, 0]
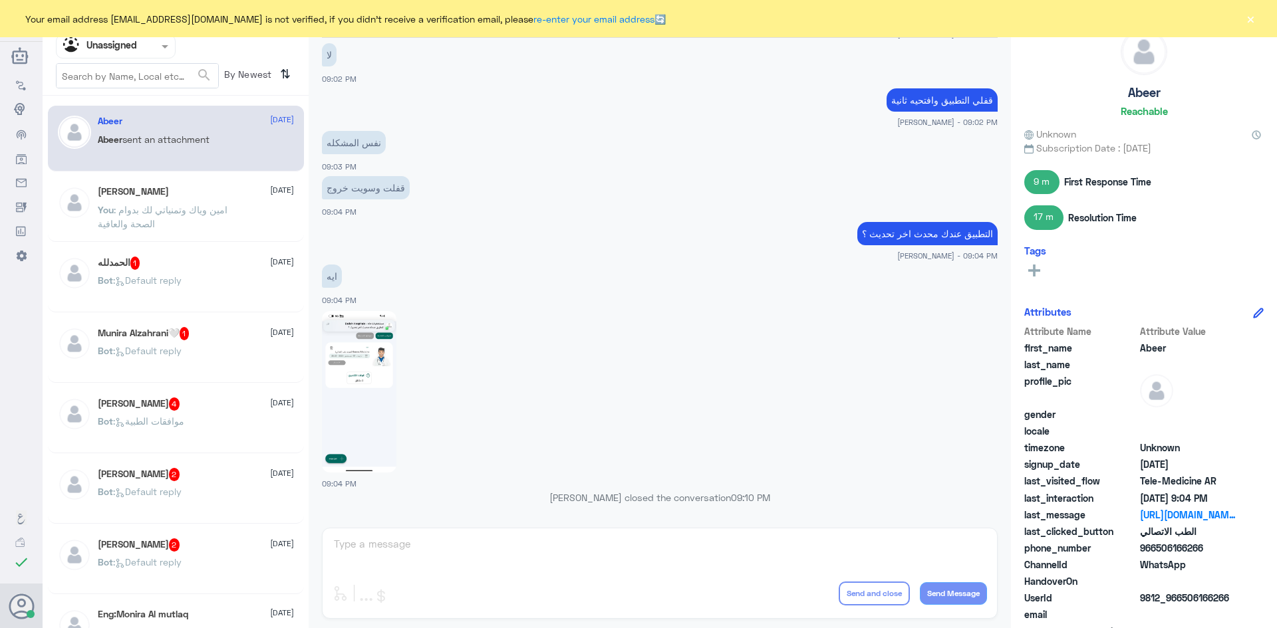
click at [159, 44] on span at bounding box center [166, 46] width 17 height 14
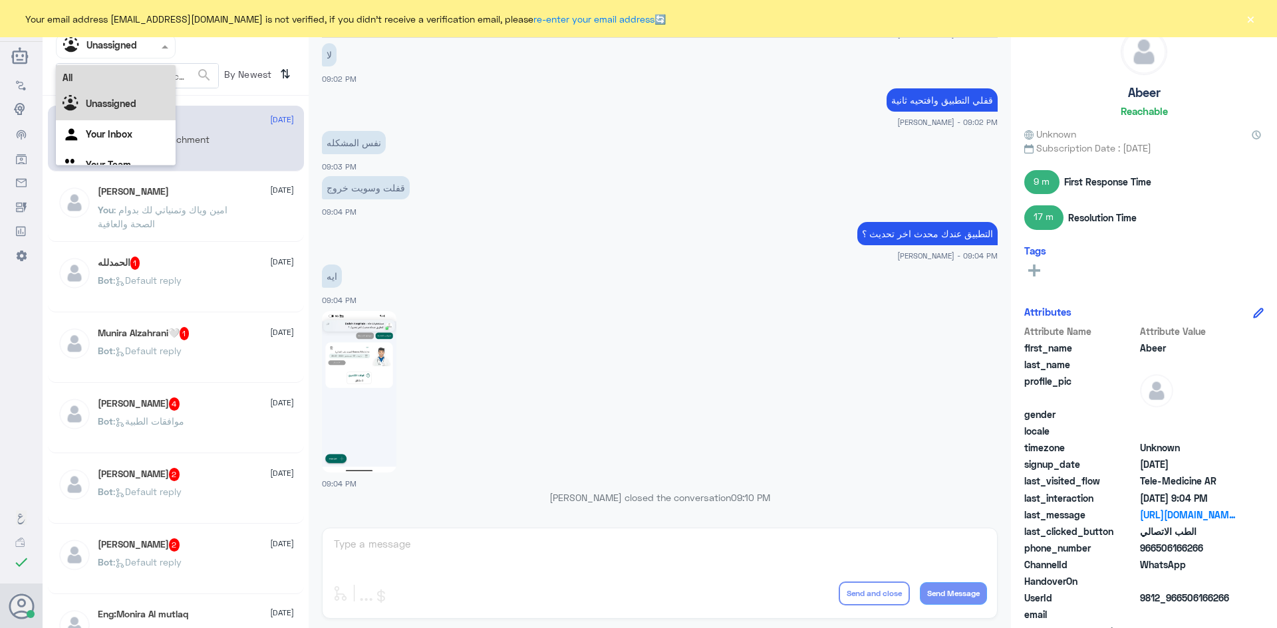
click at [112, 78] on div "All" at bounding box center [116, 77] width 120 height 25
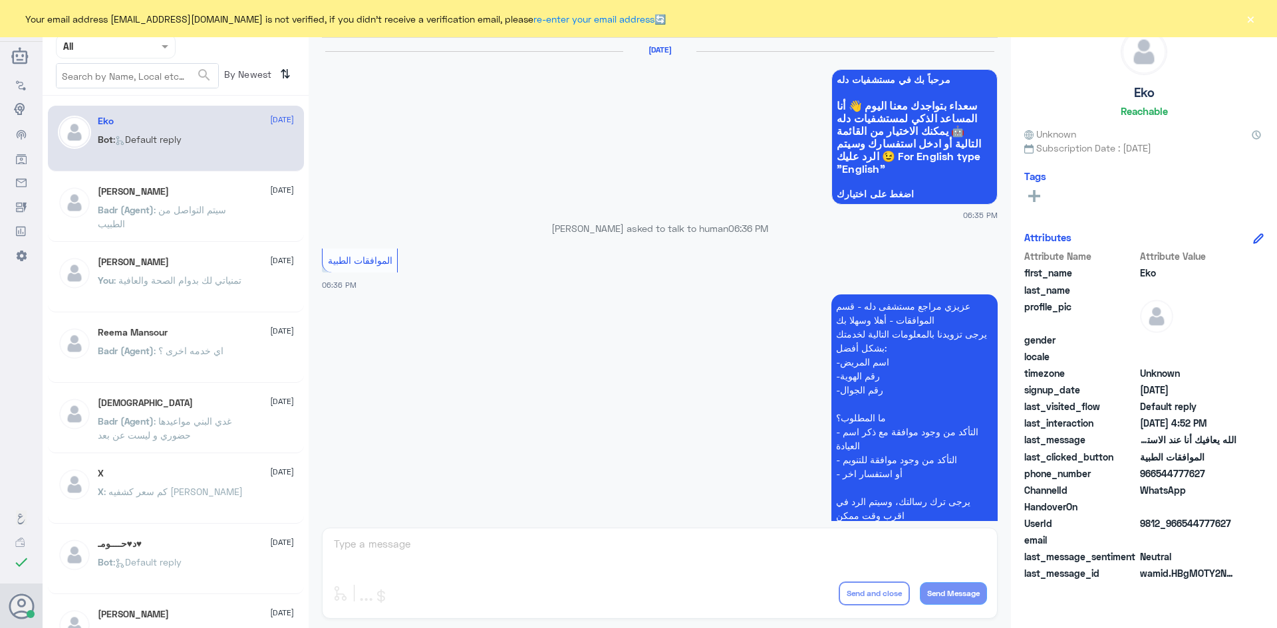
scroll to position [1270, 0]
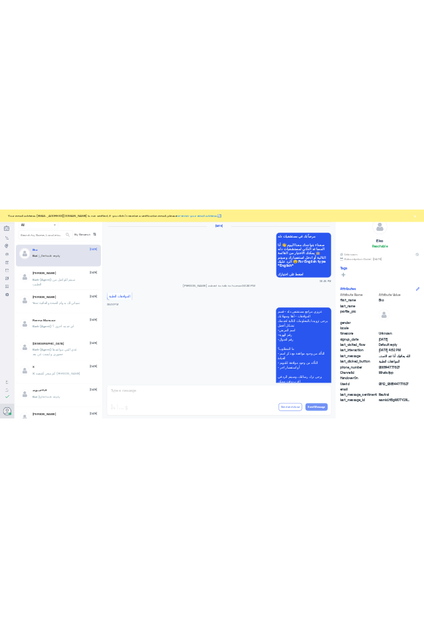
scroll to position [1270, 0]
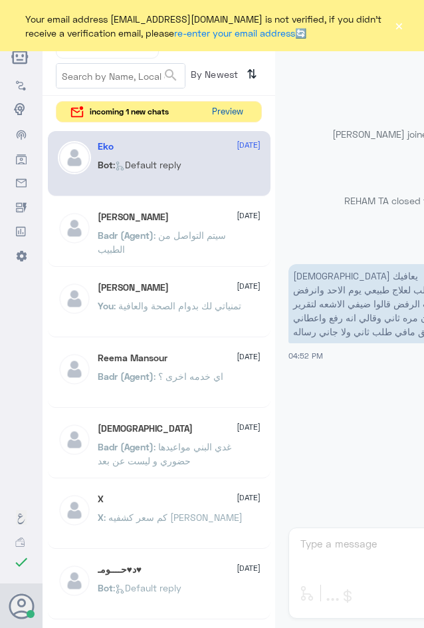
click at [232, 116] on button "Preview" at bounding box center [227, 112] width 41 height 21
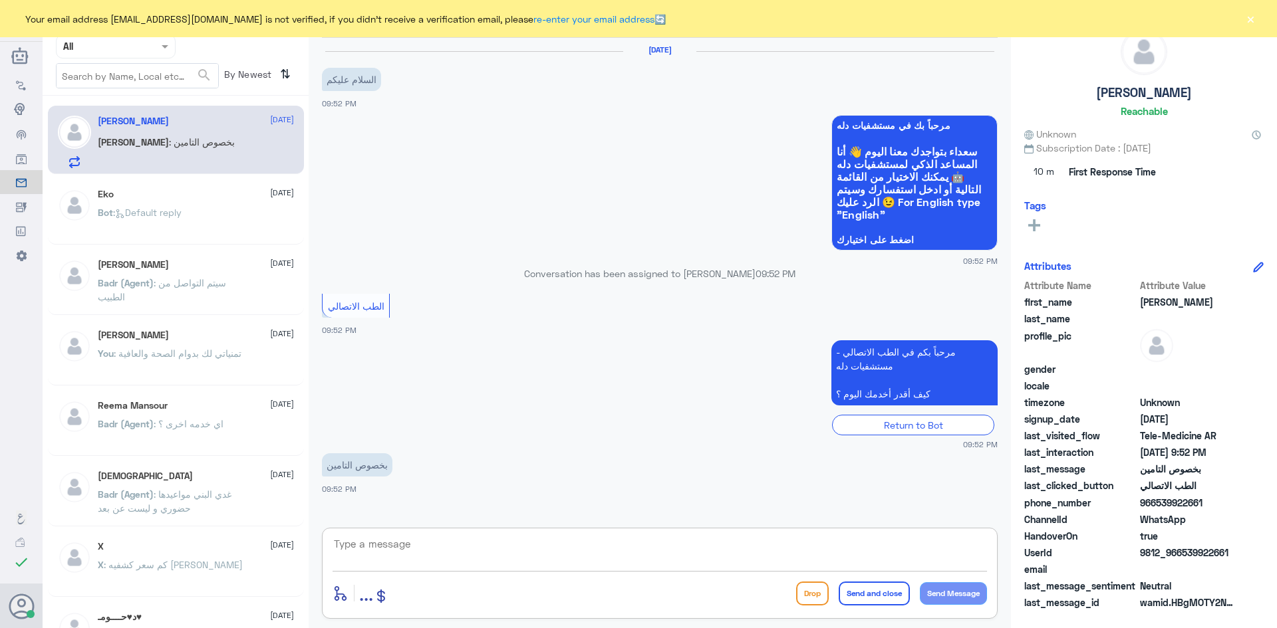
click at [633, 551] on textarea at bounding box center [659, 551] width 654 height 33
paste textarea "مرحبا معك عبدالكريم من الطب الاتصالي"
type textarea "مرحبا معك عبدالكريم من الطب الاتصالي"
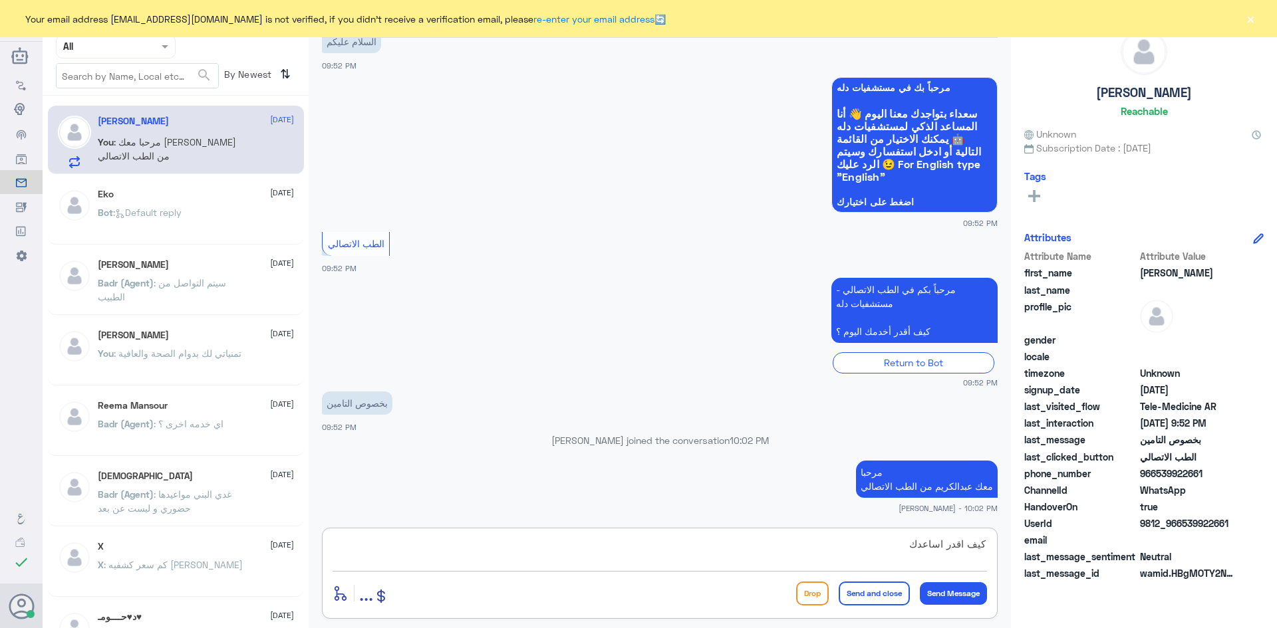
type textarea "كيف اقدر اساعدك ؟"
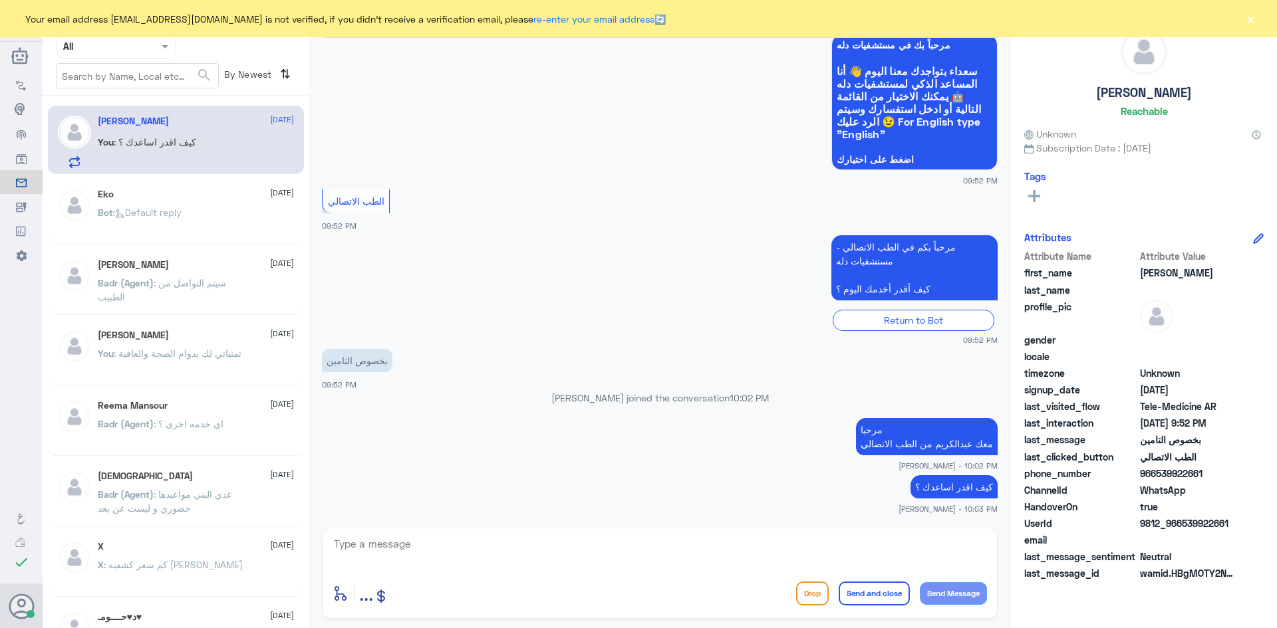
drag, startPoint x: 1235, startPoint y: 524, endPoint x: 1182, endPoint y: 527, distance: 53.9
click at [1182, 527] on span "9812_966539922661" at bounding box center [1188, 524] width 96 height 14
copy span "539922661"
click at [911, 555] on textarea at bounding box center [659, 551] width 654 height 33
click at [1249, 19] on button "×" at bounding box center [1249, 18] width 13 height 13
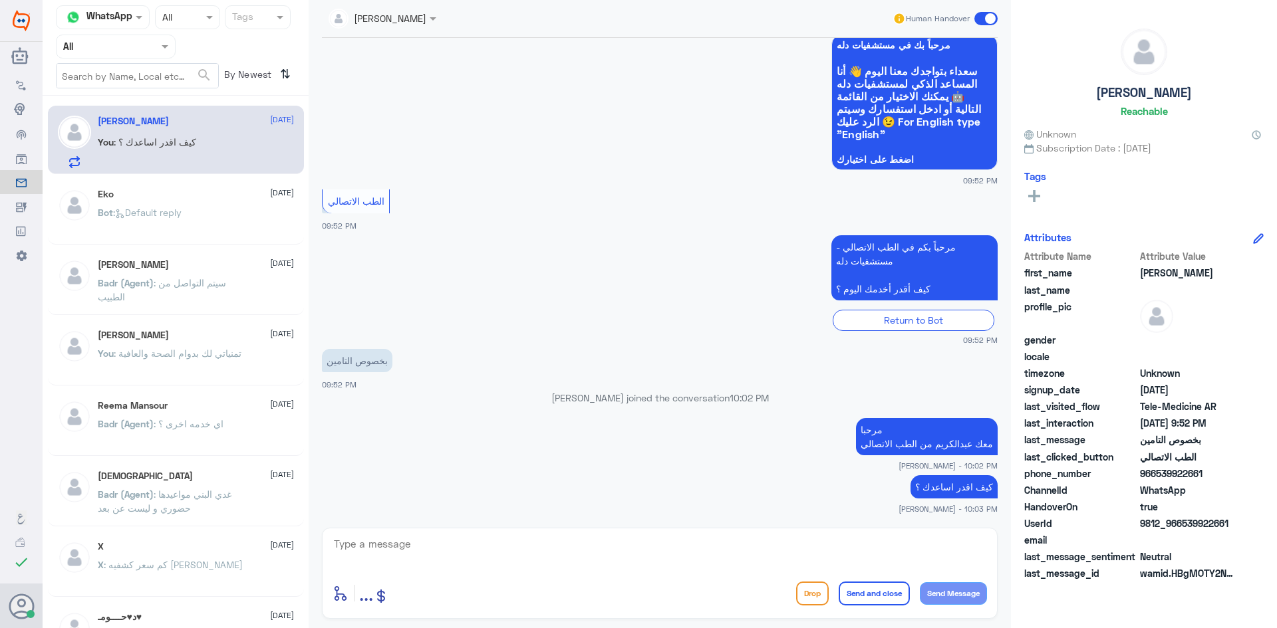
click at [981, 15] on span at bounding box center [985, 18] width 23 height 13
click at [0, 0] on input "checkbox" at bounding box center [0, 0] width 0 height 0
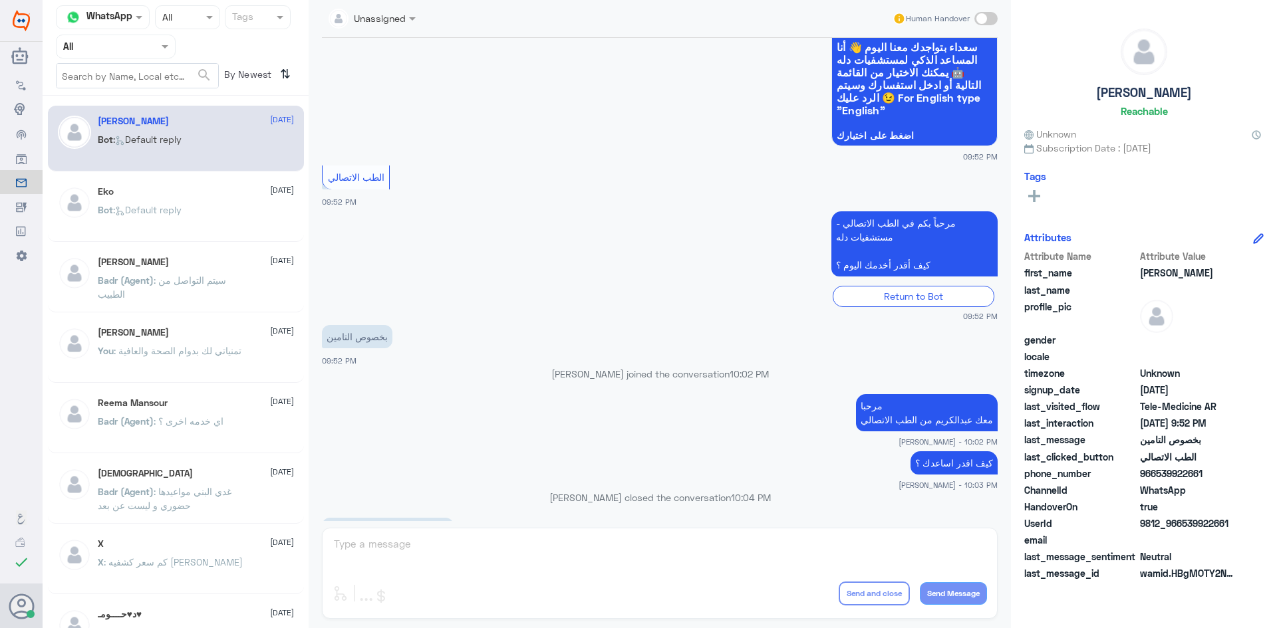
scroll to position [307, 0]
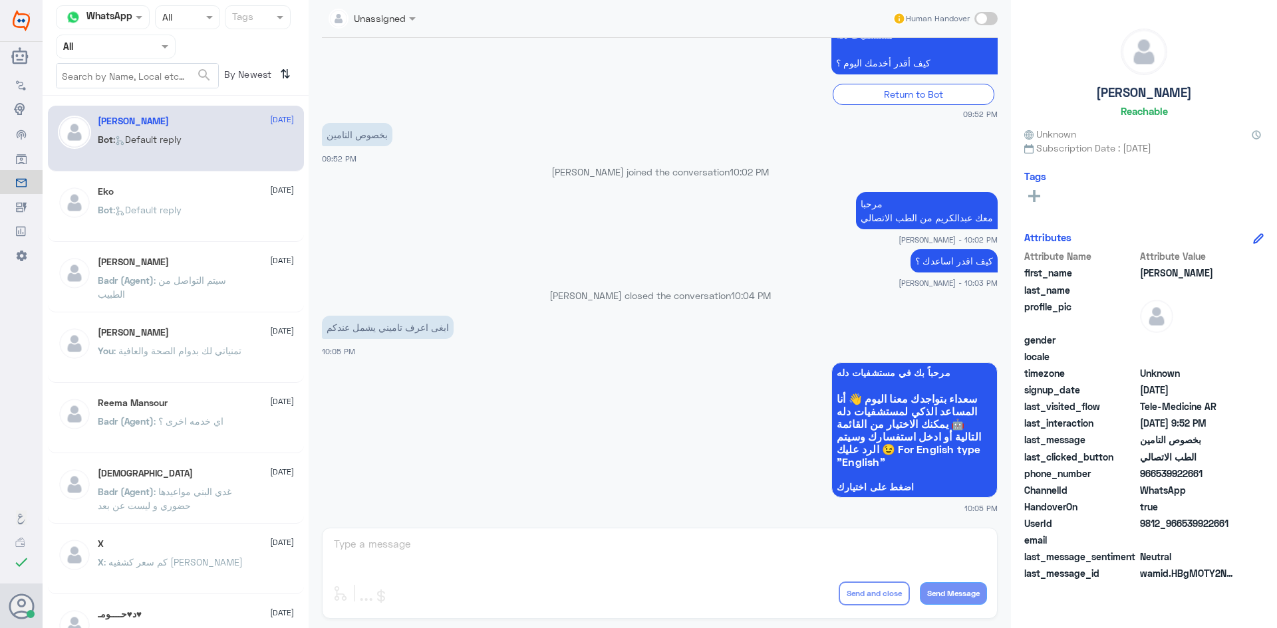
click at [580, 564] on div "Unassigned Human Handover 27 Aug 2025 السلام عليكم 09:52 PM مرحباً بك في مستشفي…" at bounding box center [660, 316] width 702 height 632
click at [988, 13] on span at bounding box center [985, 18] width 23 height 13
click at [0, 0] on input "checkbox" at bounding box center [0, 0] width 0 height 0
click at [497, 554] on textarea at bounding box center [659, 551] width 654 height 33
type textarea "م"
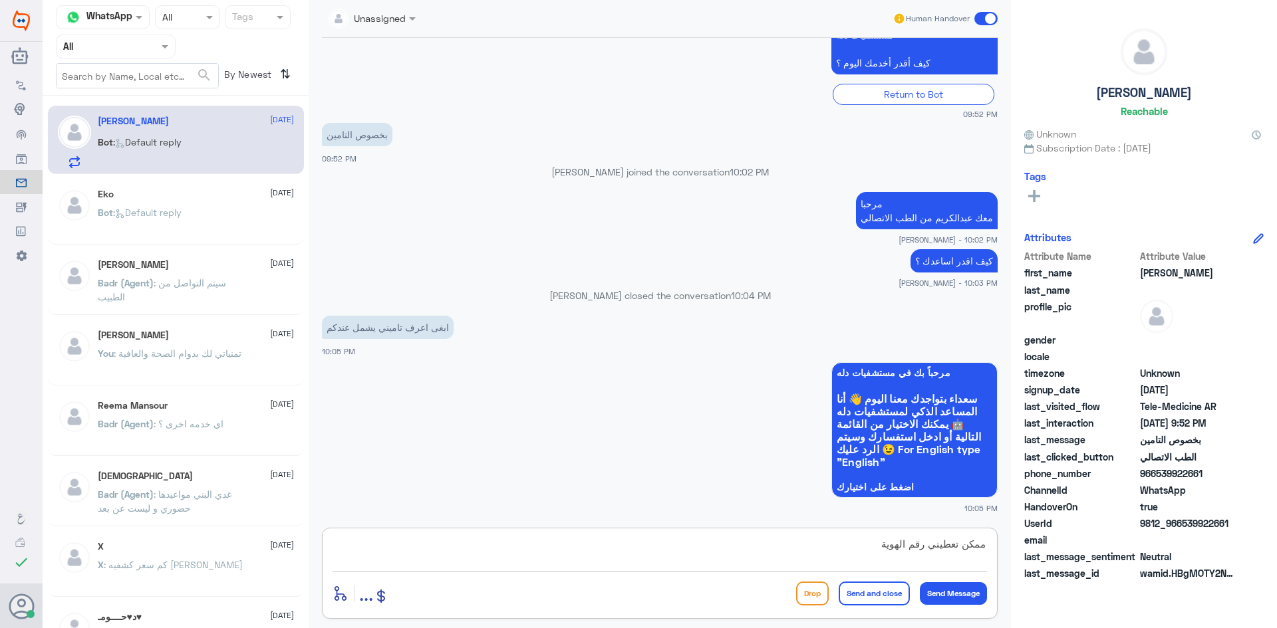
type textarea "ممكن تعطيني رقم الهوية"
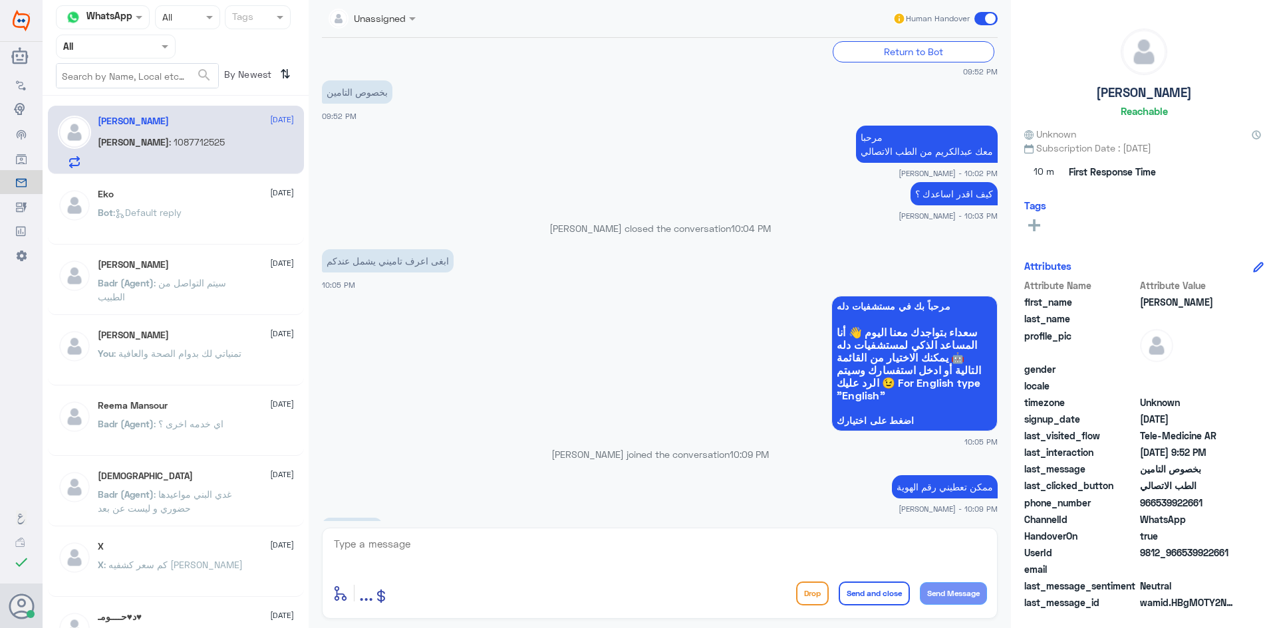
scroll to position [394, 0]
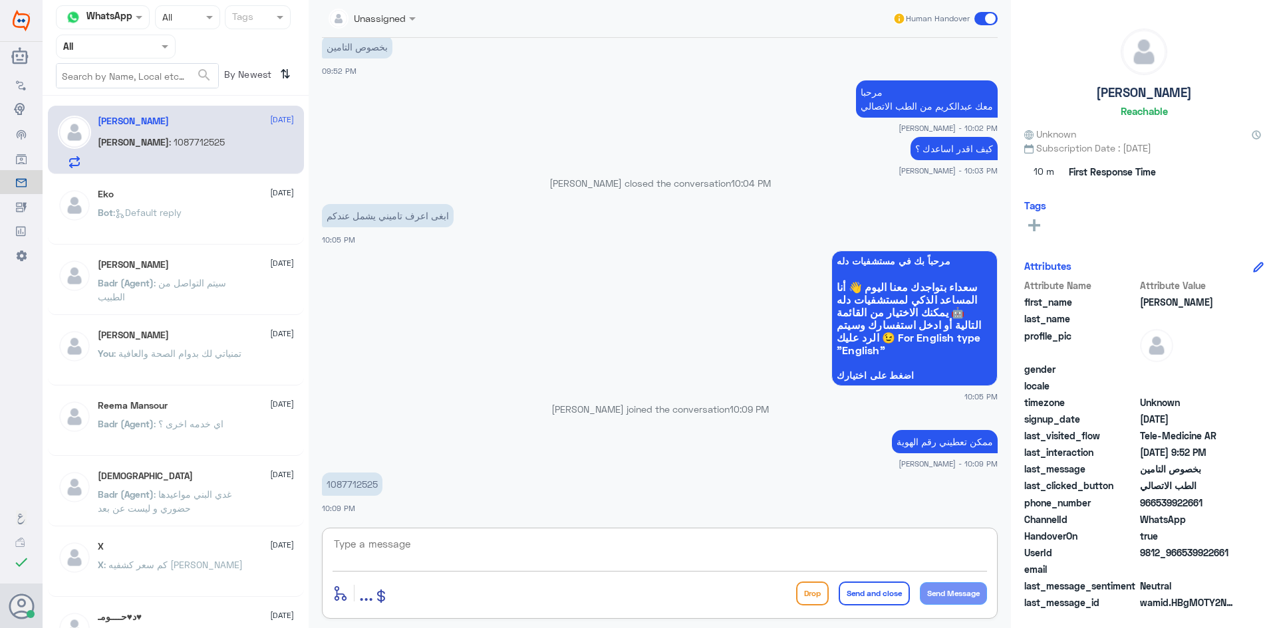
click at [503, 536] on textarea at bounding box center [659, 551] width 654 height 33
type textarea "لحظات من فضلك"
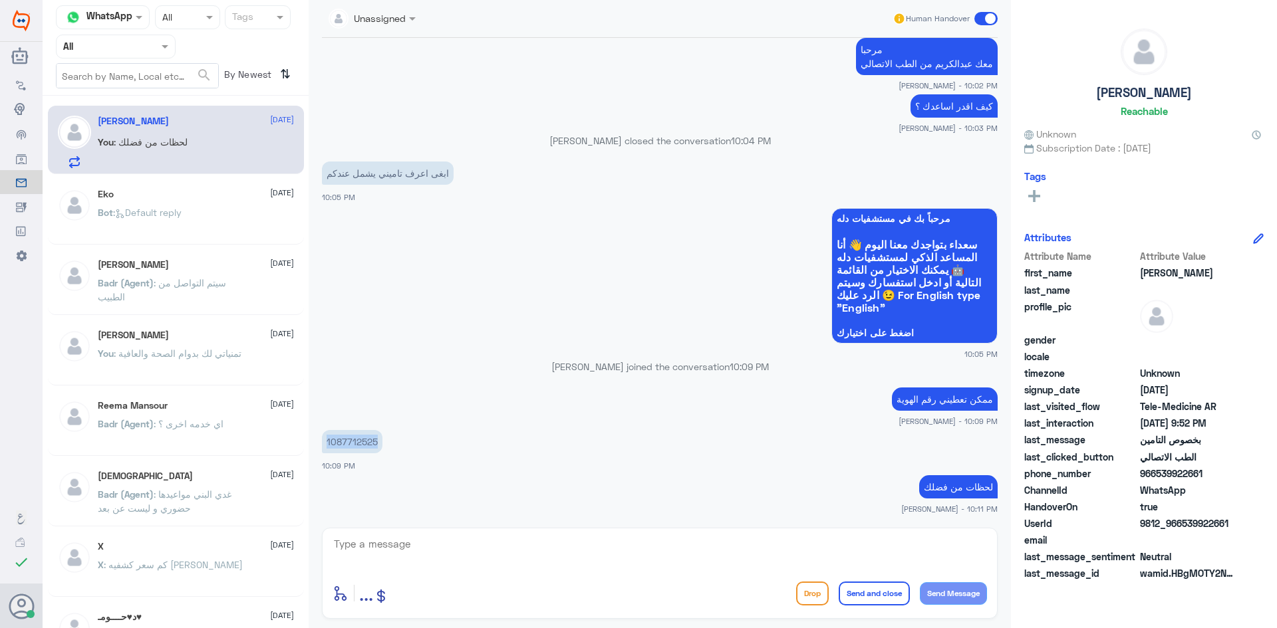
drag, startPoint x: 375, startPoint y: 442, endPoint x: 326, endPoint y: 442, distance: 49.2
click at [326, 442] on p "1087712525" at bounding box center [352, 441] width 61 height 23
copy p "1087712525"
click at [732, 539] on textarea at bounding box center [659, 551] width 654 height 33
type textarea "ايه نعم يغطي"
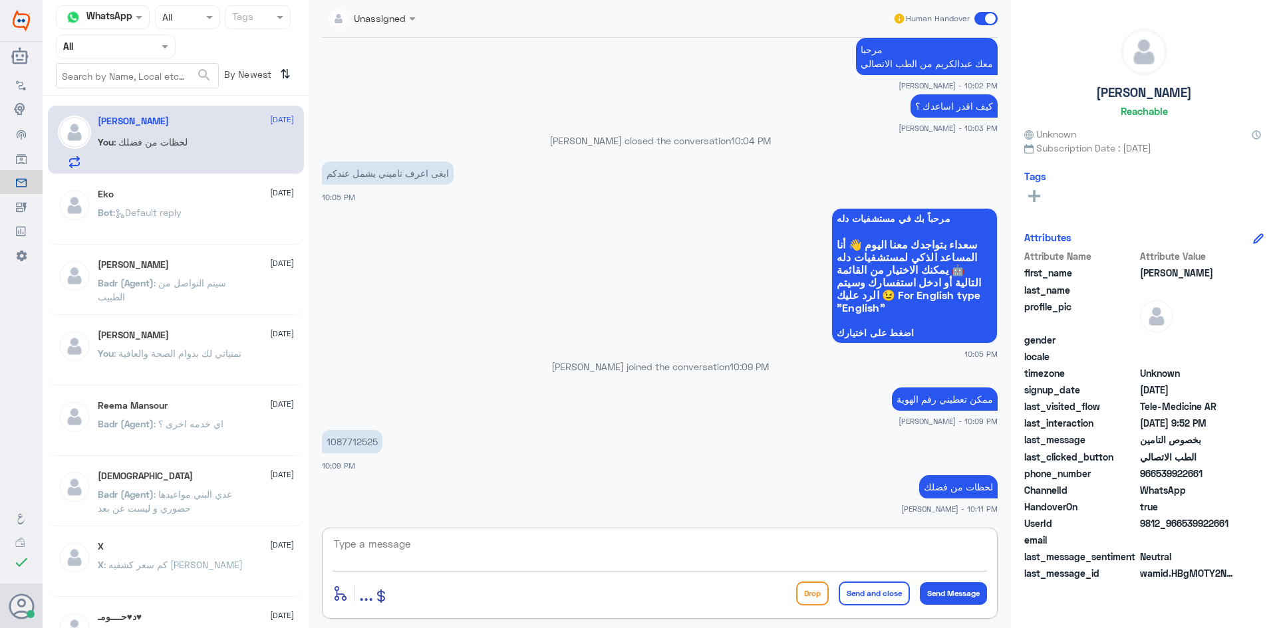
scroll to position [479, 0]
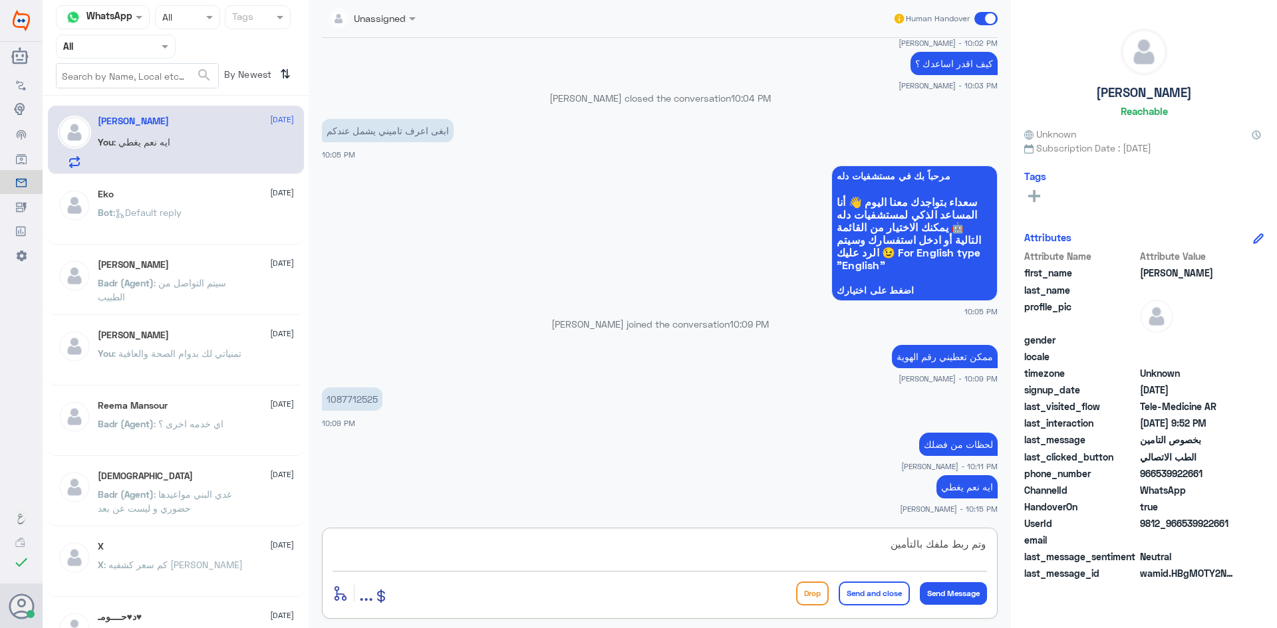
type textarea "وتم ربط ملفك بالتأمين"
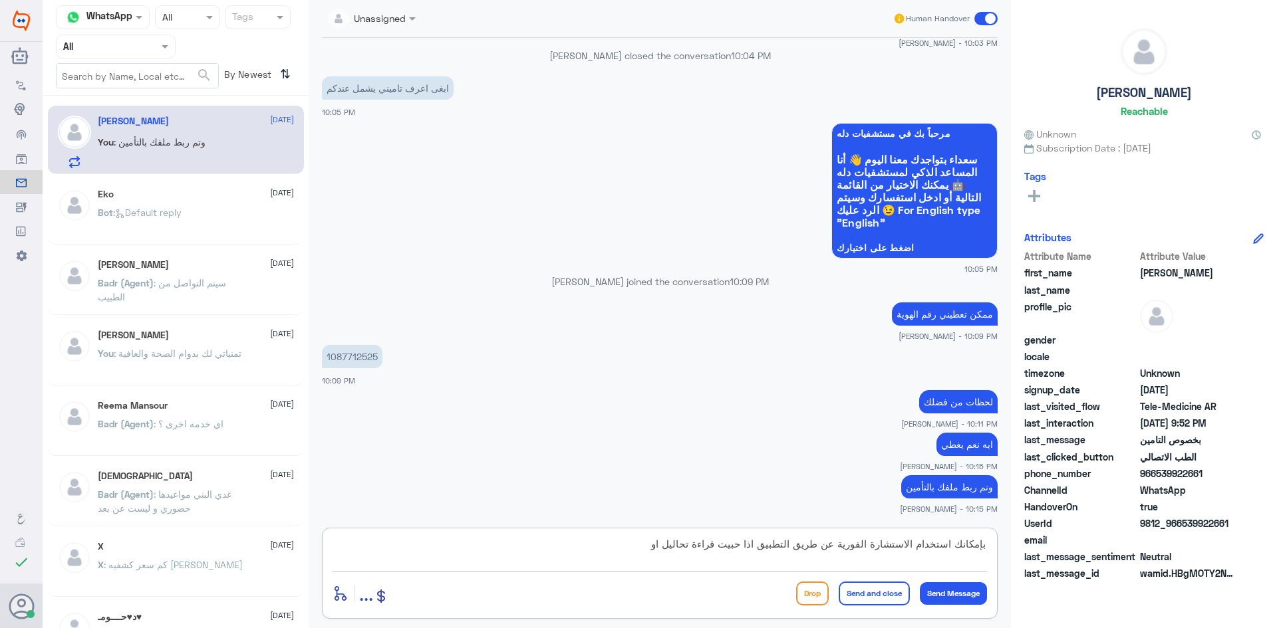
scroll to position [568, 0]
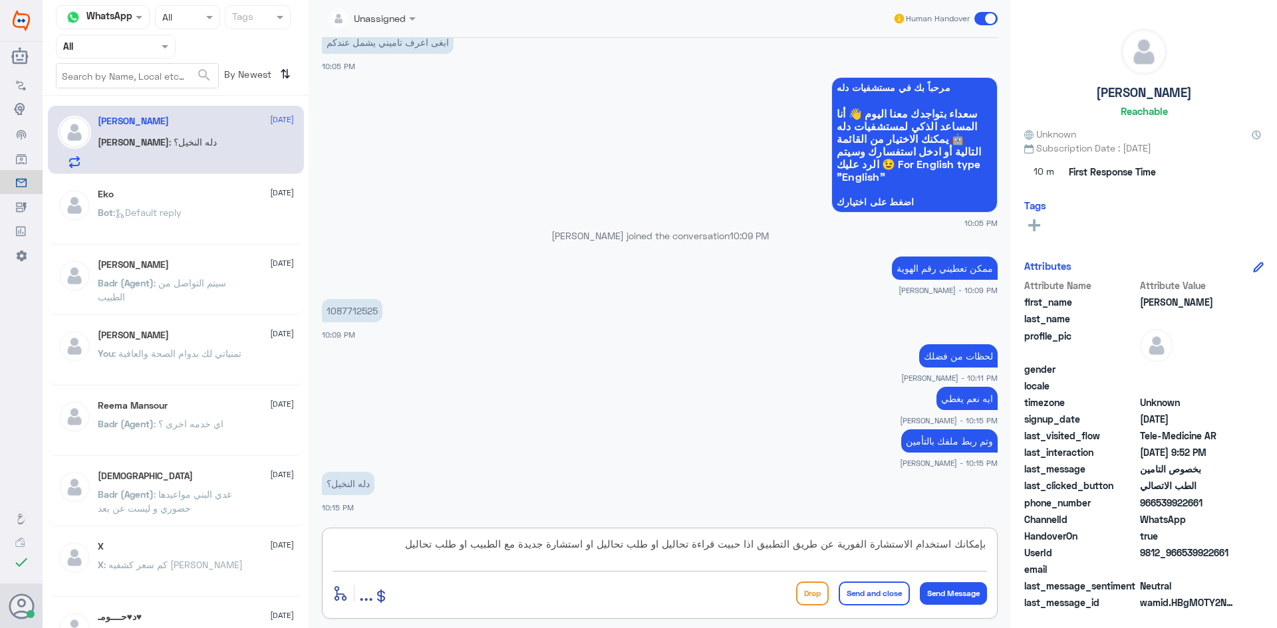
type textarea "بإمكانك استخدام الاستشارة الفورية عن طريق التطبيق اذا حبيت قراءة تحاليل او طلب …"
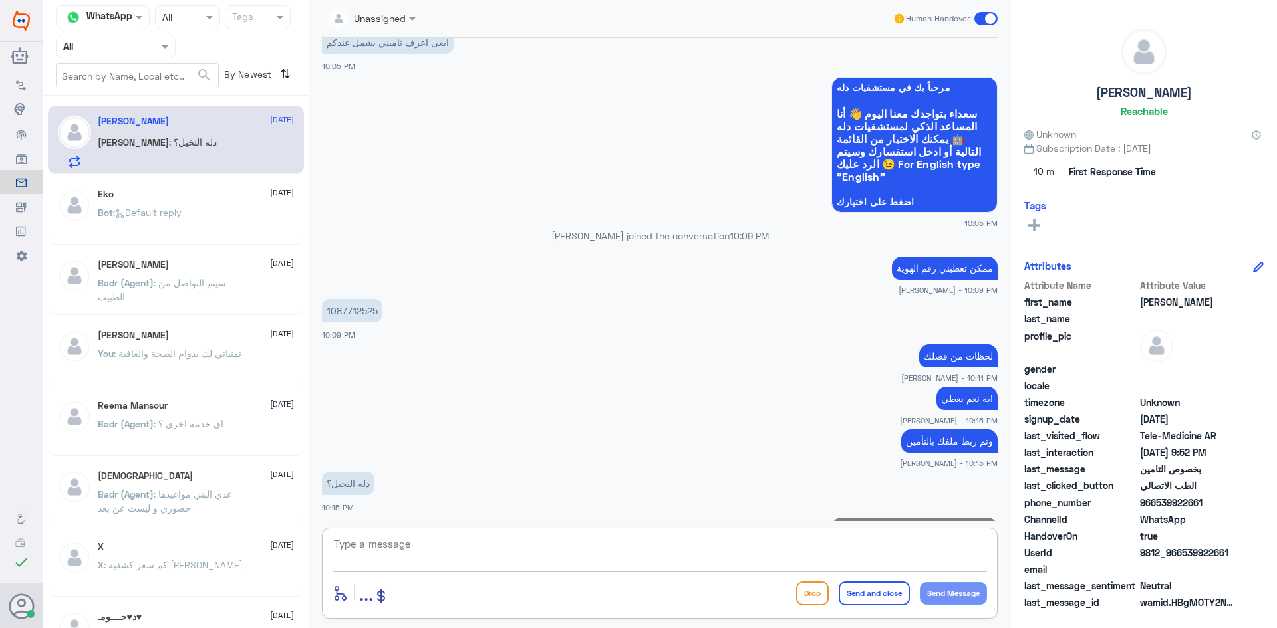
scroll to position [652, 0]
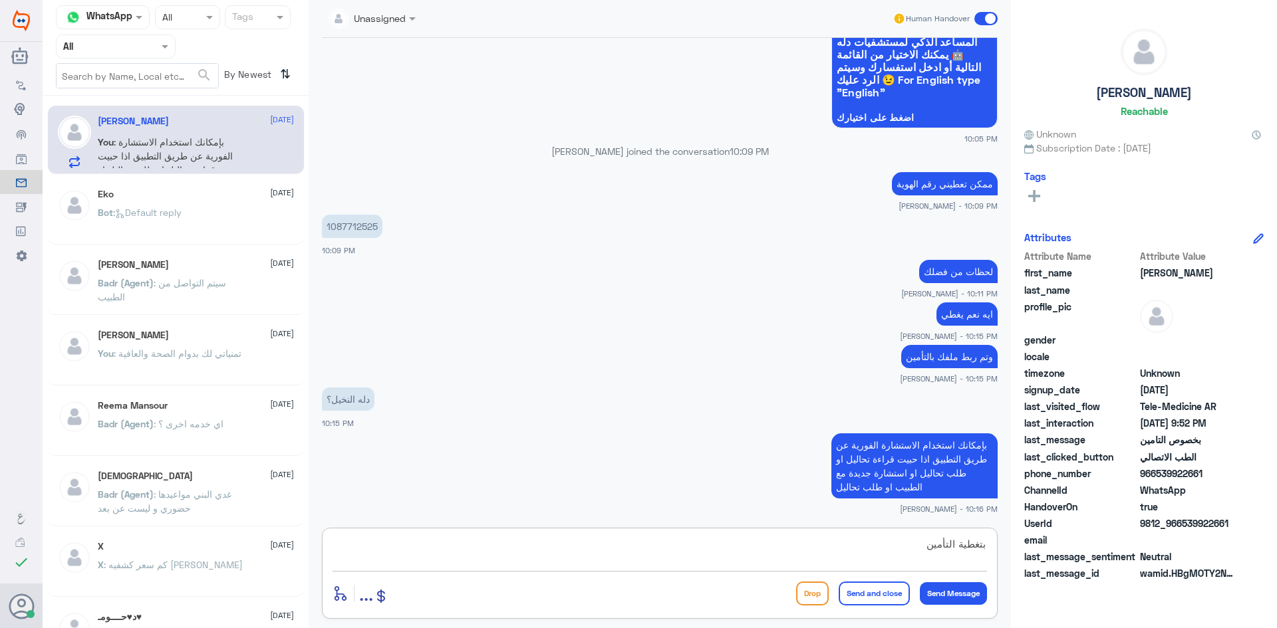
type textarea "بتغطية التأمين"
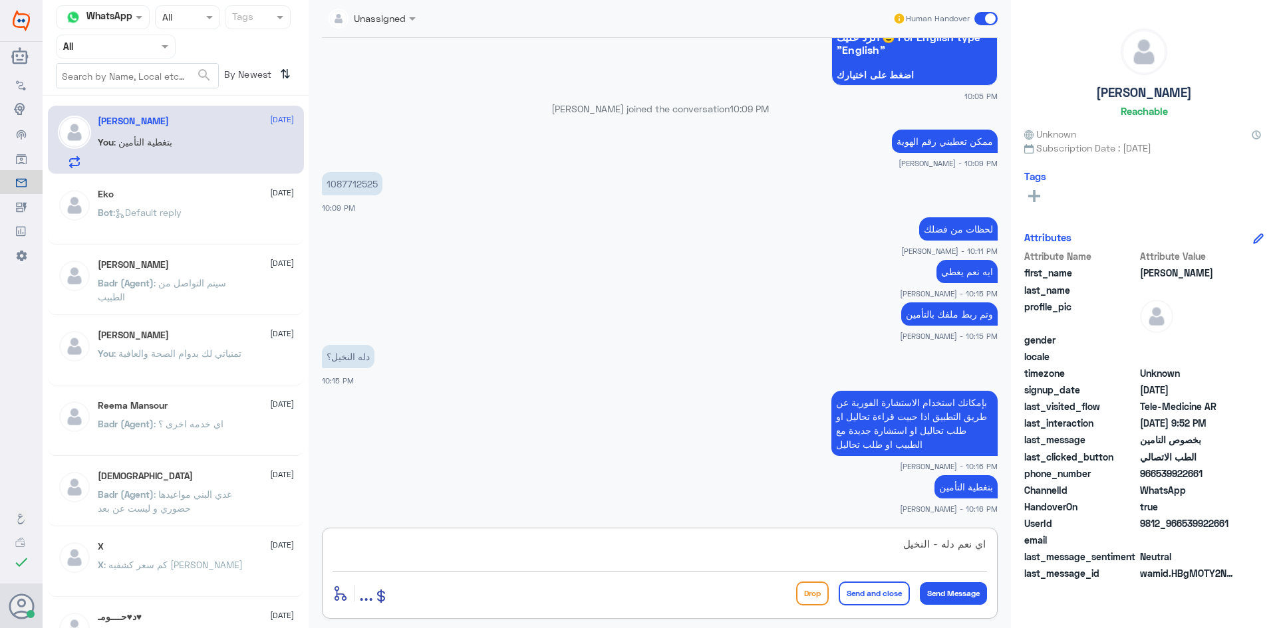
type textarea "اي نعم دله - النخيل"
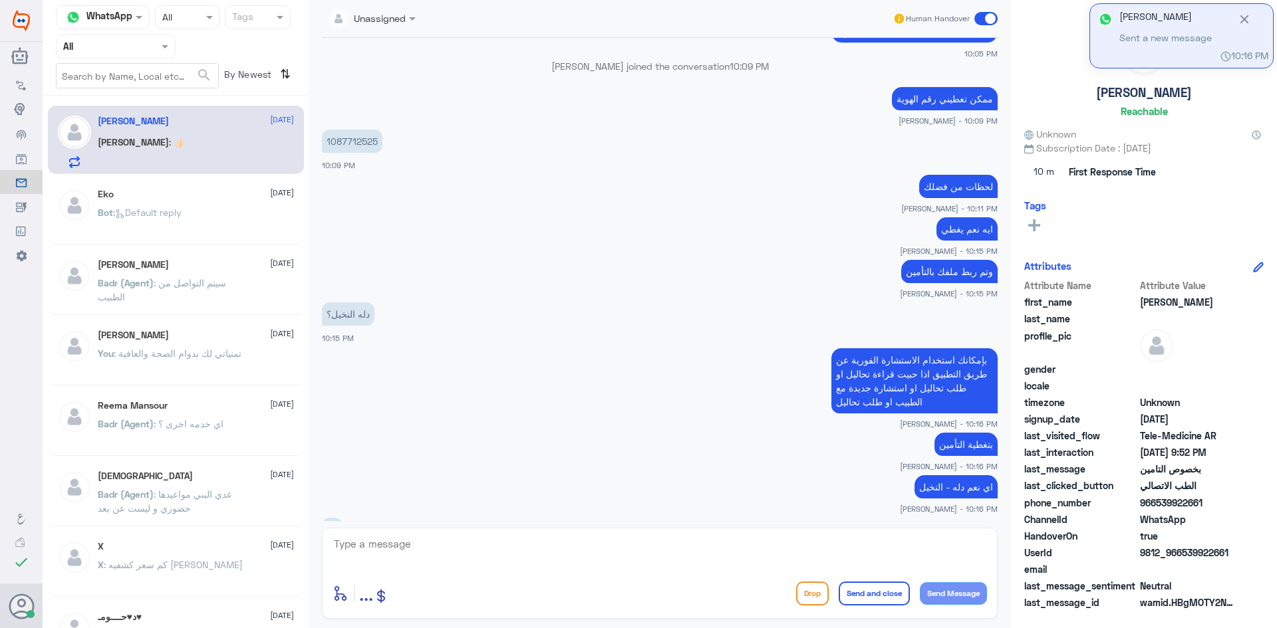
scroll to position [783, 0]
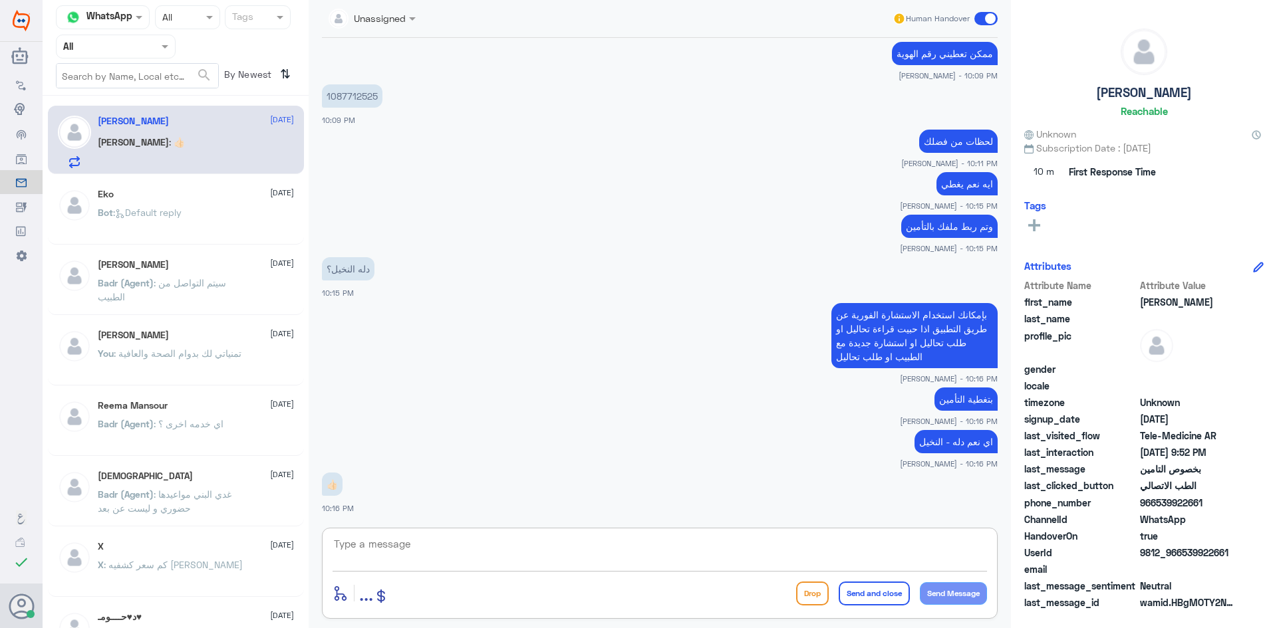
click at [412, 541] on textarea at bounding box center [659, 551] width 654 height 33
type textarea "حاب اساعدك بشي ثاني ؟"
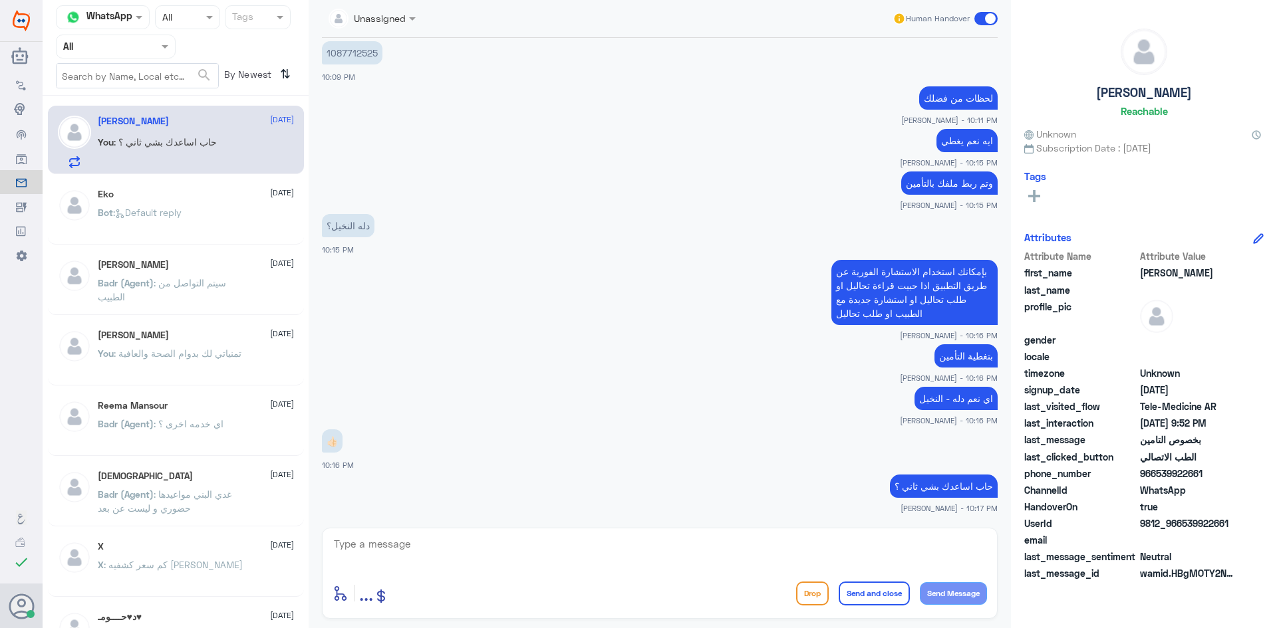
scroll to position [871, 0]
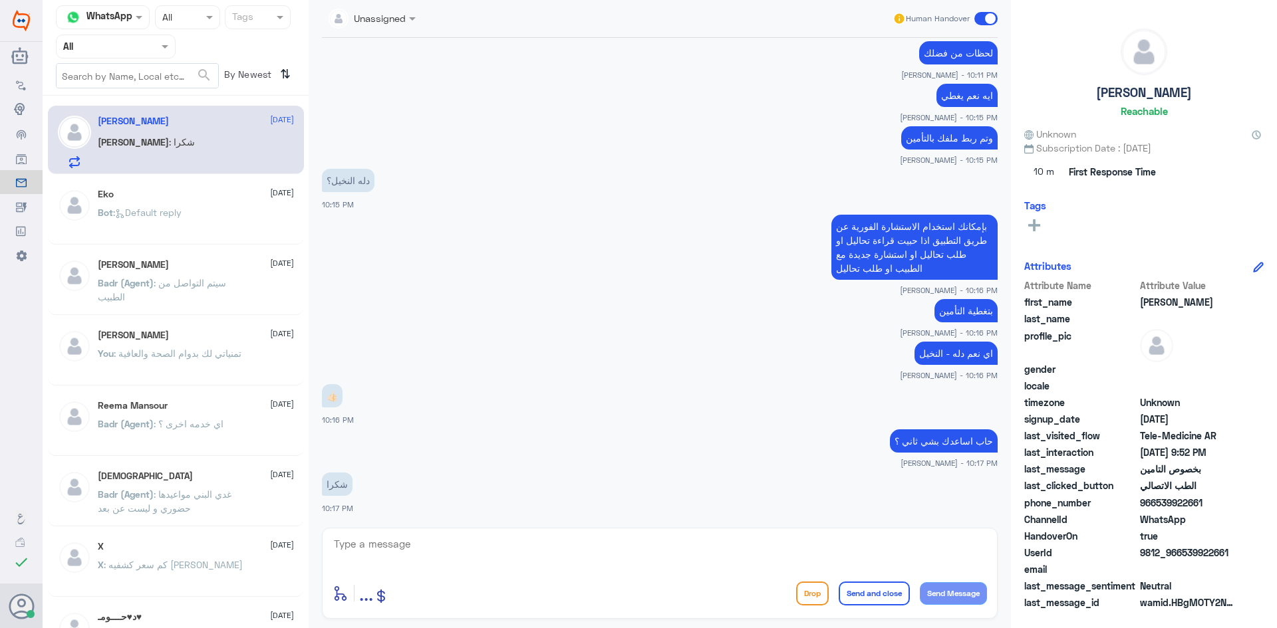
click at [880, 544] on textarea at bounding box center [659, 551] width 654 height 33
type textarea "العفو وتمنياتنا لك بدوام الصحة والعافية"
click at [858, 589] on button "Send and close" at bounding box center [873, 594] width 71 height 24
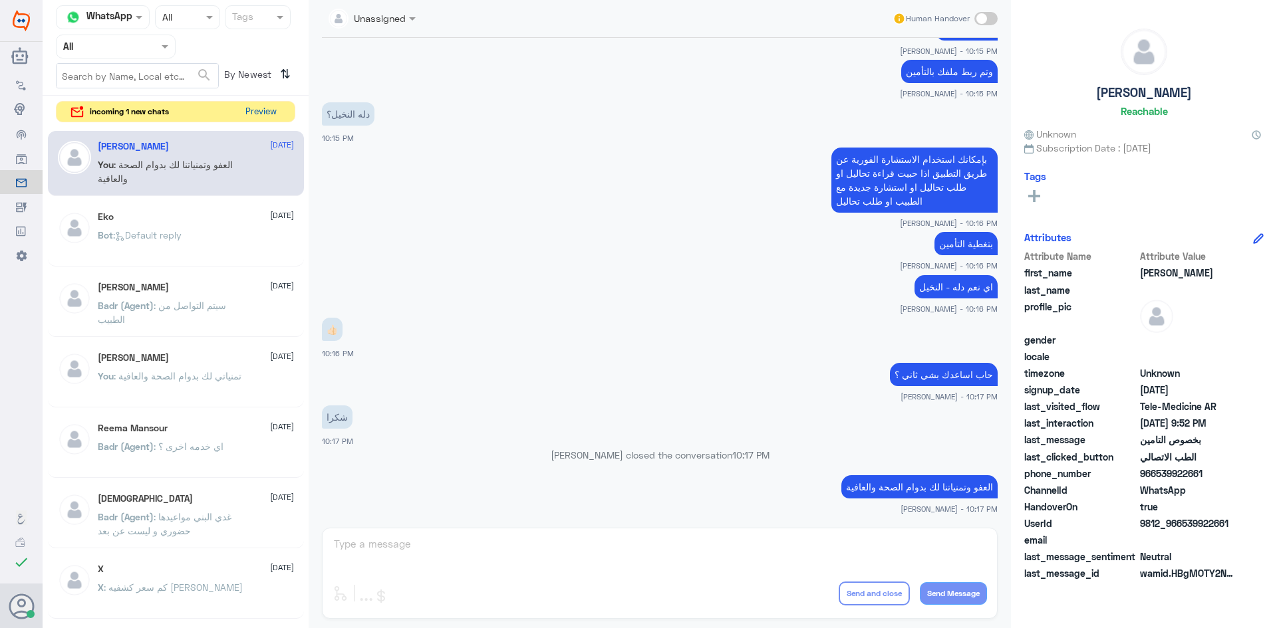
click at [268, 117] on button "Preview" at bounding box center [260, 112] width 41 height 21
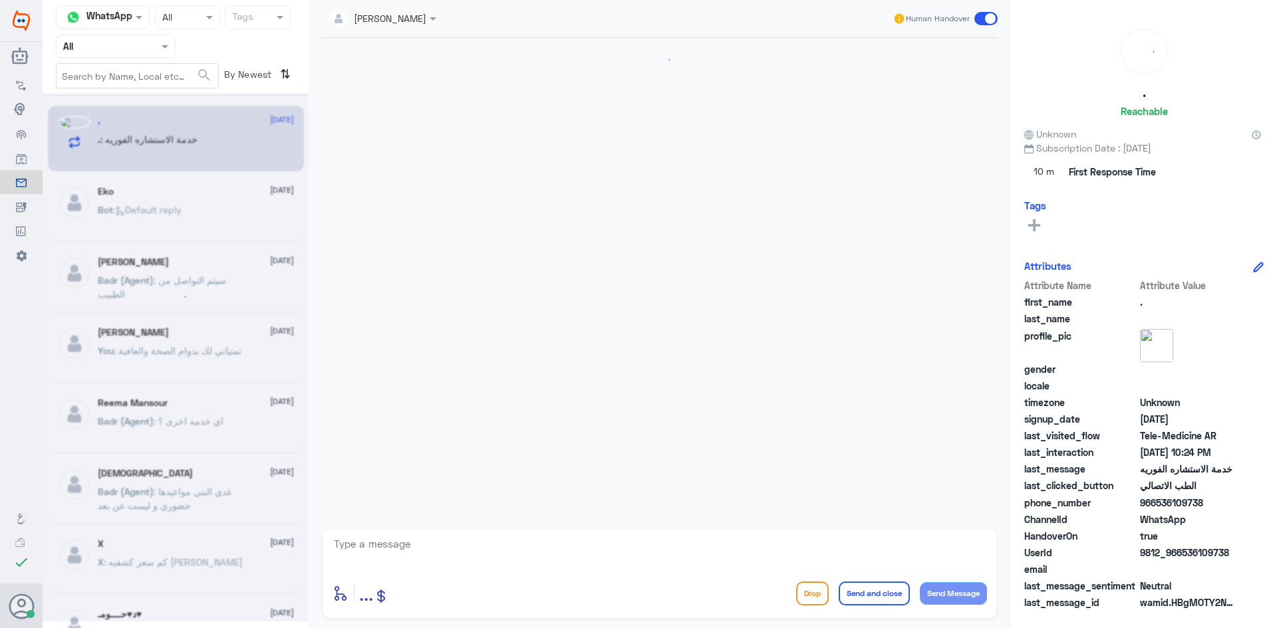
scroll to position [78, 0]
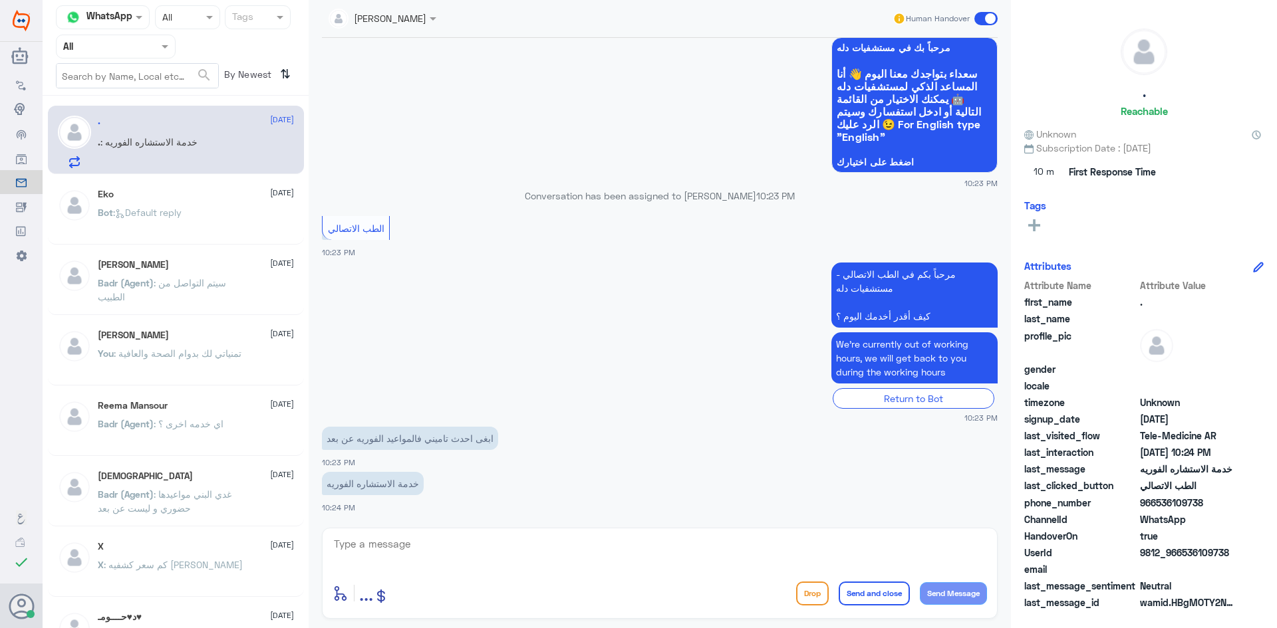
click at [557, 558] on textarea at bounding box center [659, 551] width 654 height 33
paste textarea "مرحبا معك عبدالكريم من الطب الاتصالي"
type textarea "مرحبا معك عبدالكريم من الطب الاتصالي"
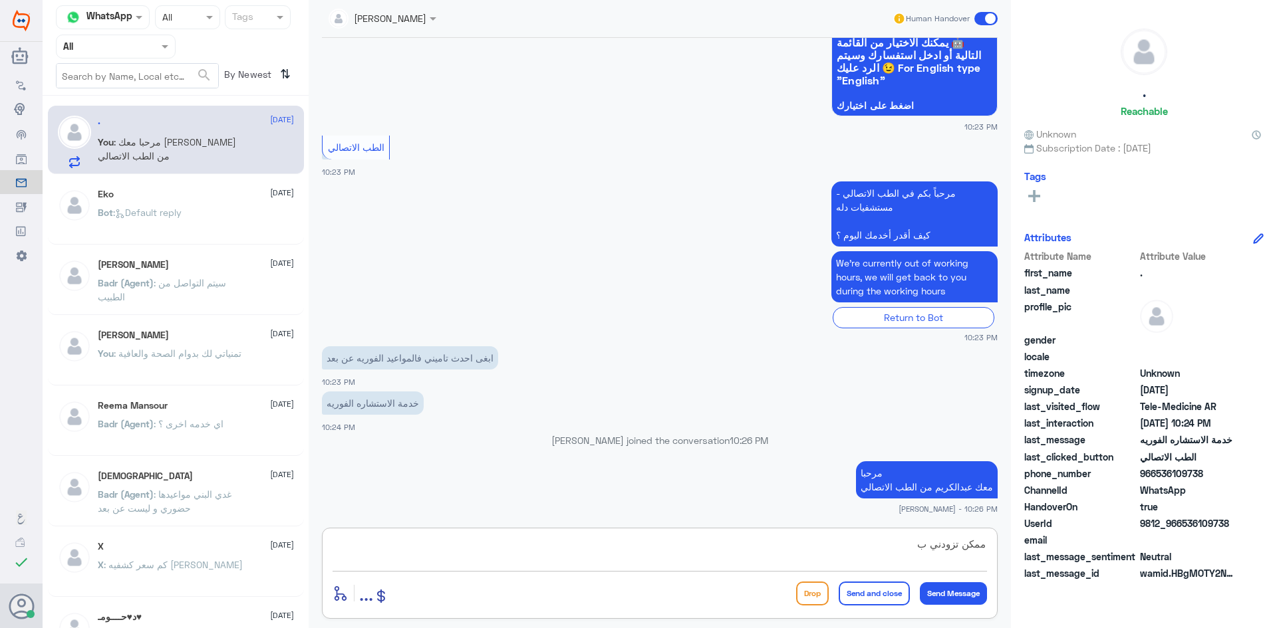
scroll to position [180, 0]
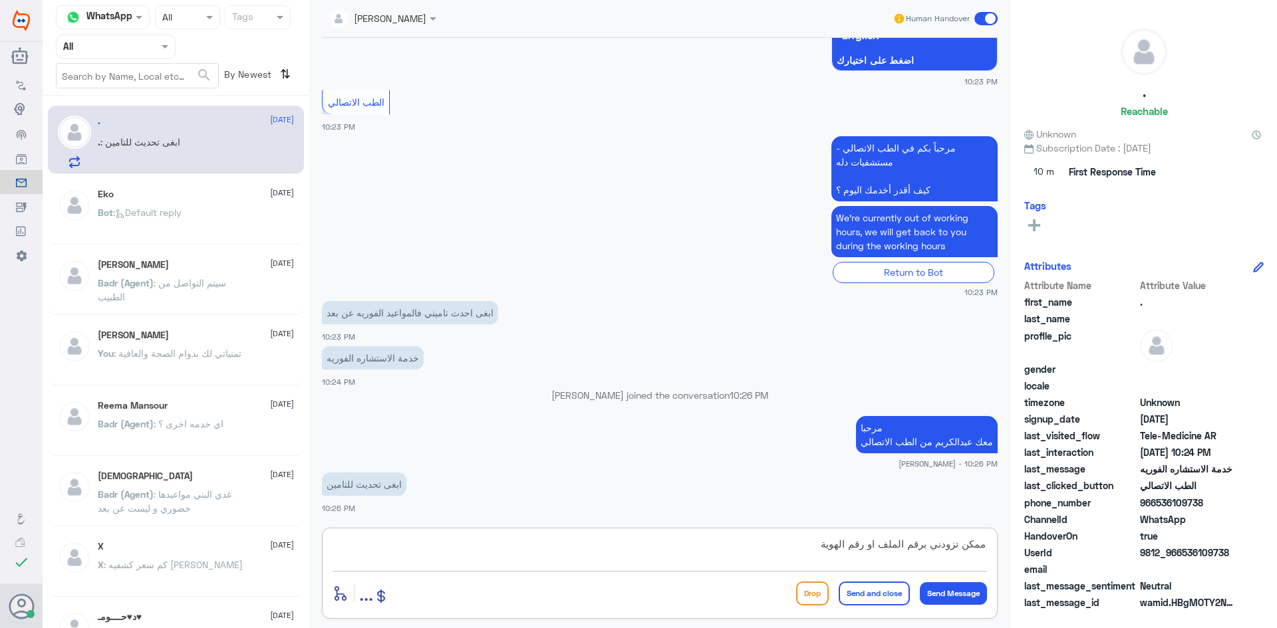
type textarea "ممكن تزودني برقم الملف او رقم الهوية"
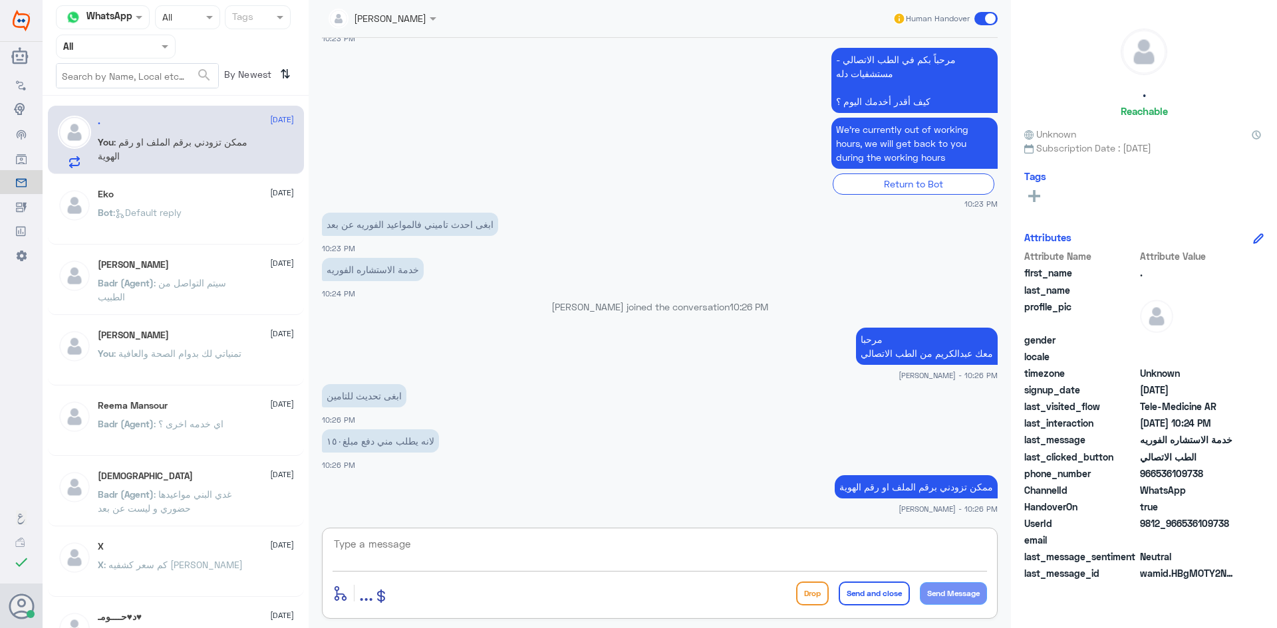
scroll to position [313, 0]
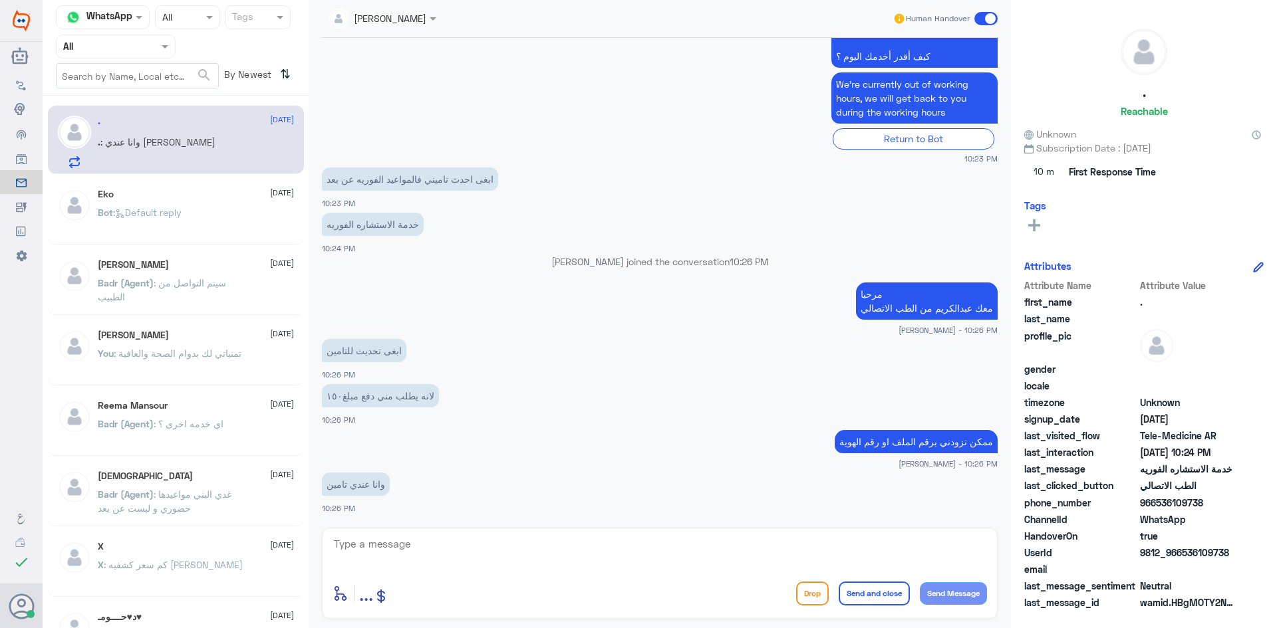
drag, startPoint x: 1231, startPoint y: 553, endPoint x: 1181, endPoint y: 555, distance: 50.6
click at [1181, 555] on span "9812_966536109738" at bounding box center [1188, 553] width 96 height 14
copy span "536109738"
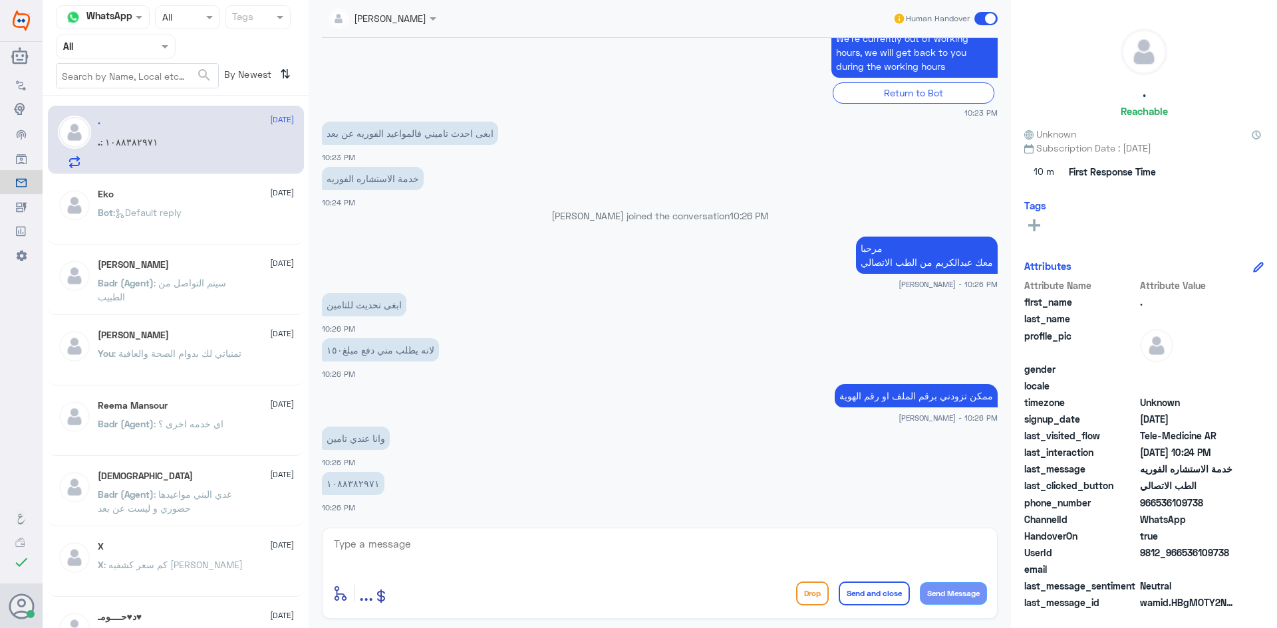
click at [594, 545] on textarea at bounding box center [659, 551] width 654 height 33
type textarea "لحظات من فضلك"
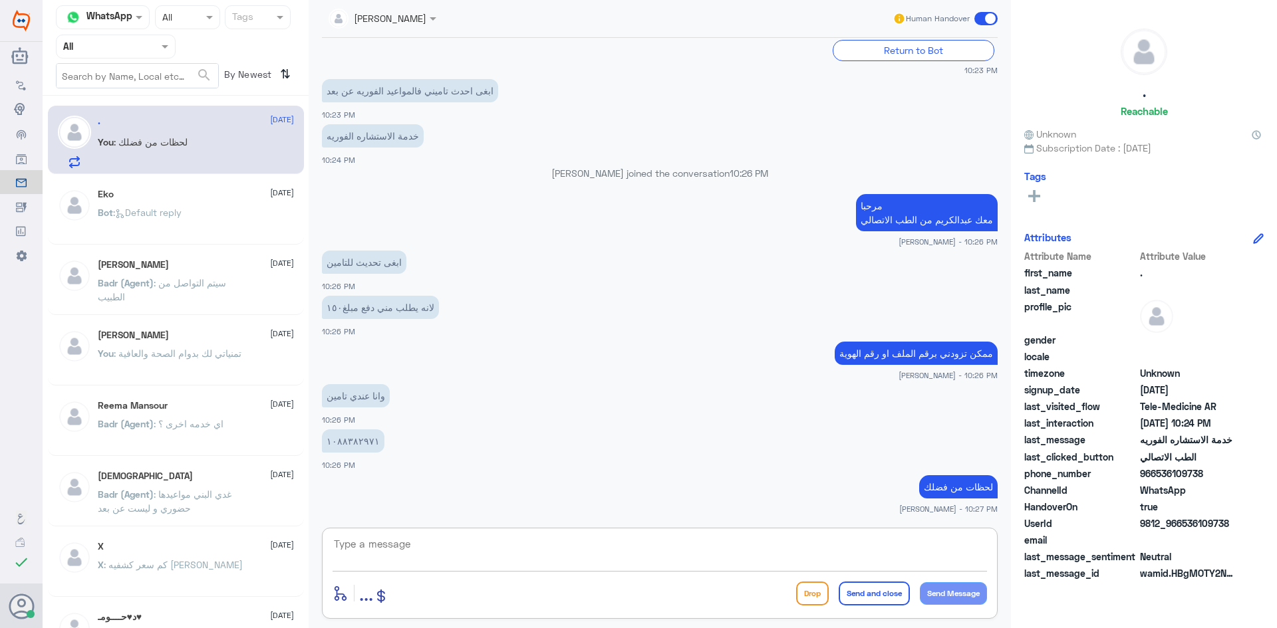
click at [654, 553] on textarea at bounding box center [659, 551] width 654 height 33
type textarea "تم تحديث التأمين بإمكانك الدخول الآن للاستشارة الفورية بتغطية التأمين"
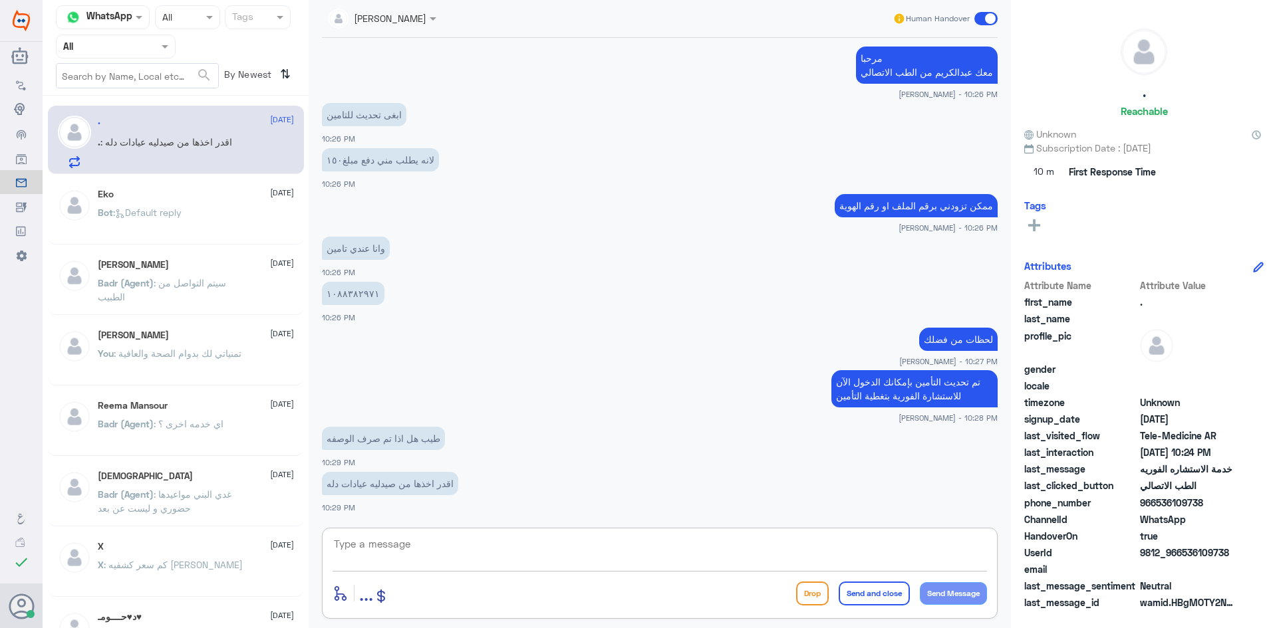
scroll to position [594, 0]
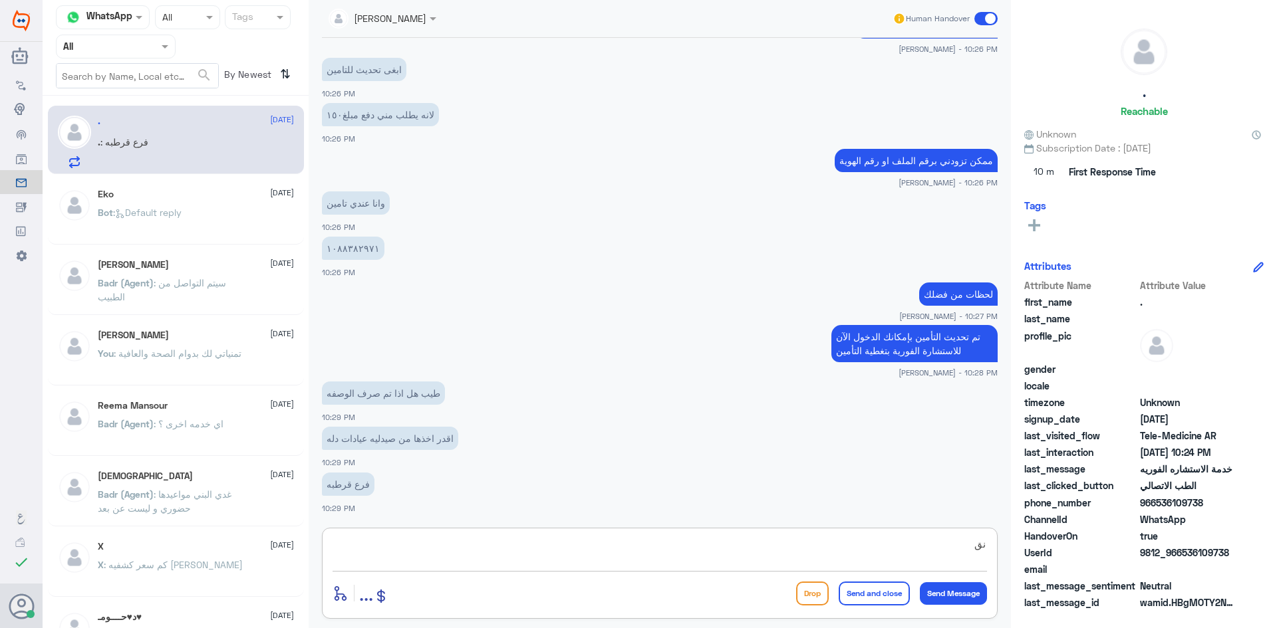
type textarea "ن"
type textarea "اطلبي من الطبيب توصيل الادوية وتوصلك لباب بيتك"
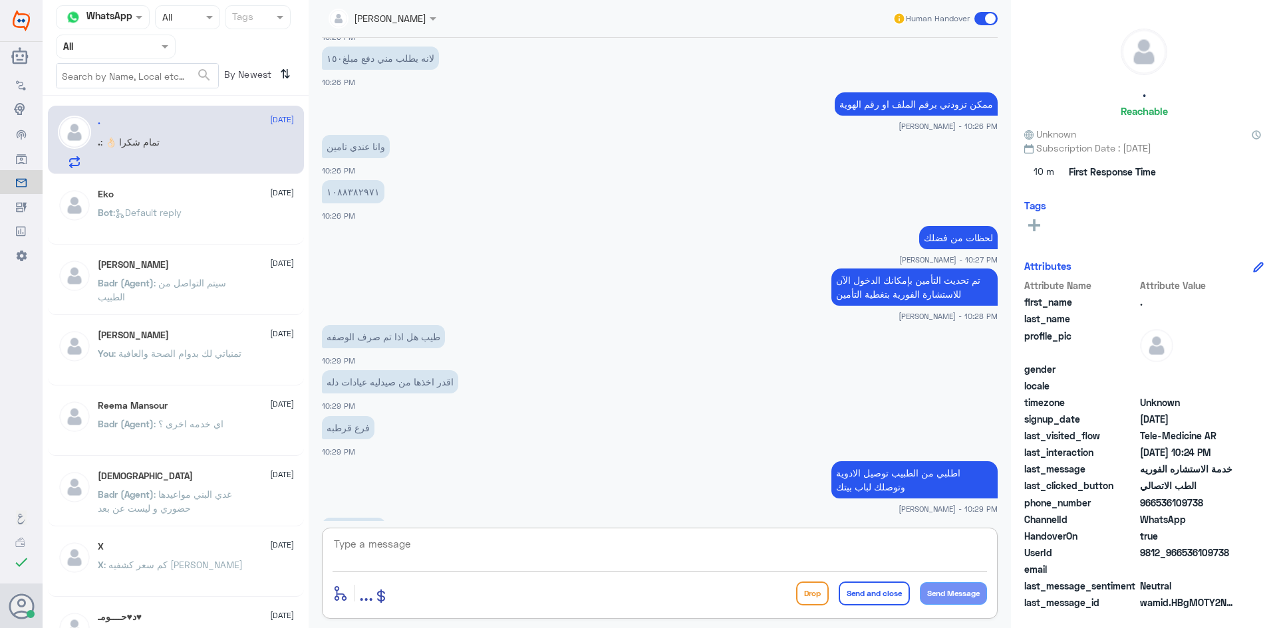
scroll to position [696, 0]
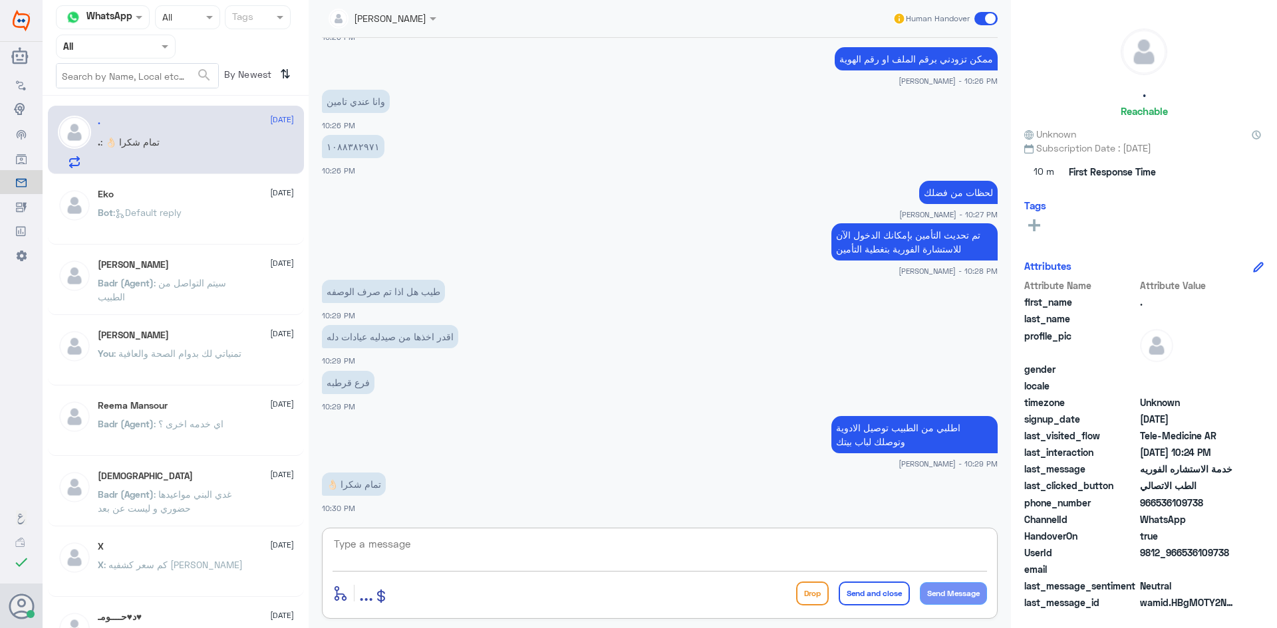
click at [453, 547] on textarea at bounding box center [659, 551] width 654 height 33
type textarea "العفو وتمنياتينا لك بدوام الصحة والعافية"
click at [880, 603] on button "Send and close" at bounding box center [873, 594] width 71 height 24
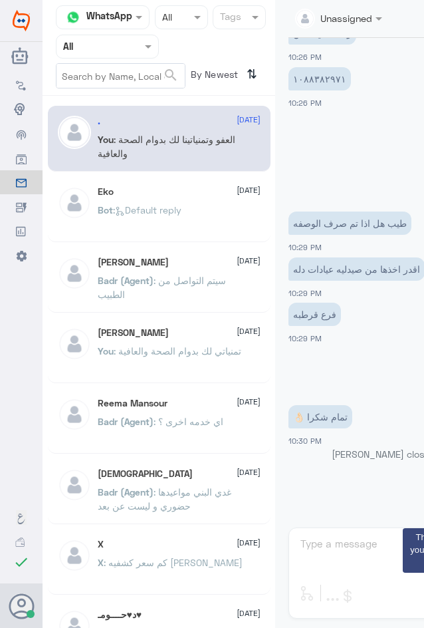
scroll to position [759, 0]
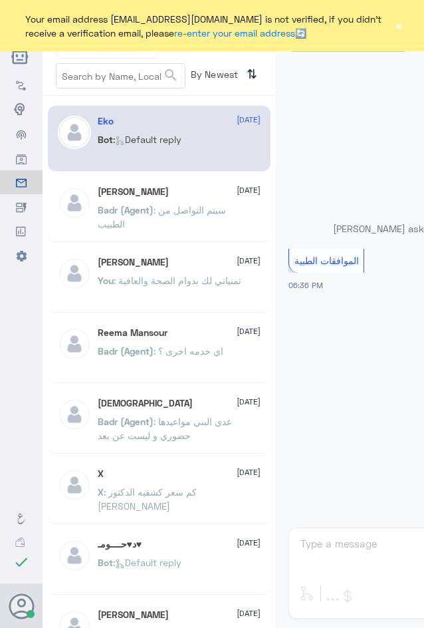
scroll to position [1317, 0]
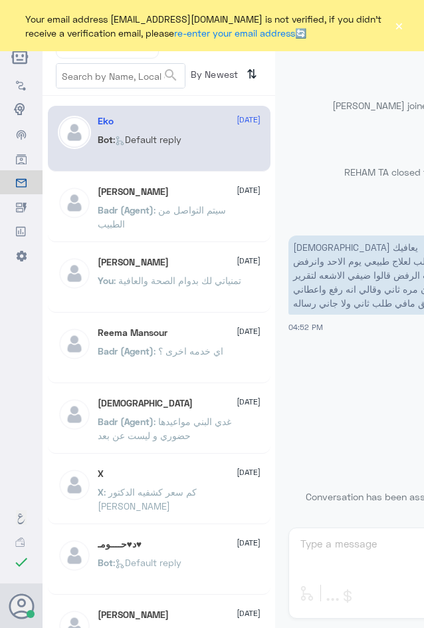
click at [400, 25] on button "×" at bounding box center [399, 25] width 10 height 13
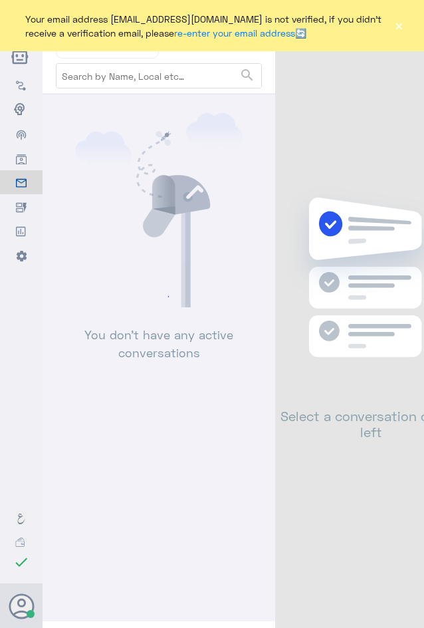
click at [403, 26] on button "×" at bounding box center [399, 25] width 10 height 13
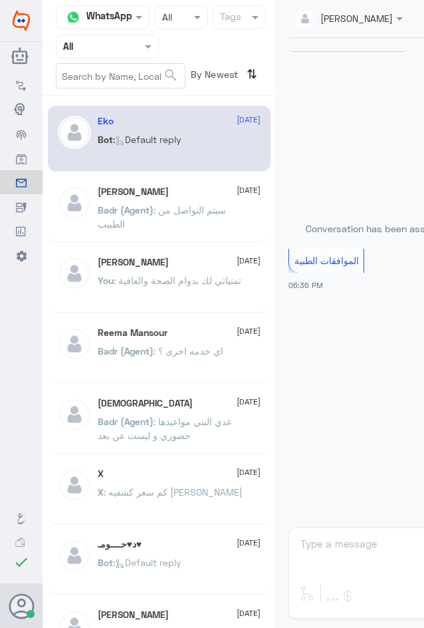
scroll to position [1317, 0]
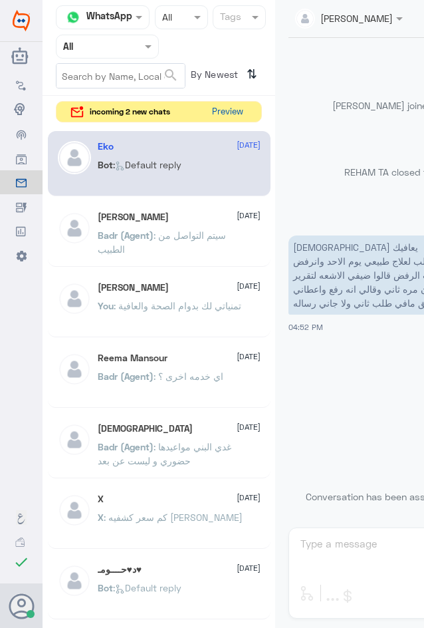
click at [230, 114] on button "Preview" at bounding box center [227, 112] width 41 height 21
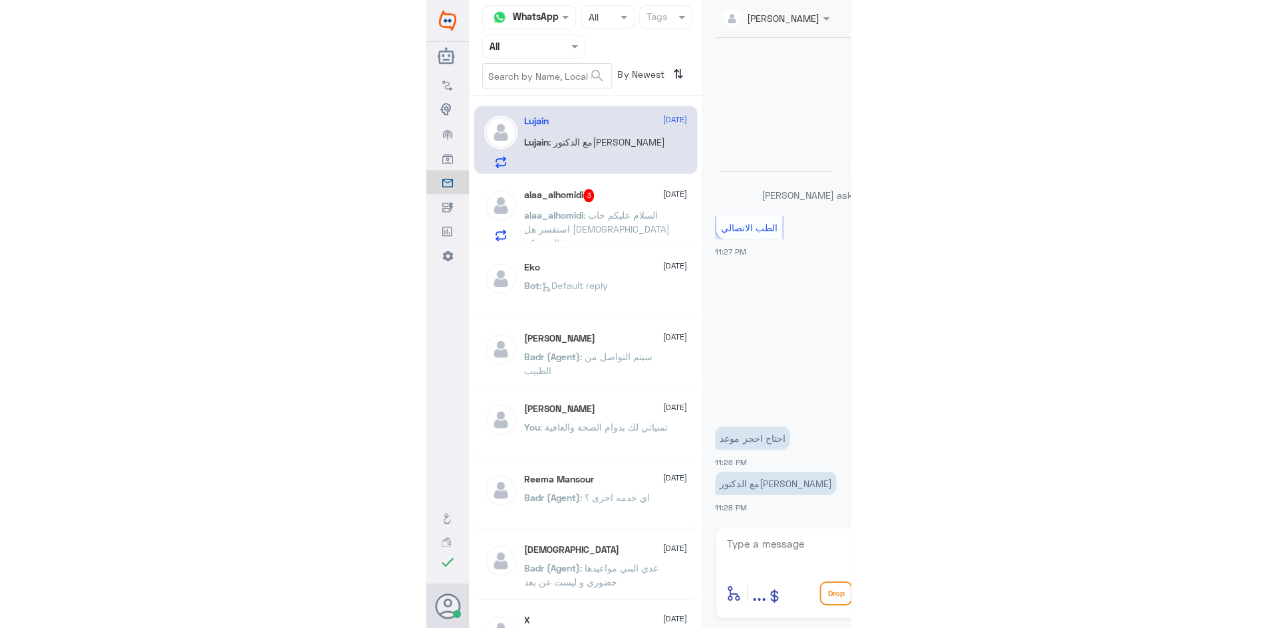
scroll to position [850, 0]
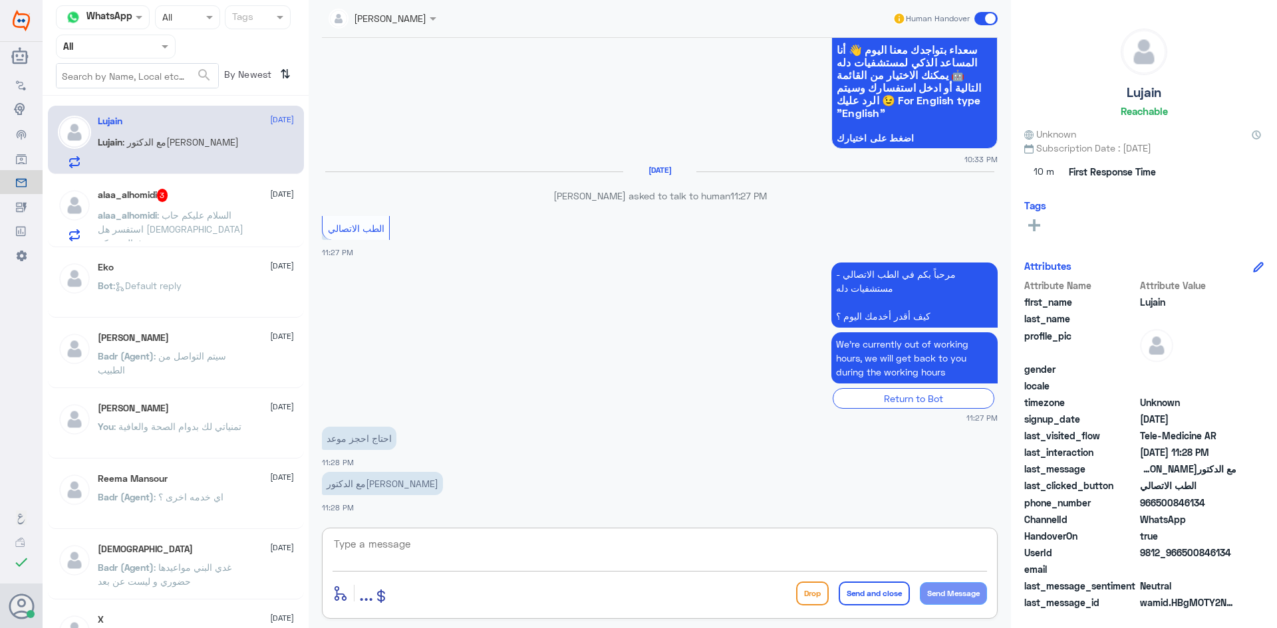
click at [424, 554] on textarea at bounding box center [659, 551] width 654 height 33
paste textarea "مرحبا معك عبدالكريم من الطب الاتصالي"
type textarea "مرحبا معك عبدالكريم من الطب الاتصالي"
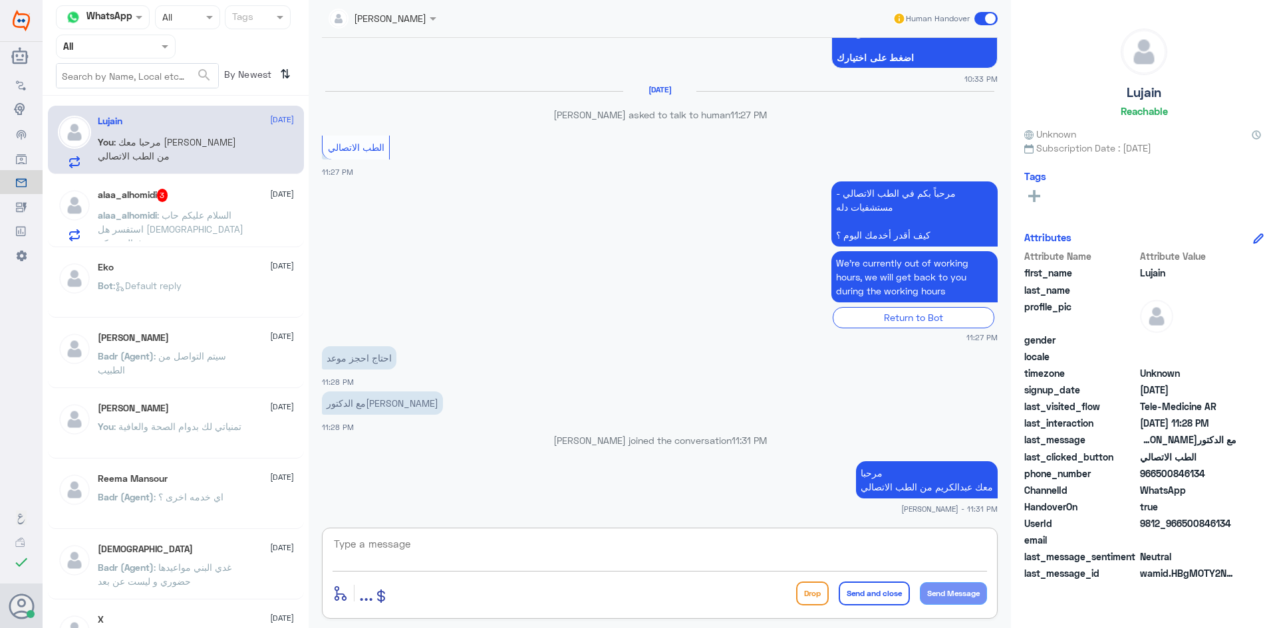
scroll to position [904, 0]
paste textarea "بإمكانك حجز موعد عن طريق التطبيق أو بالاتصال على الرقم الموحد 920012222"
type textarea "بإمكانك حجز موعد عن طريق التطبيق أو بالاتصال على الرقم الموحد 920012222"
click at [424, 596] on button "Send and close" at bounding box center [873, 594] width 71 height 24
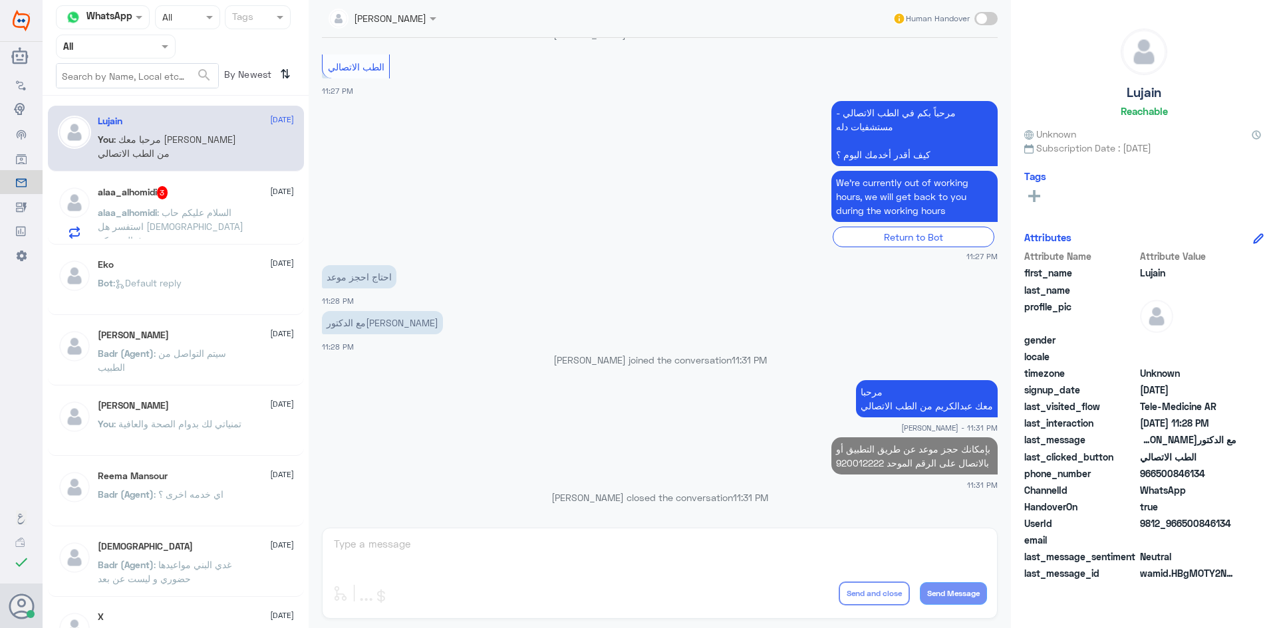
click at [211, 223] on span ": السلام عليكم حاب استفسر هل تاميني فعال عندكم" at bounding box center [171, 226] width 146 height 39
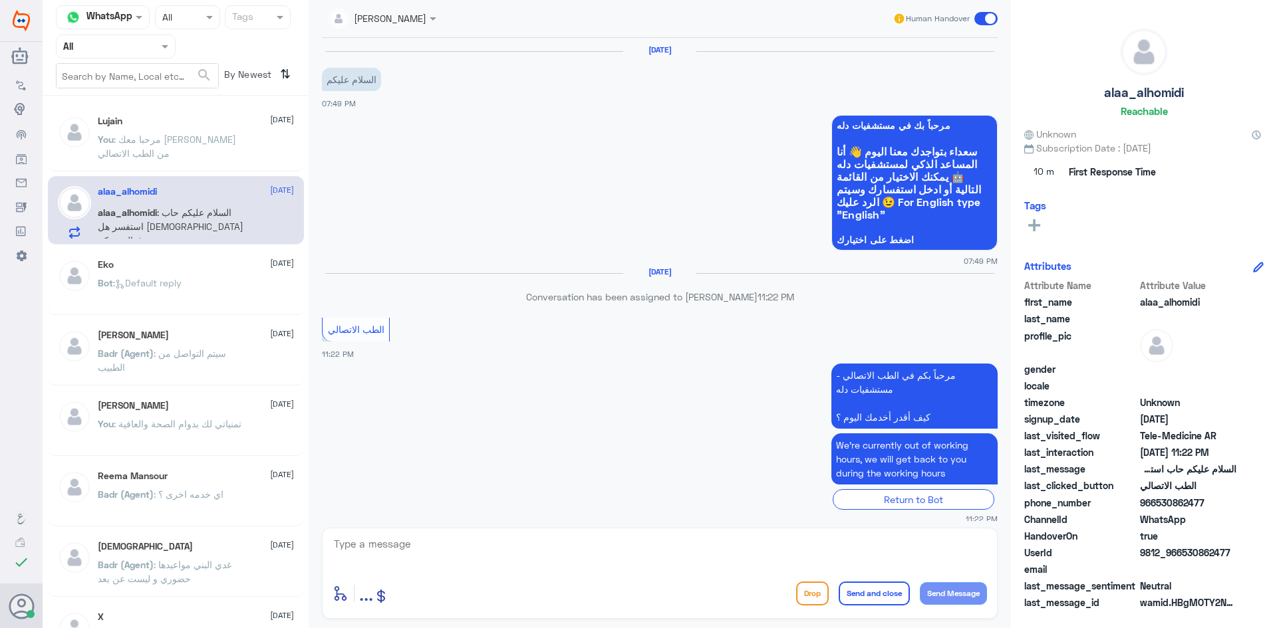
scroll to position [56, 0]
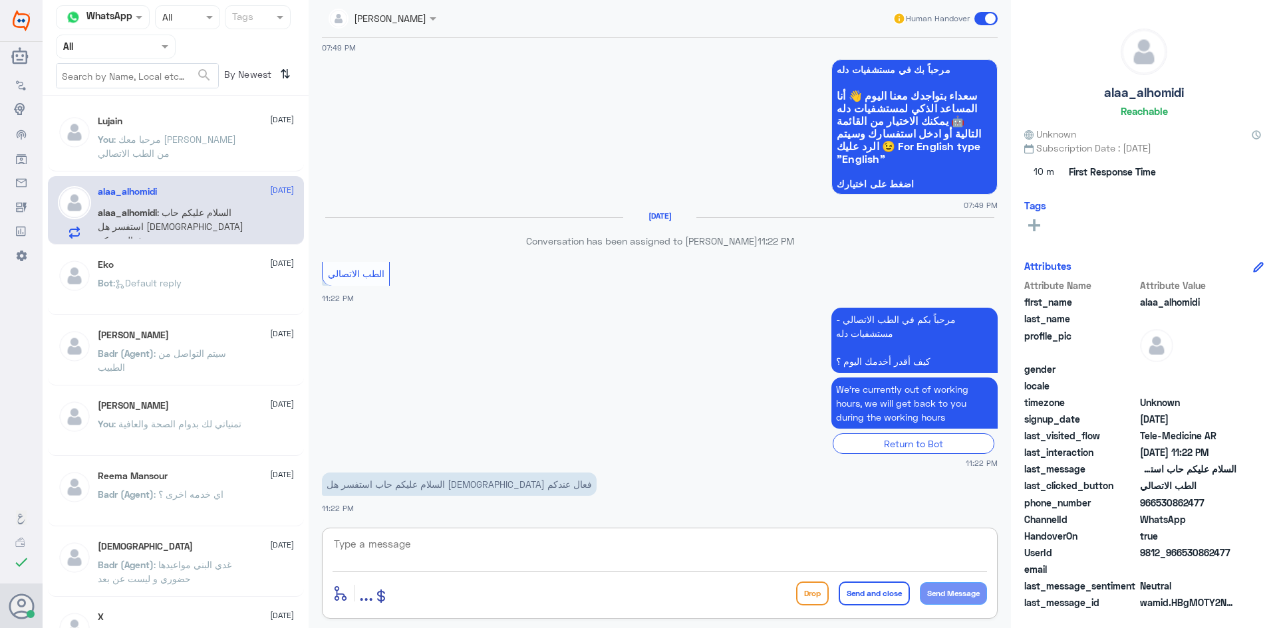
click at [424, 552] on textarea at bounding box center [659, 551] width 654 height 33
type textarea "ممكن تزودني برقم الهوية"
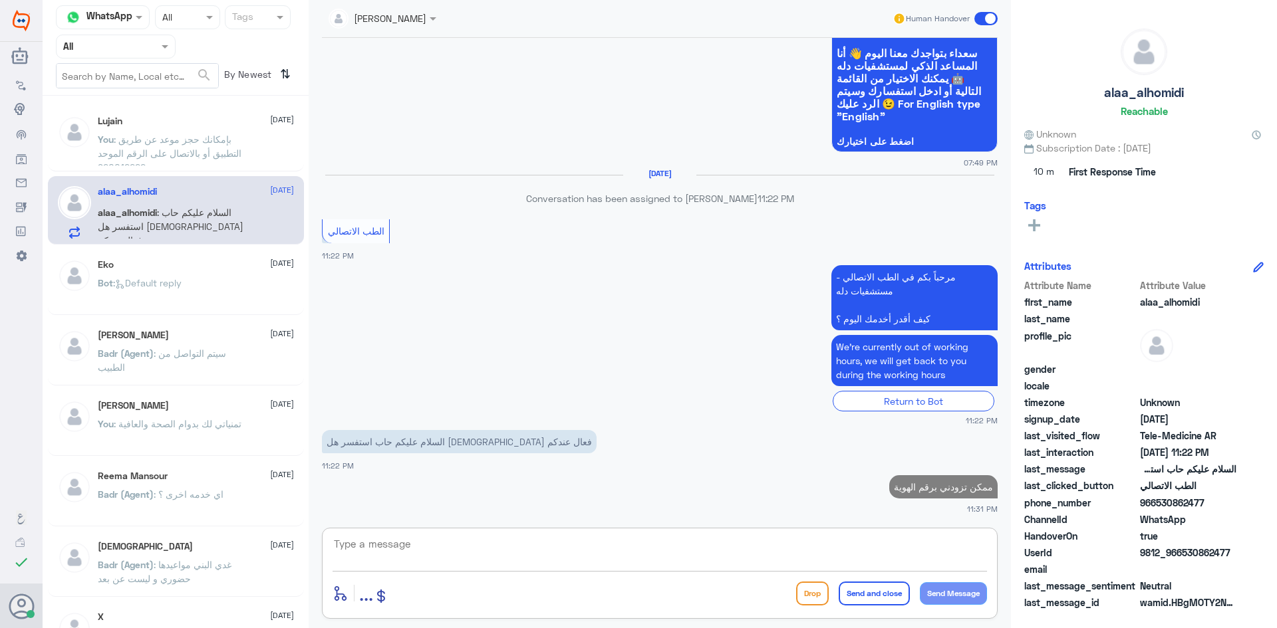
scroll to position [95, 0]
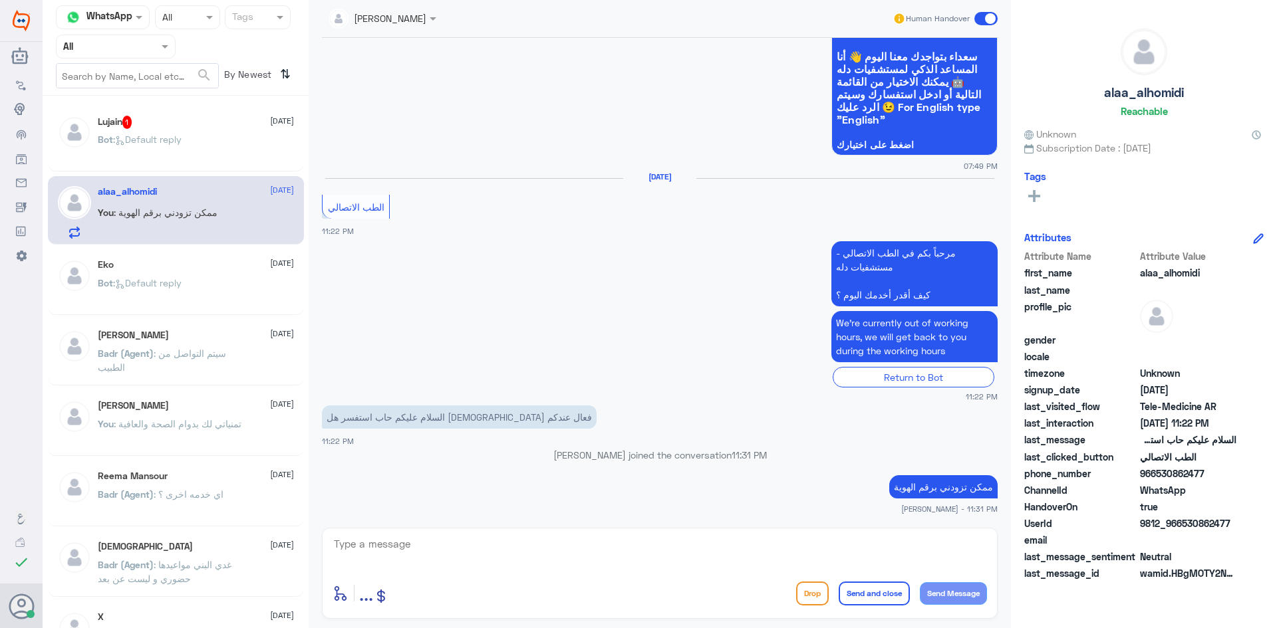
click at [212, 152] on div "Bot : Default reply" at bounding box center [196, 151] width 196 height 30
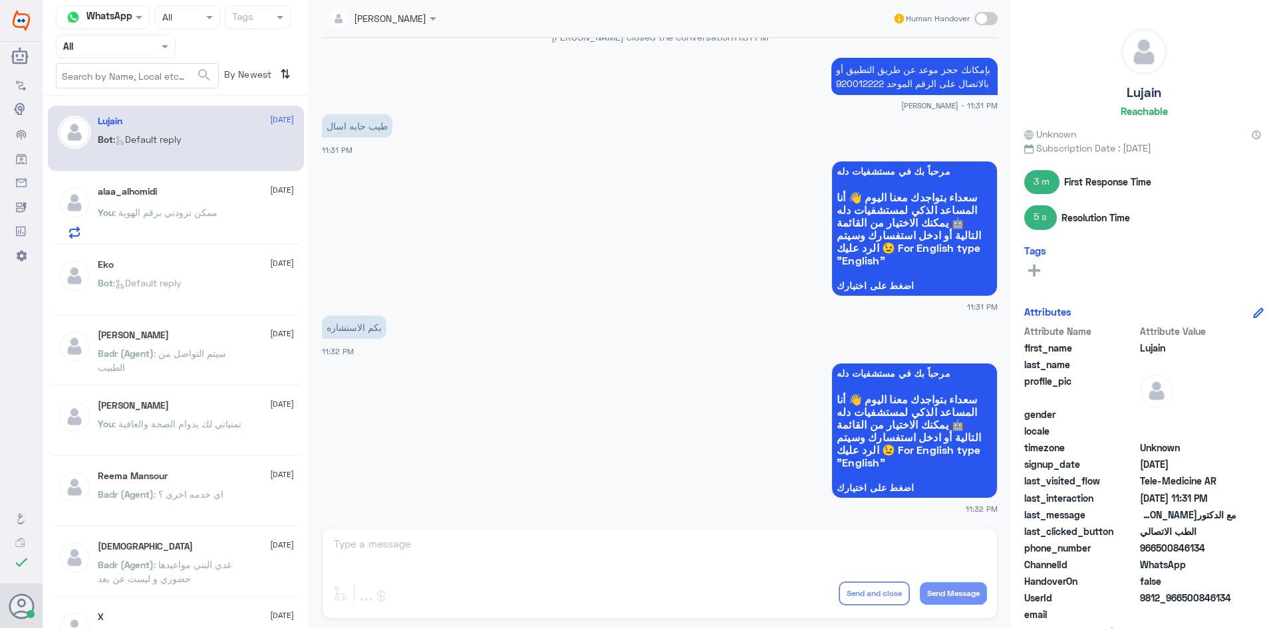
scroll to position [1253, 0]
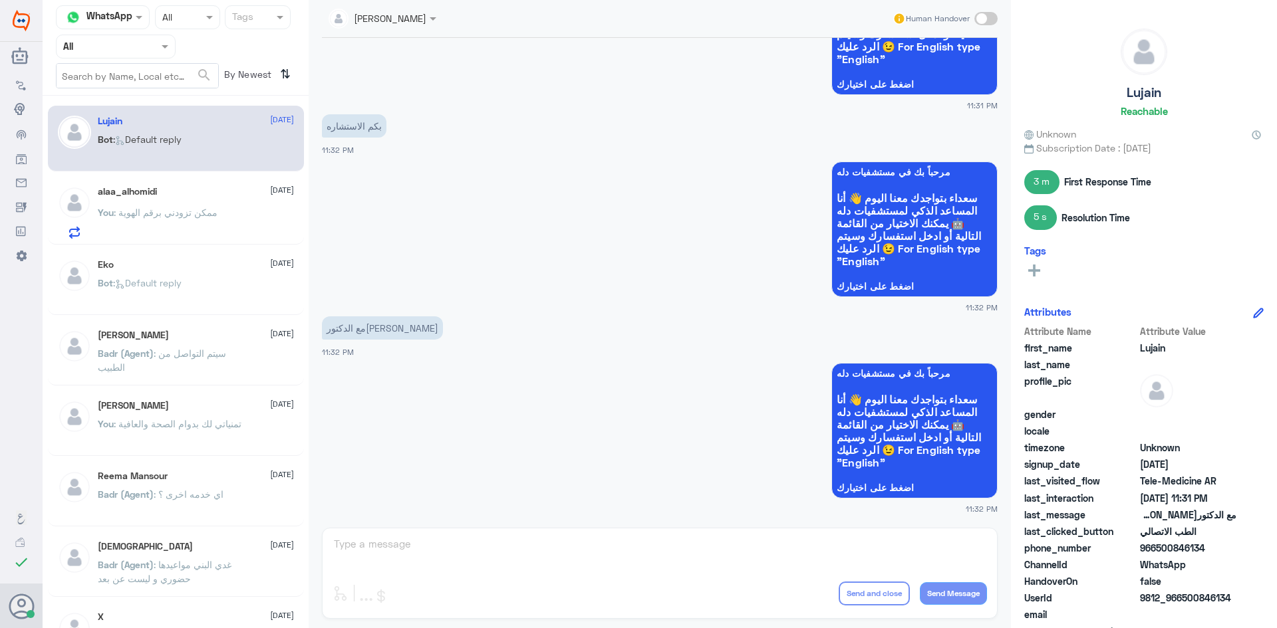
click at [424, 19] on span at bounding box center [985, 18] width 23 height 13
click at [0, 0] on input "checkbox" at bounding box center [0, 0] width 0 height 0
click at [424, 557] on textarea at bounding box center [659, 551] width 654 height 33
type textarea "دله النخيل ؟"
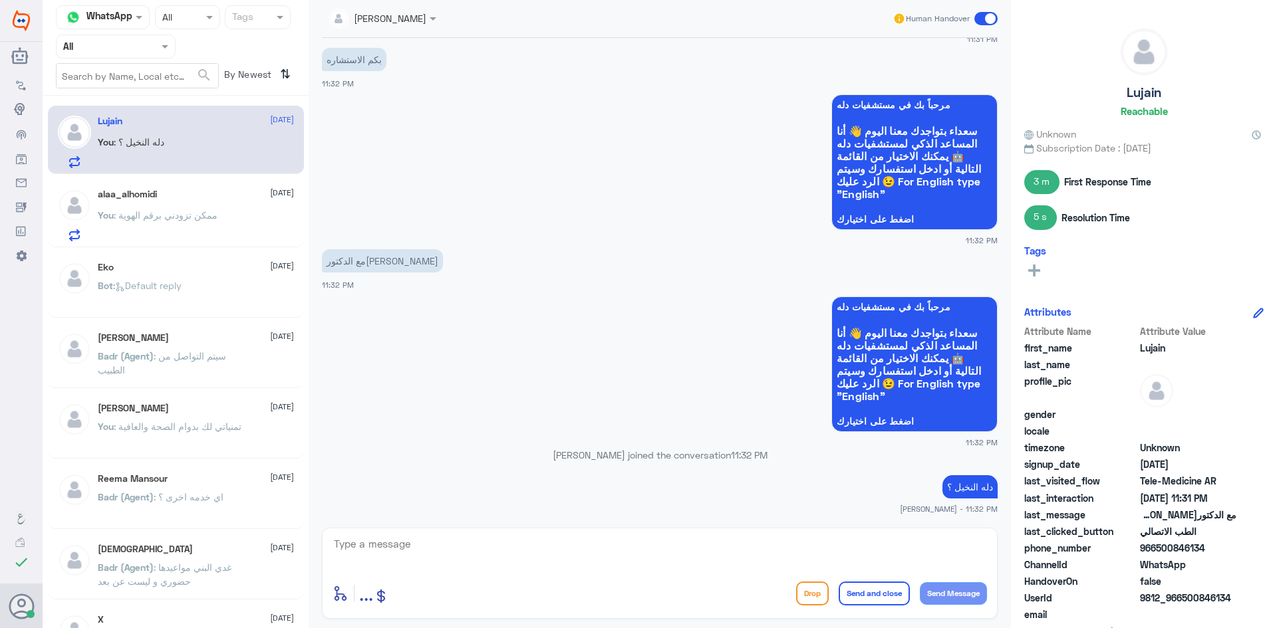
click at [203, 205] on div "alaa_alhomidi 27 August You : ممكن تزودني برقم الهوية" at bounding box center [196, 215] width 196 height 53
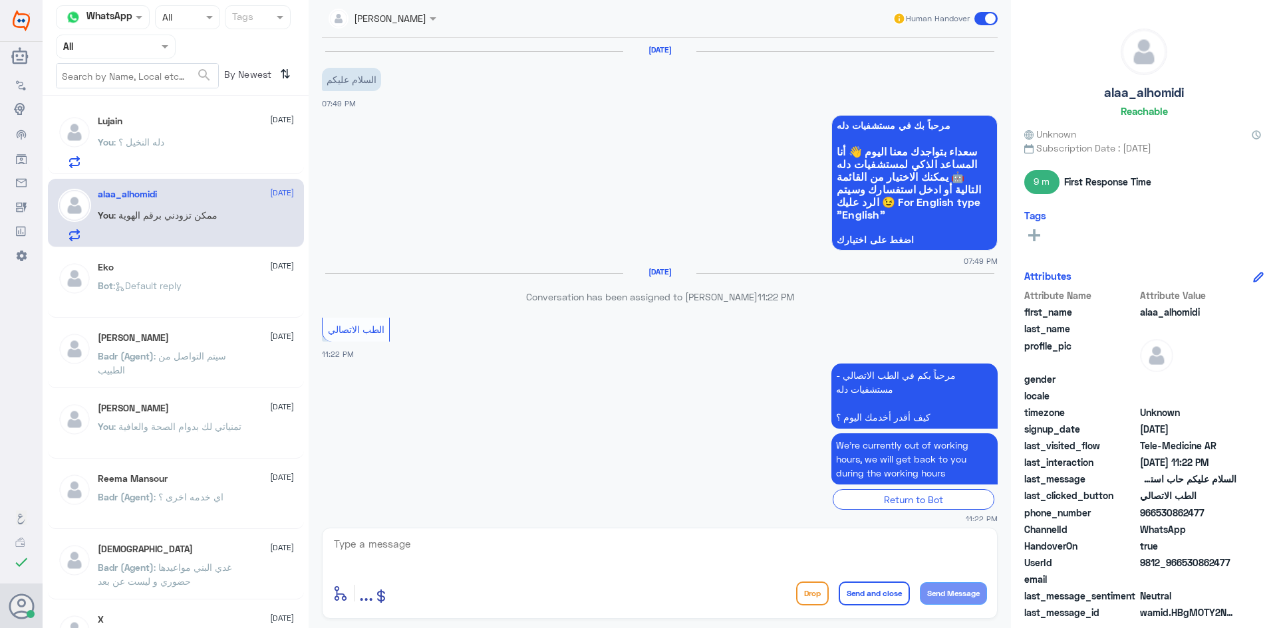
scroll to position [122, 0]
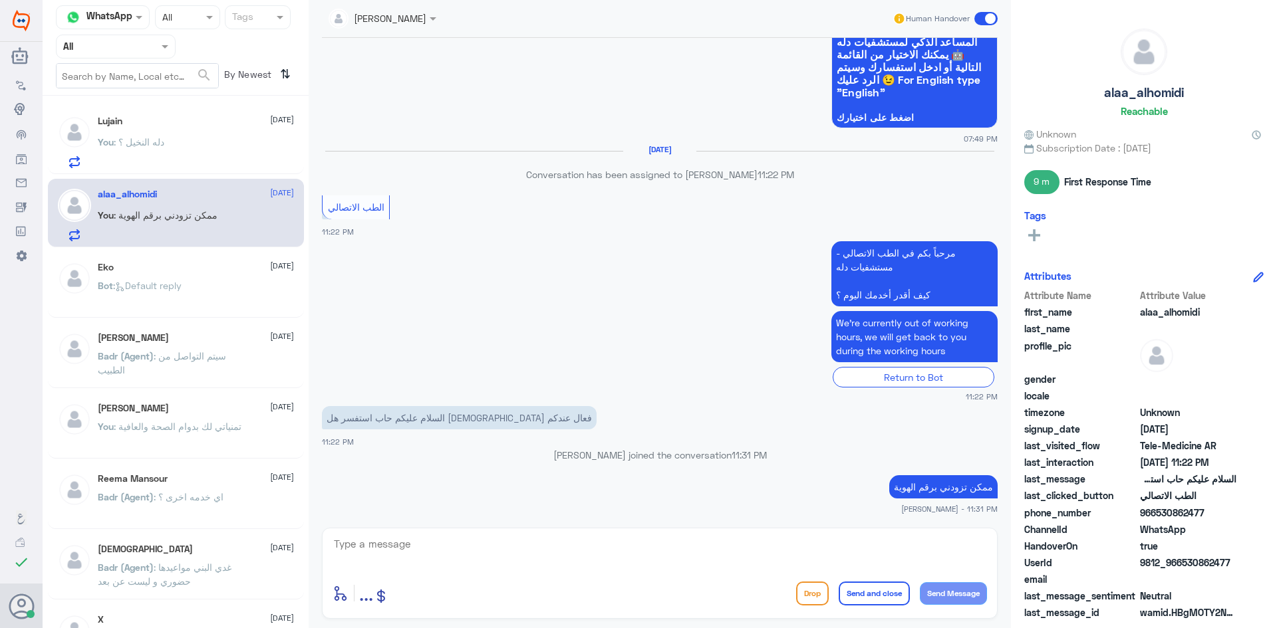
click at [194, 151] on div "You : دله النخيل ؟" at bounding box center [196, 153] width 196 height 30
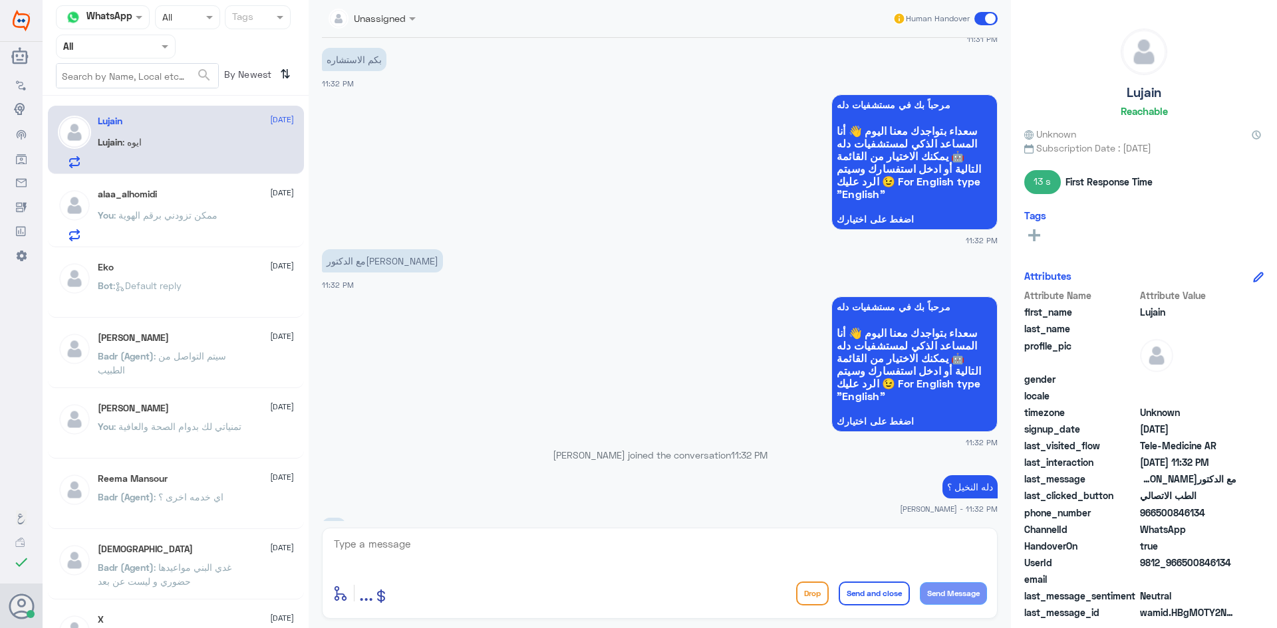
scroll to position [981, 0]
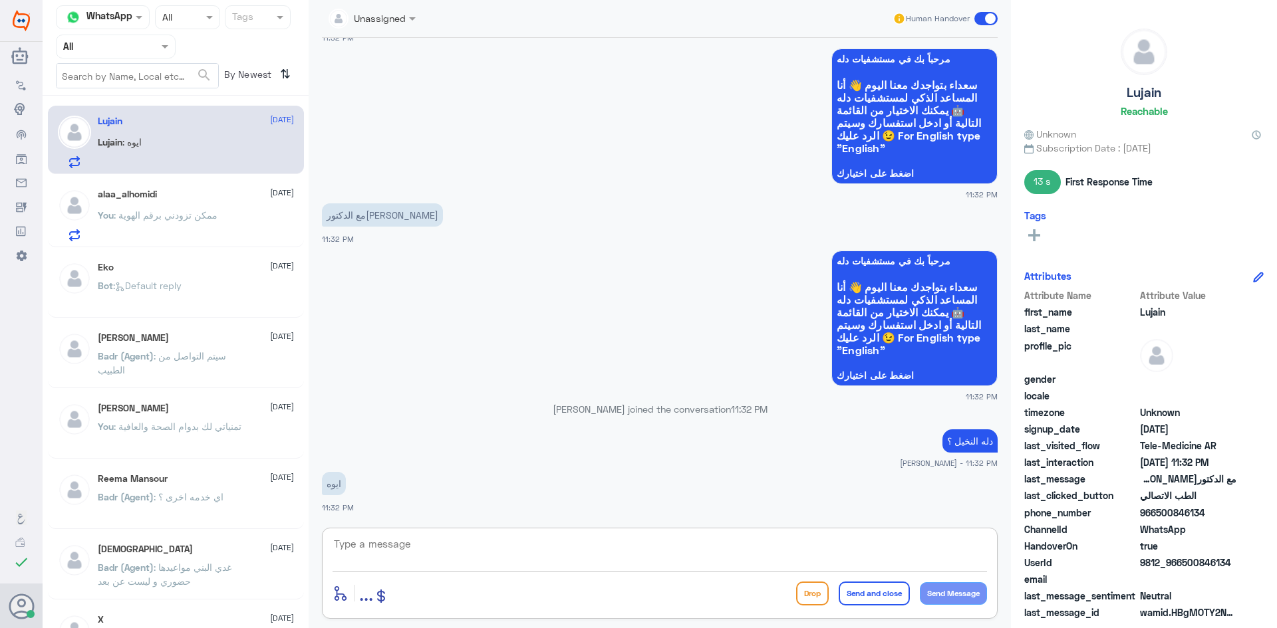
click at [424, 558] on textarea at bounding box center [659, 551] width 654 height 33
type textarea "ل"
type textarea "م"
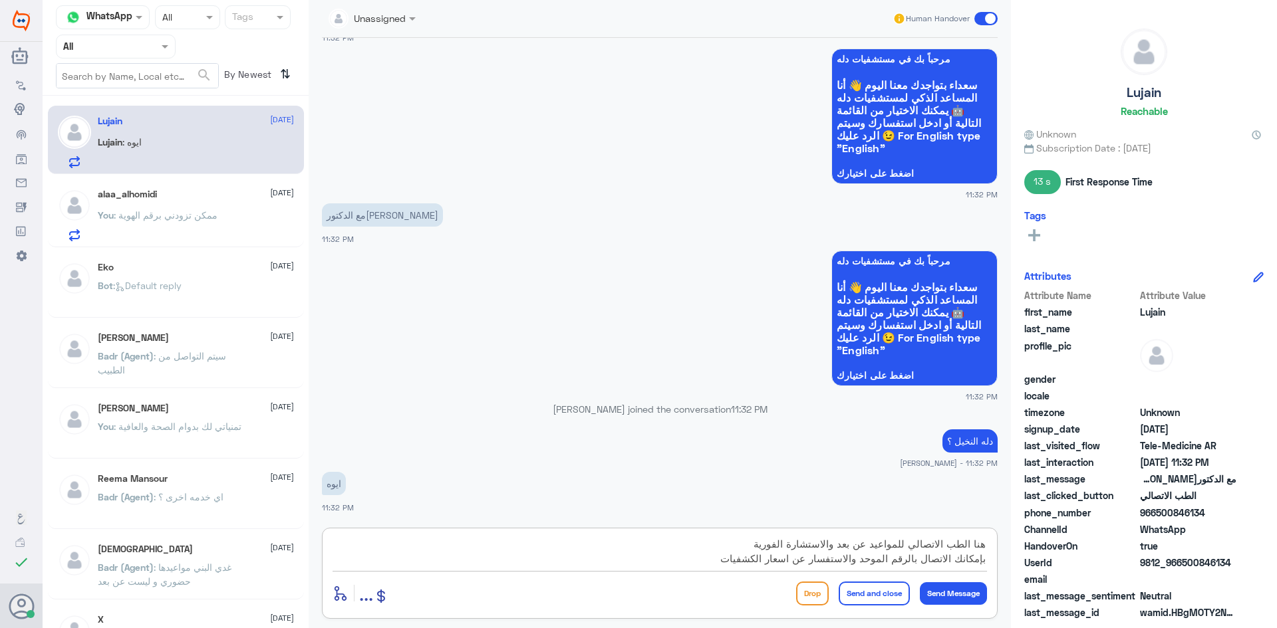
click at [424, 547] on textarea "هنا الطب الاتصالي للمواعيد عن بعد والاستشارة الفورية بإمكانك الاتصال بالرقم الم…" at bounding box center [659, 551] width 654 height 33
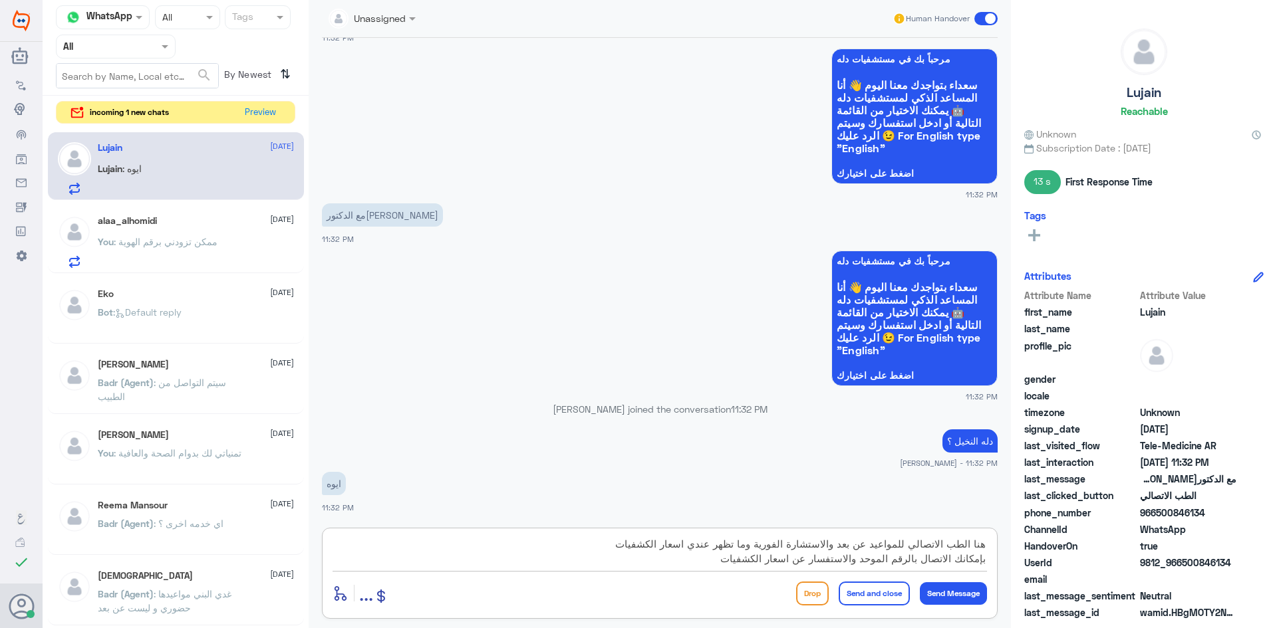
type textarea "هنا الطب الاتصالي للمواعيد عن بعد والاستشارة الفورية وما تظهر عندي اسعار الكشفي…"
click at [424, 590] on button "Send and close" at bounding box center [873, 594] width 71 height 24
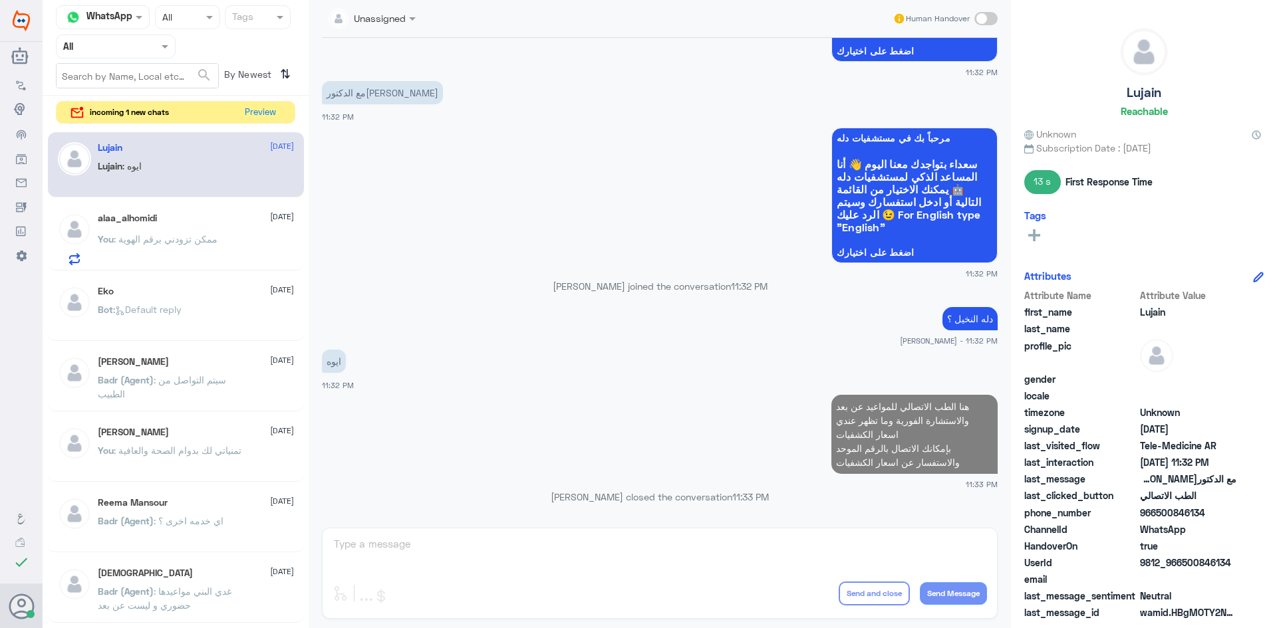
scroll to position [1076, 0]
click at [249, 106] on button "Preview" at bounding box center [260, 112] width 41 height 21
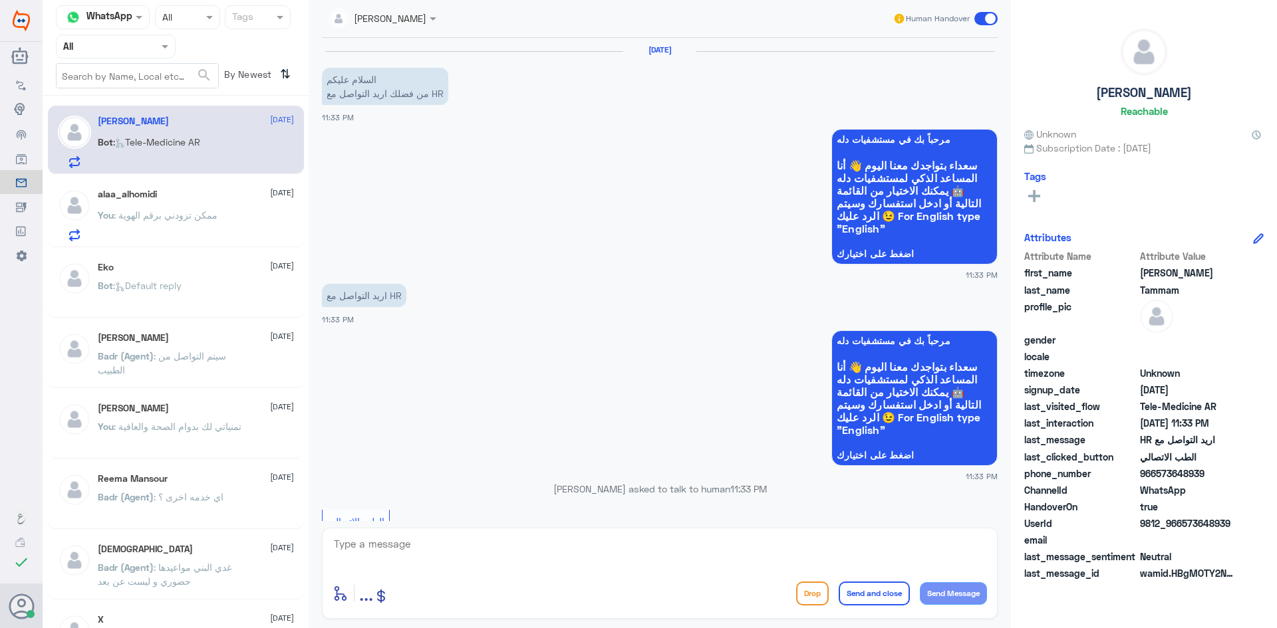
scroll to position [203, 0]
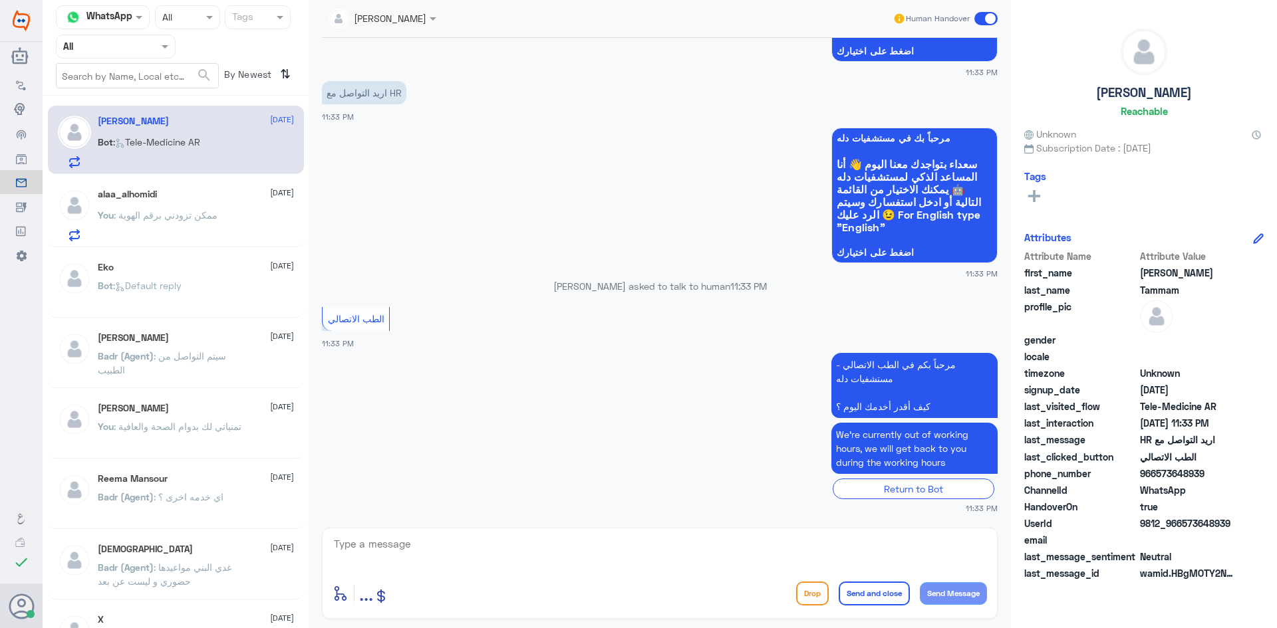
click at [424, 116] on div "اريد التواصل مع HR 11:33 PM" at bounding box center [660, 100] width 676 height 45
click at [424, 543] on textarea at bounding box center [659, 551] width 654 height 33
paste textarea "مرحبا معك عبدالكريم من الطب الاتصالي"
type textarea "مرحبا معك عبدالكريم من الطب الاتصالي"
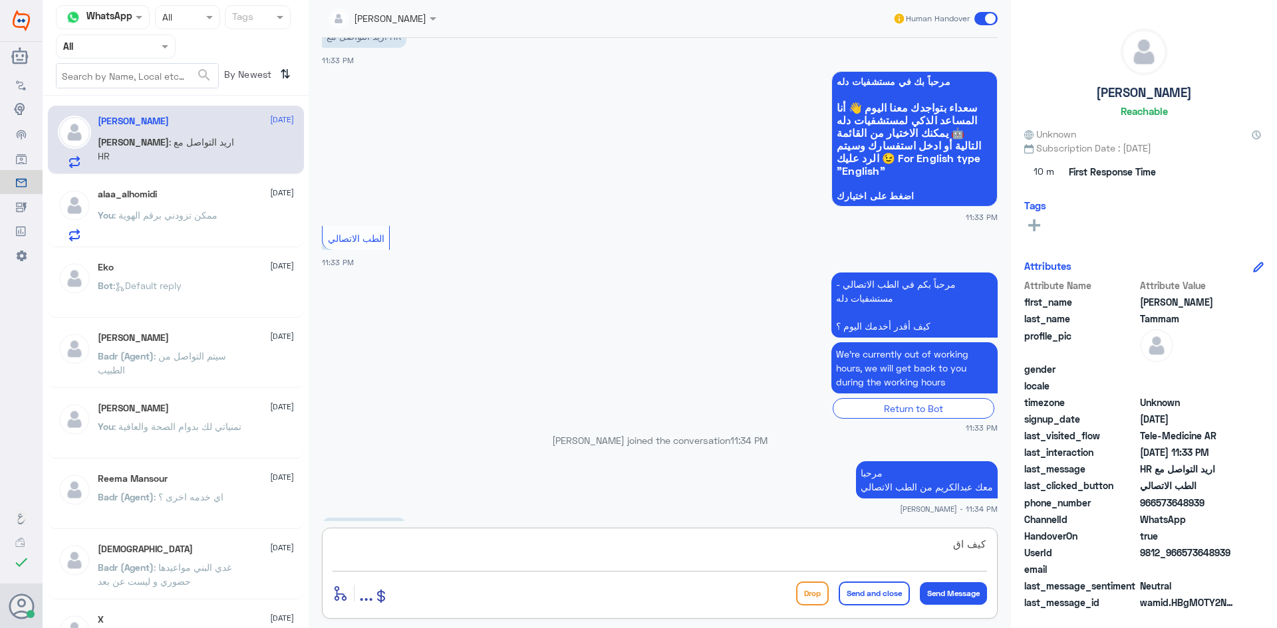
scroll to position [305, 0]
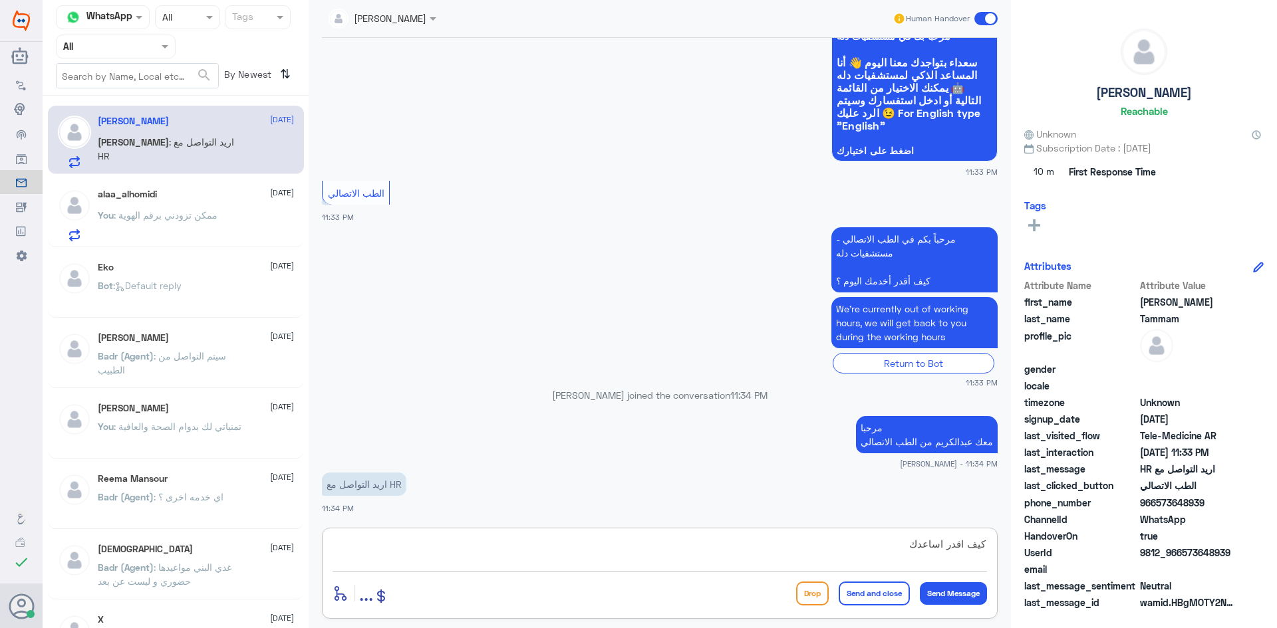
type textarea "كيف اقدر اساعدك"
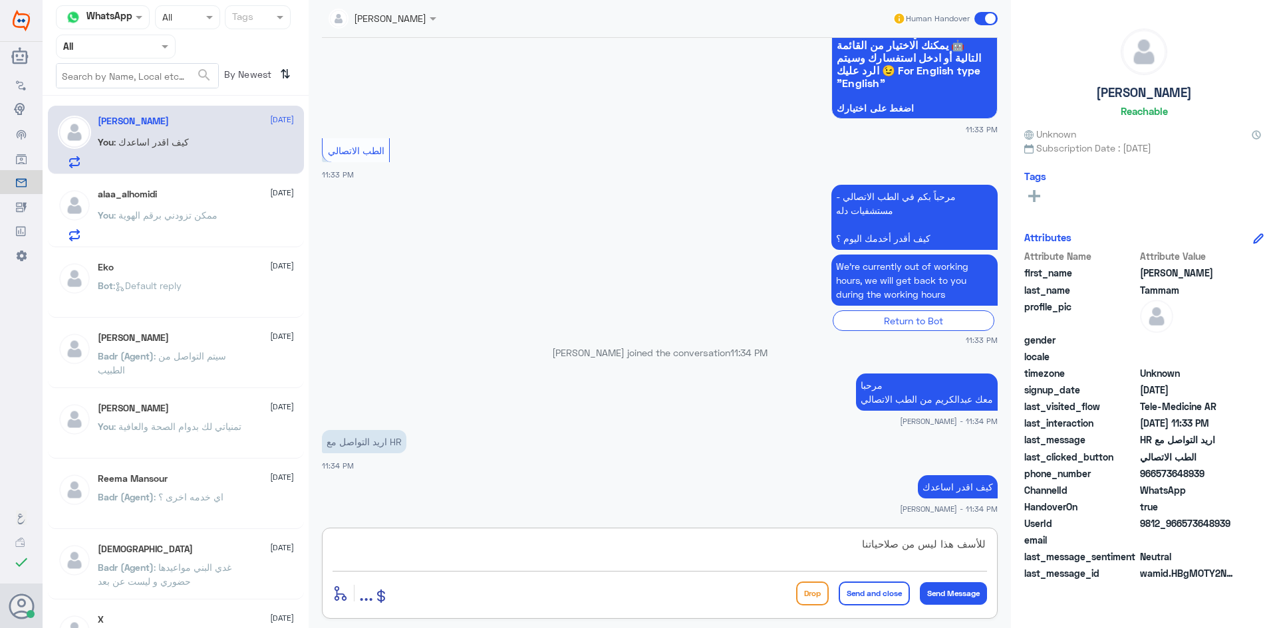
type textarea "للأسف هذا ليس من صلاحياتنا"
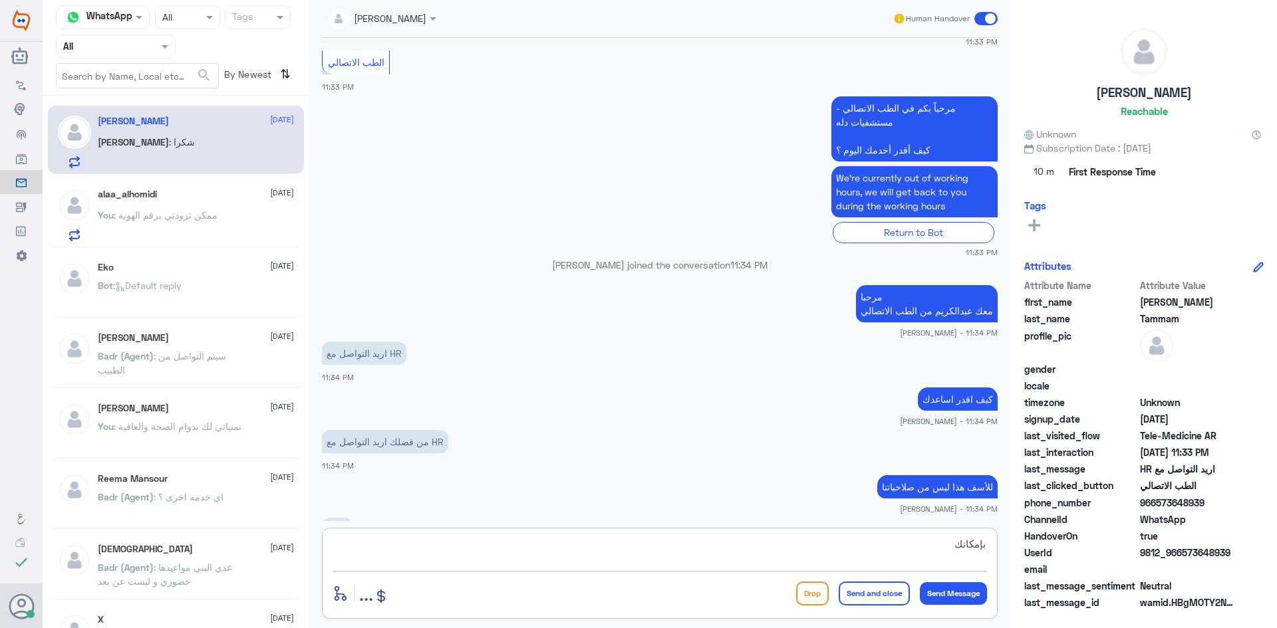
scroll to position [422, 0]
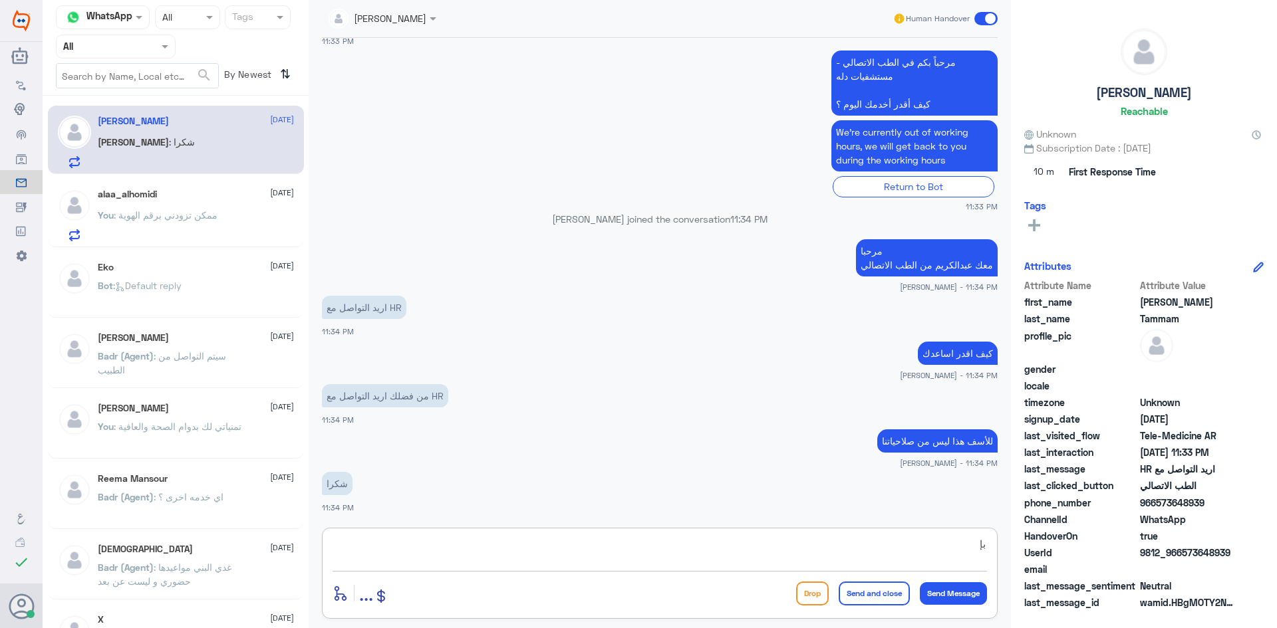
type textarea "ب"
click at [424, 19] on span at bounding box center [985, 18] width 23 height 13
click at [0, 0] on input "checkbox" at bounding box center [0, 0] width 0 height 0
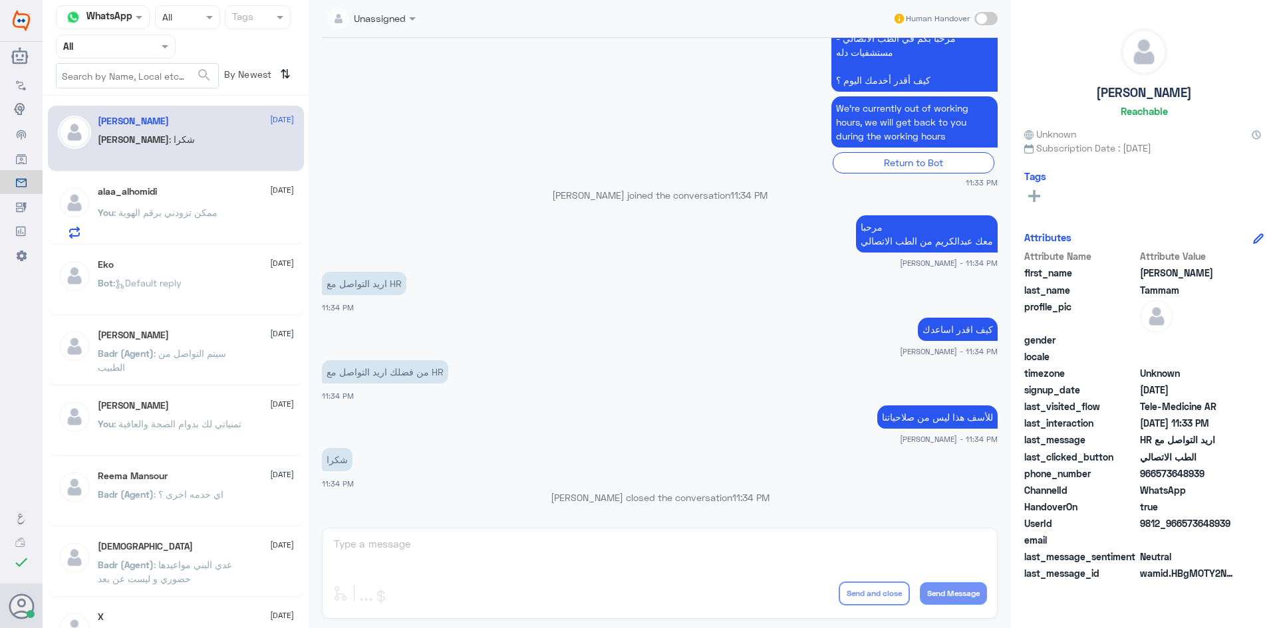
click at [204, 205] on p "You : ممكن تزودني برقم الهوية" at bounding box center [158, 221] width 120 height 33
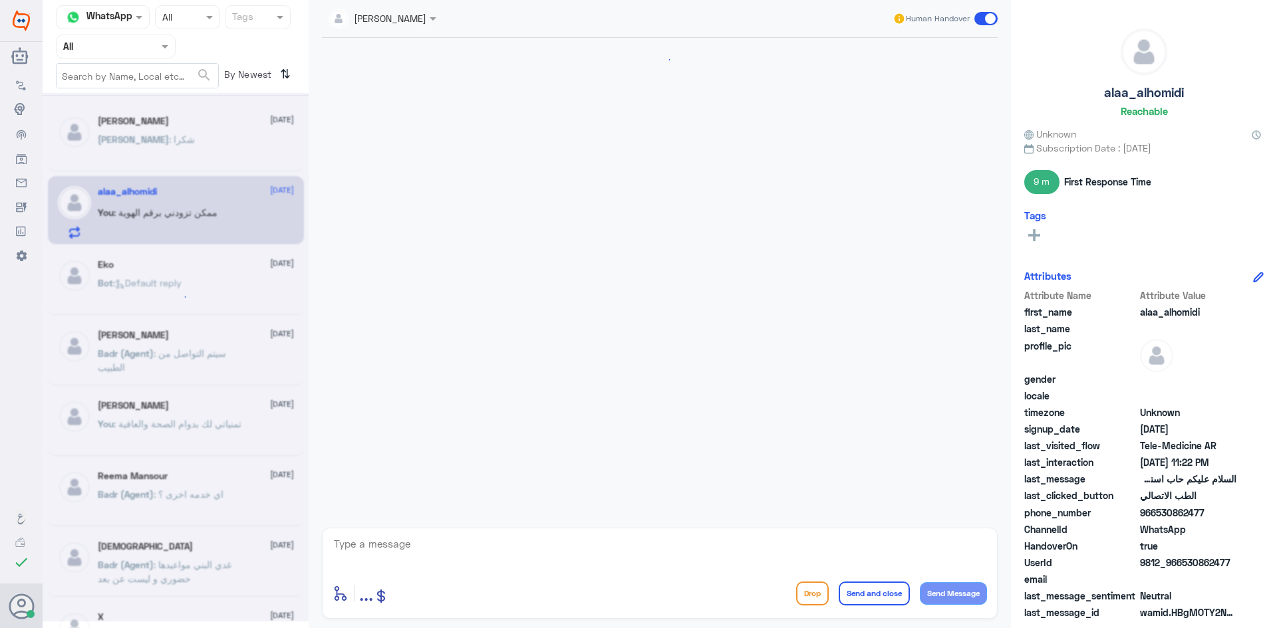
scroll to position [122, 0]
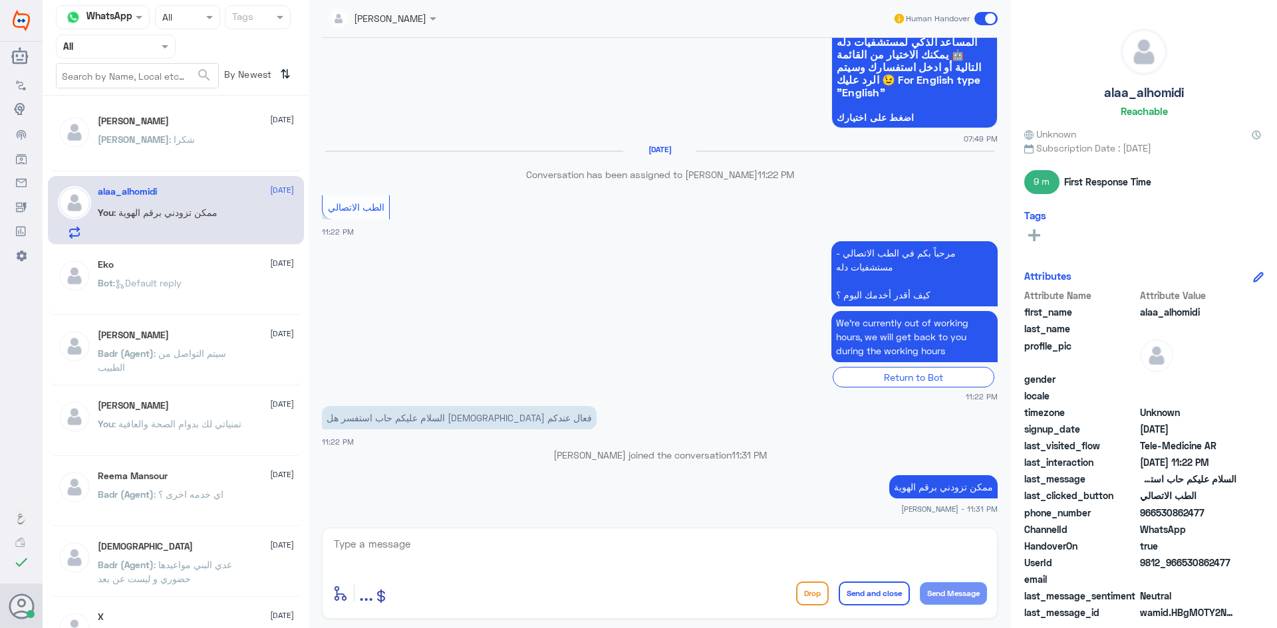
click at [424, 15] on span at bounding box center [985, 18] width 23 height 13
click at [0, 0] on input "checkbox" at bounding box center [0, 0] width 0 height 0
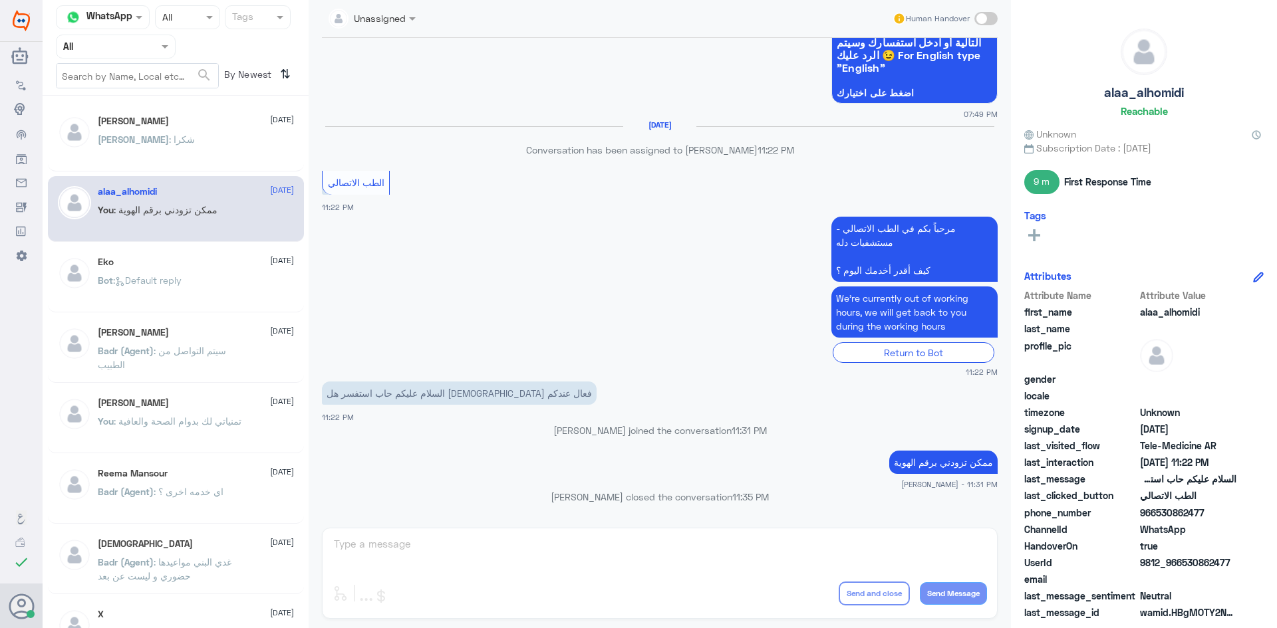
click at [424, 517] on div "26 Aug 2025 السلام عليكم 07:49 PM مرحباً بك في مستشفيات دله سعداء بتواجدك معنا …" at bounding box center [659, 279] width 689 height 483
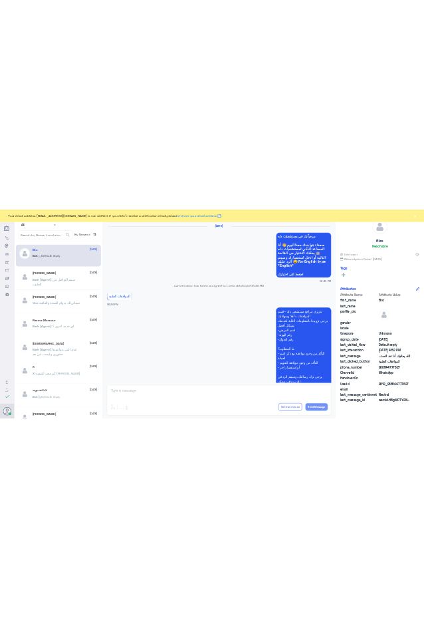
scroll to position [1270, 0]
